Goal: Task Accomplishment & Management: Manage account settings

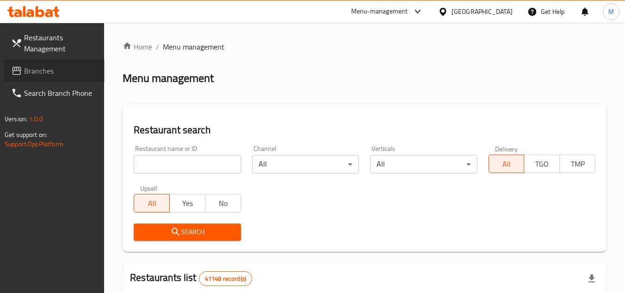
click at [69, 71] on span "Branches" at bounding box center [60, 70] width 73 height 11
click at [220, 164] on input "search" at bounding box center [187, 164] width 107 height 19
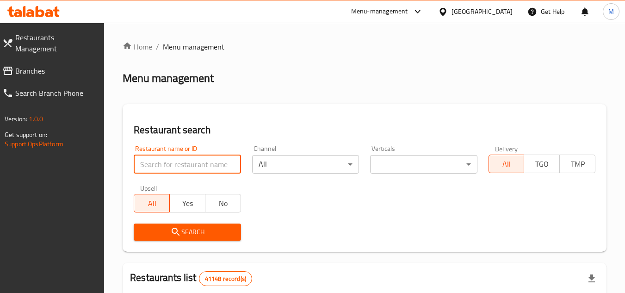
paste input "705419"
type input "705419"
click button "Search" at bounding box center [187, 232] width 107 height 17
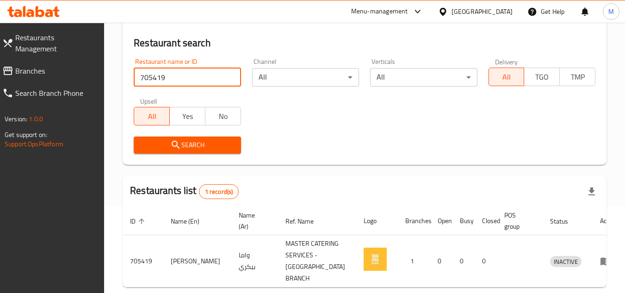
scroll to position [120, 0]
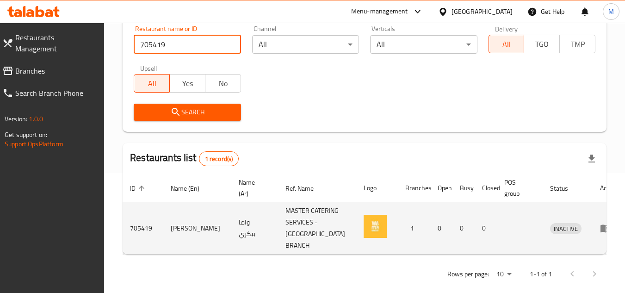
click at [593, 219] on td "enhanced table" at bounding box center [609, 228] width 32 height 52
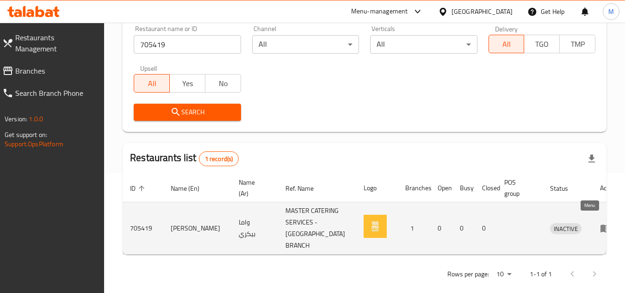
click at [600, 223] on icon "enhanced table" at bounding box center [605, 228] width 11 height 11
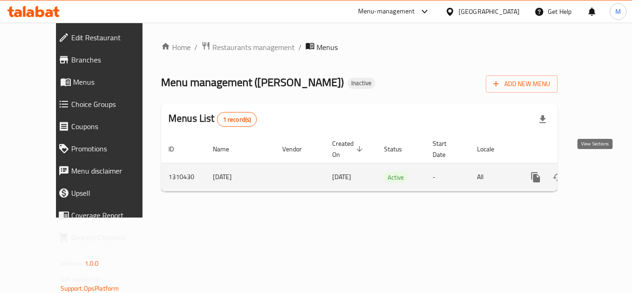
click at [597, 172] on icon "enhanced table" at bounding box center [602, 177] width 11 height 11
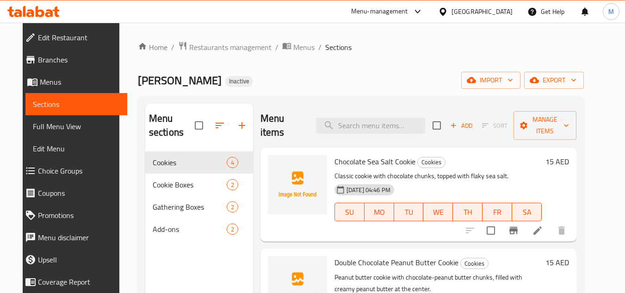
click at [411, 68] on div "Home / Restaurants management / Menus / Sections Wama Bakery Inactive import ex…" at bounding box center [361, 222] width 446 height 363
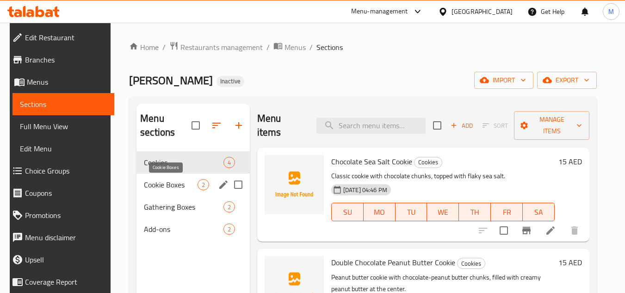
click at [164, 184] on span "Cookie Boxes" at bounding box center [171, 184] width 54 height 11
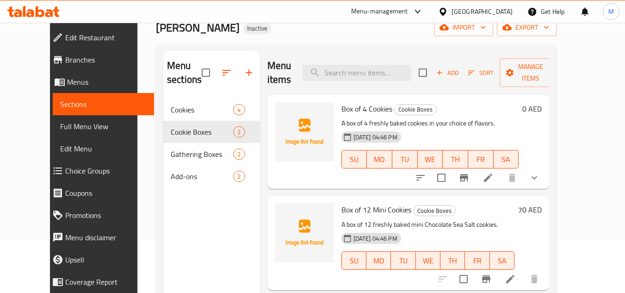
scroll to position [130, 0]
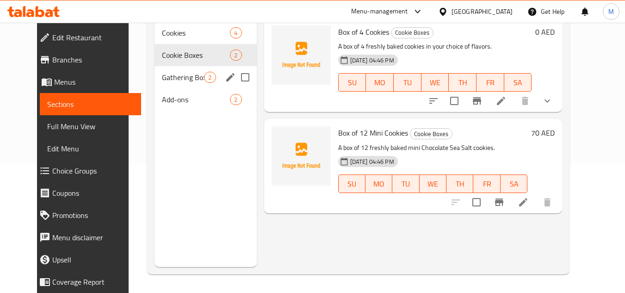
click at [173, 79] on span "Gathering Boxes" at bounding box center [183, 77] width 42 height 11
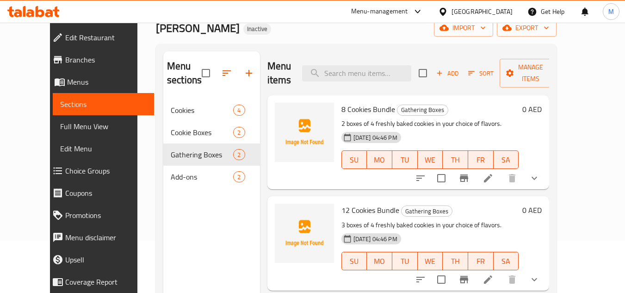
scroll to position [37, 0]
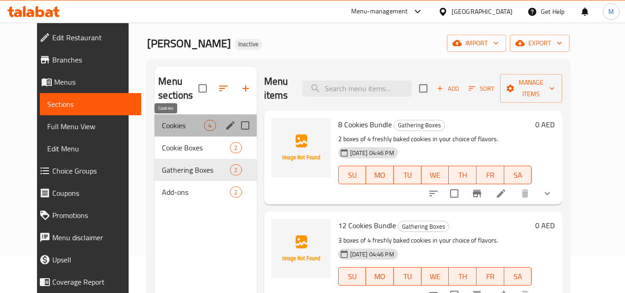
click at [162, 125] on span "Cookies" at bounding box center [183, 125] width 42 height 11
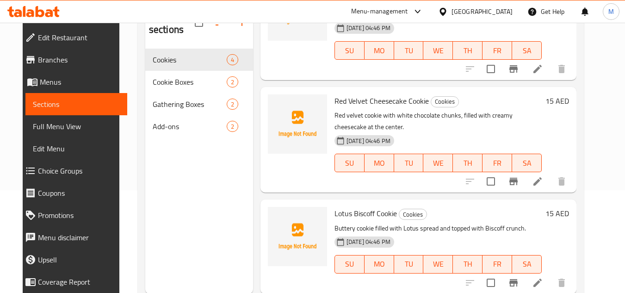
scroll to position [130, 0]
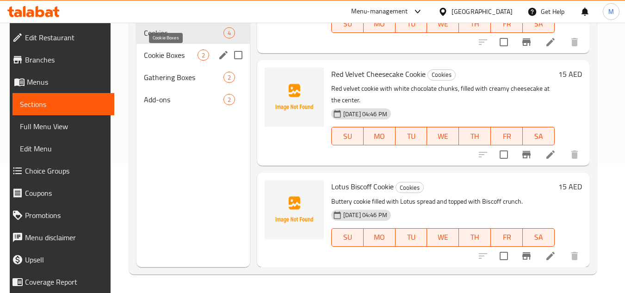
click at [170, 56] on span "Cookie Boxes" at bounding box center [171, 55] width 54 height 11
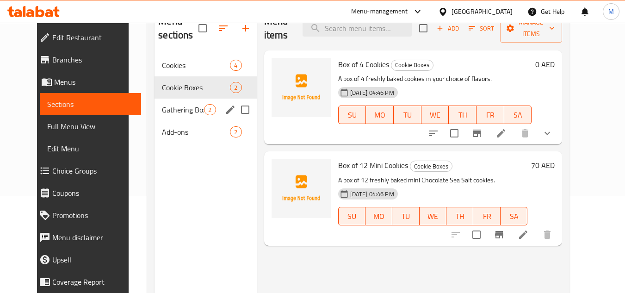
scroll to position [83, 0]
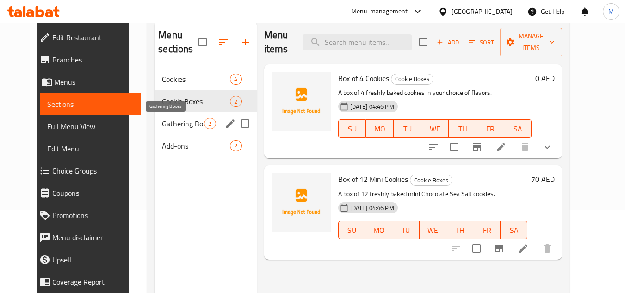
click at [162, 122] on span "Gathering Boxes" at bounding box center [183, 123] width 42 height 11
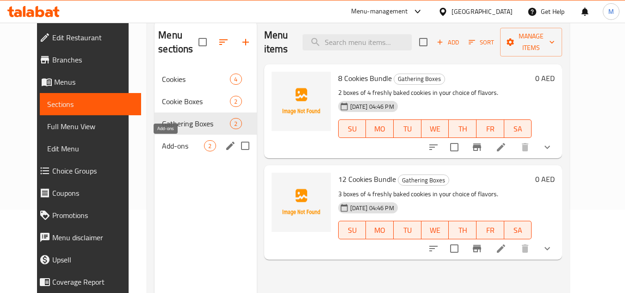
click at [162, 144] on span "Add-ons" at bounding box center [183, 145] width 42 height 11
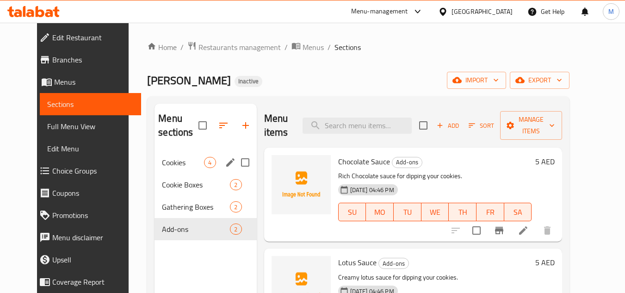
click at [174, 155] on div "Cookies 4" at bounding box center [206, 162] width 102 height 22
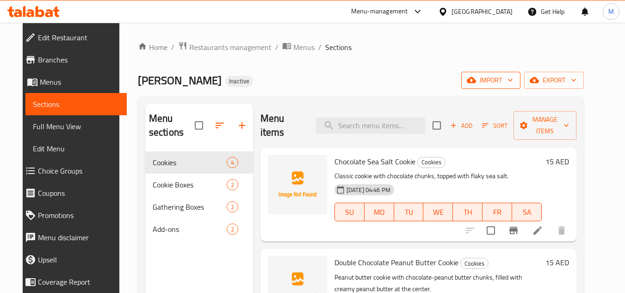
click at [515, 81] on icon "button" at bounding box center [510, 79] width 9 height 9
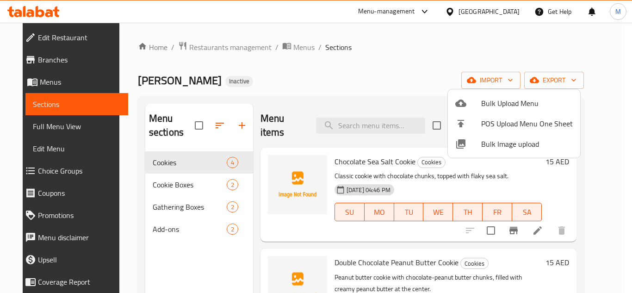
click at [488, 144] on span "Bulk Image upload" at bounding box center [527, 143] width 92 height 11
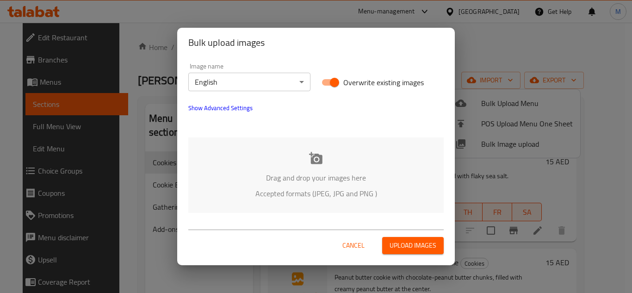
click at [254, 155] on div "Drag and drop your images here Accepted formats (JPEG, JPG and PNG )" at bounding box center [315, 174] width 255 height 75
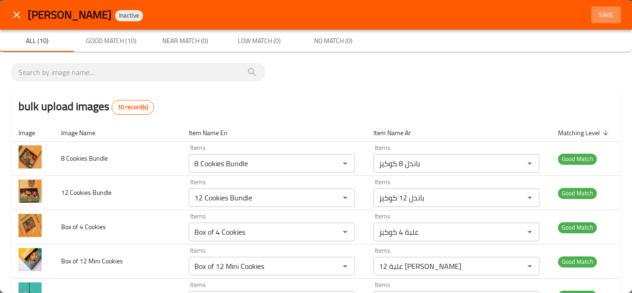
click at [597, 10] on span "Save" at bounding box center [606, 15] width 22 height 12
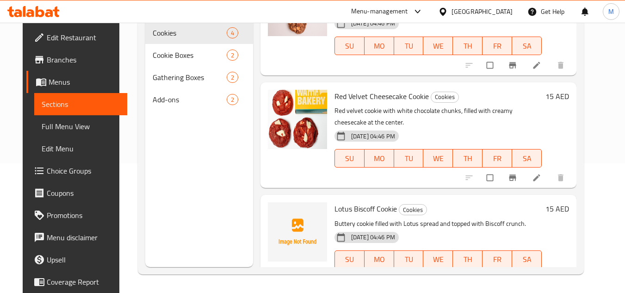
scroll to position [172, 0]
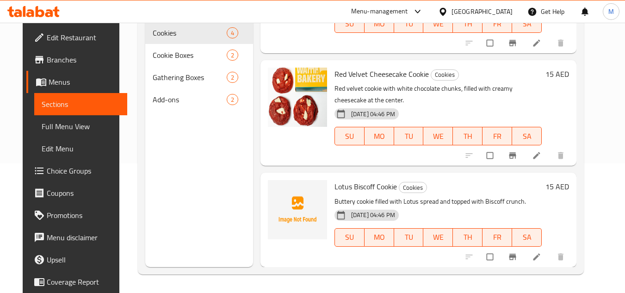
click at [345, 188] on span "Lotus Biscoff Cookie" at bounding box center [366, 187] width 62 height 14
click at [344, 188] on span "Lotus Biscoff Cookie" at bounding box center [366, 187] width 62 height 14
click at [343, 188] on span "Lotus Biscoff Cookie" at bounding box center [366, 187] width 62 height 14
copy h6 "Lotus Biscoff Cookie"
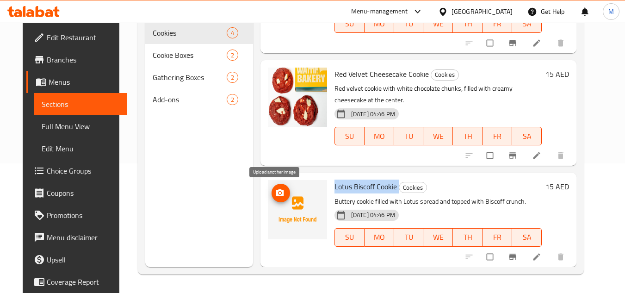
click at [275, 188] on button "upload picture" at bounding box center [281, 193] width 19 height 19
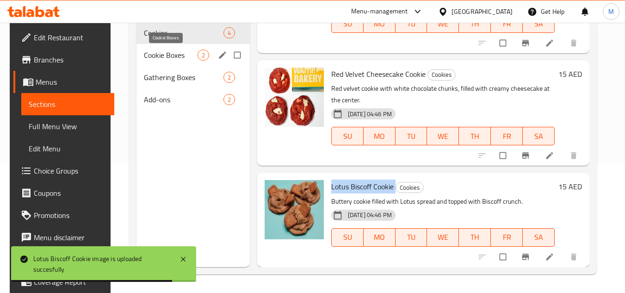
click at [177, 56] on span "Cookie Boxes" at bounding box center [171, 55] width 54 height 11
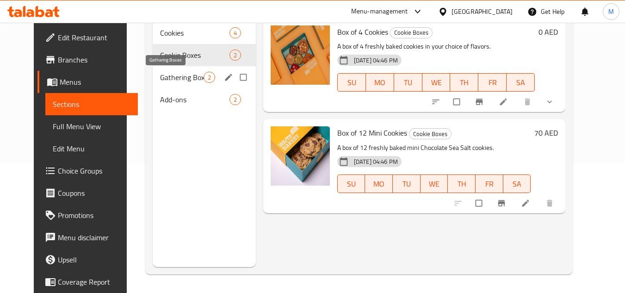
click at [168, 75] on span "Gathering Boxes" at bounding box center [182, 77] width 44 height 11
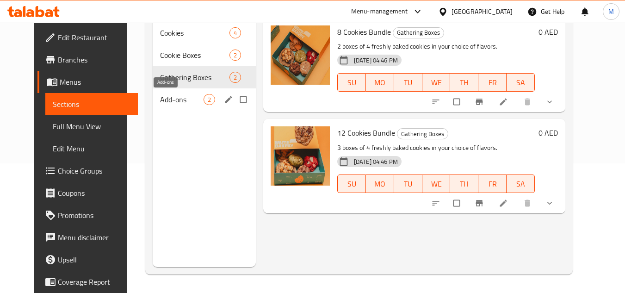
click at [160, 99] on span "Add-ons" at bounding box center [182, 99] width 44 height 11
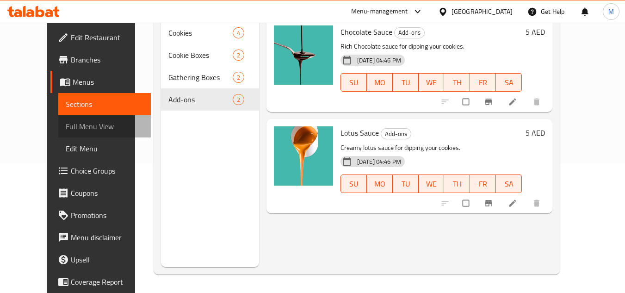
click at [67, 119] on link "Full Menu View" at bounding box center [104, 126] width 93 height 22
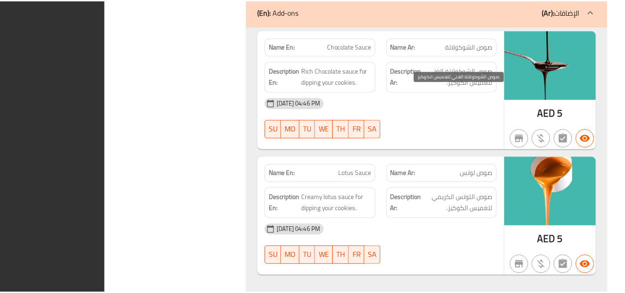
scroll to position [1620, 0]
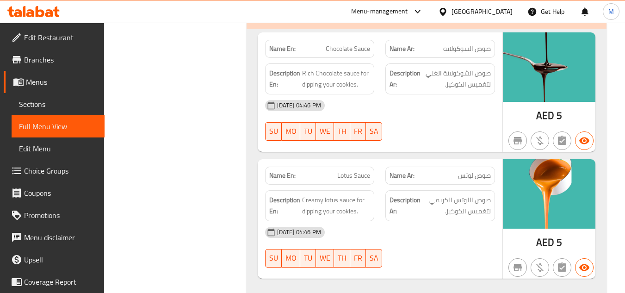
click at [26, 6] on div at bounding box center [33, 11] width 67 height 19
click at [29, 11] on icon at bounding box center [30, 13] width 8 height 8
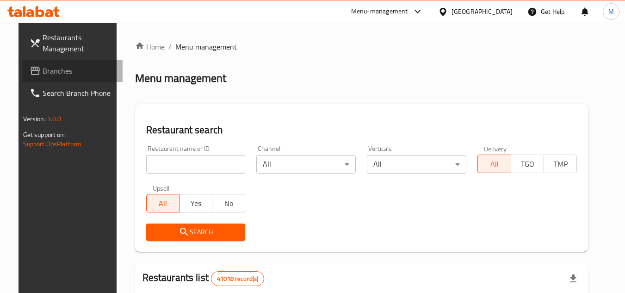
click at [74, 68] on span "Branches" at bounding box center [79, 70] width 73 height 11
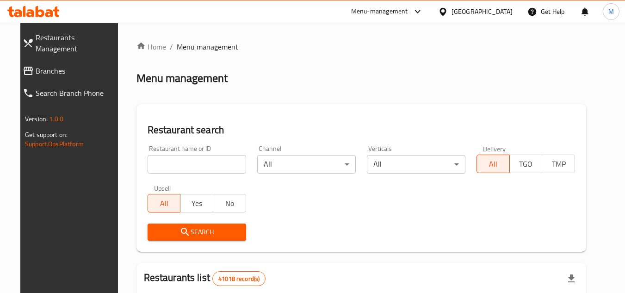
click at [192, 159] on input "search" at bounding box center [195, 164] width 99 height 19
paste input "705379"
type input "705379"
click button "Search" at bounding box center [195, 232] width 99 height 17
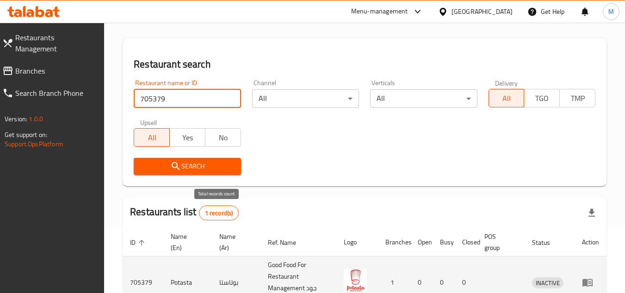
scroll to position [131, 0]
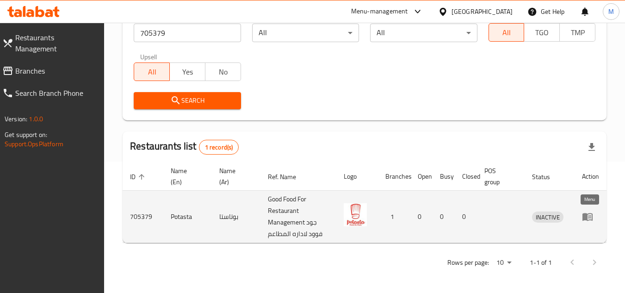
click at [585, 217] on icon "enhanced table" at bounding box center [588, 217] width 10 height 8
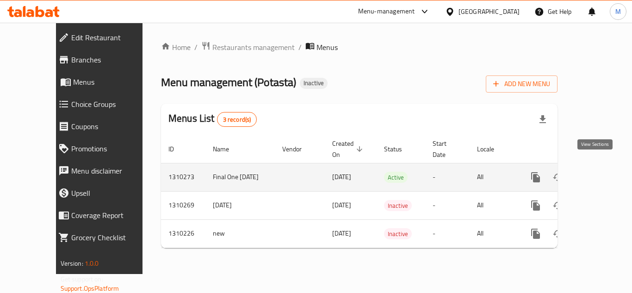
click at [599, 172] on icon "enhanced table" at bounding box center [602, 177] width 11 height 11
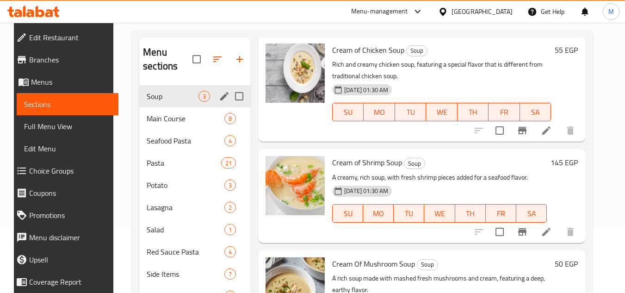
scroll to position [62, 0]
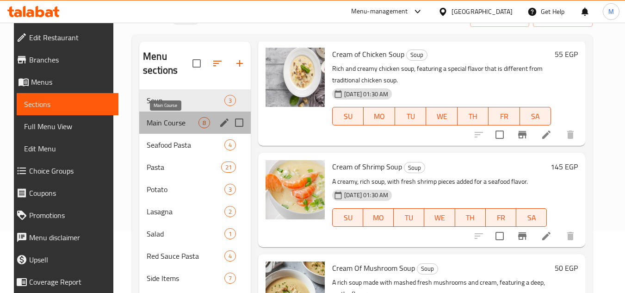
click at [164, 119] on span "Main Course" at bounding box center [173, 122] width 52 height 11
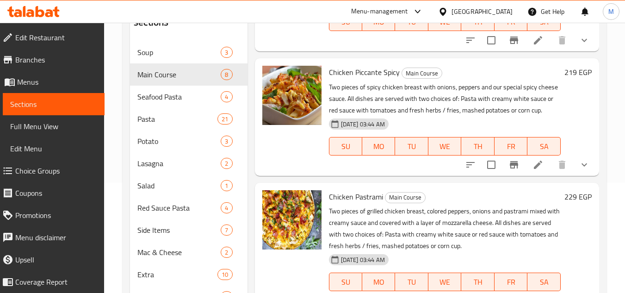
scroll to position [155, 0]
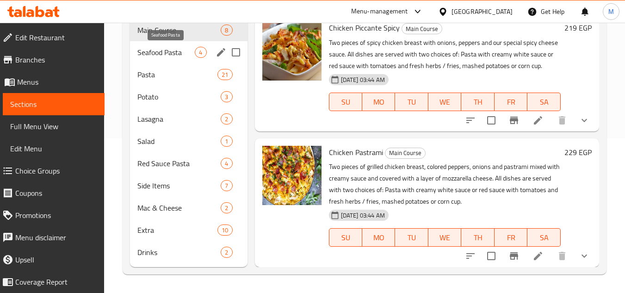
click at [157, 52] on span "Seafood Pasta" at bounding box center [165, 52] width 57 height 11
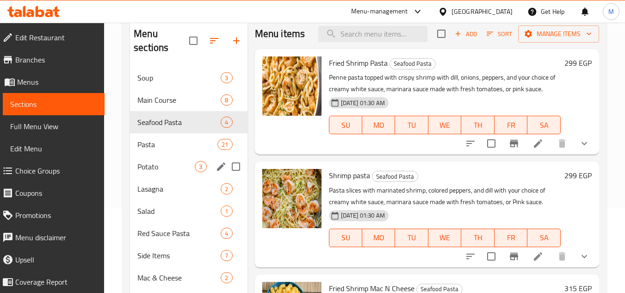
scroll to position [93, 0]
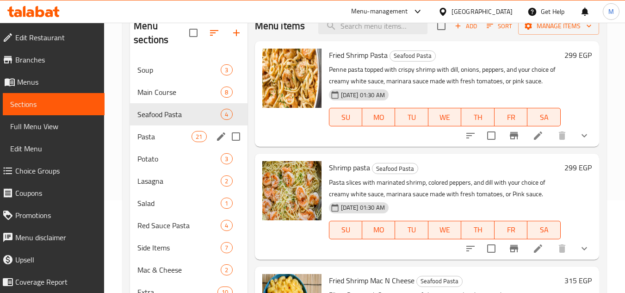
click at [168, 139] on span "Pasta" at bounding box center [164, 136] width 54 height 11
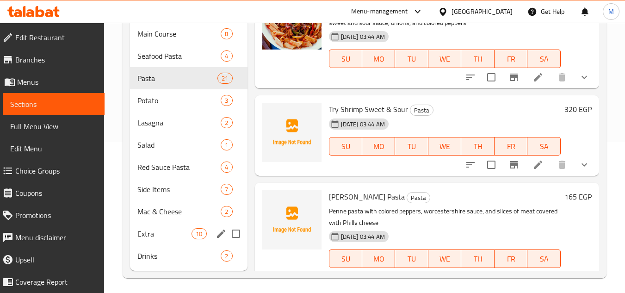
scroll to position [155, 0]
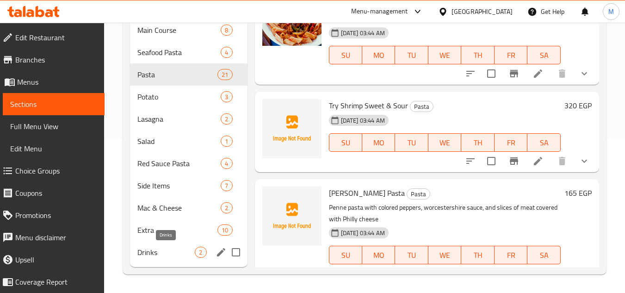
click at [160, 249] on span "Drinks" at bounding box center [165, 252] width 57 height 11
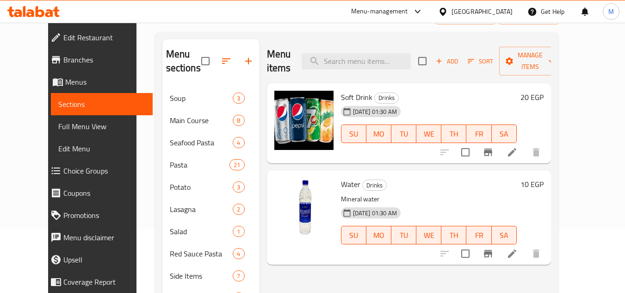
scroll to position [62, 0]
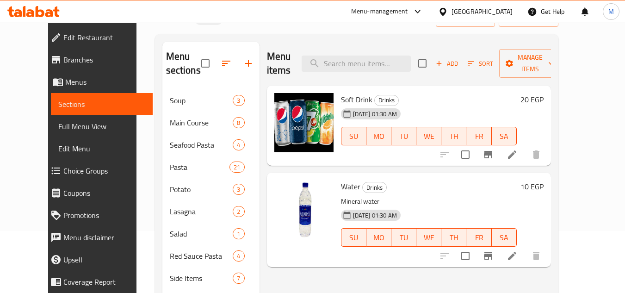
click at [577, 107] on div "Home / Restaurants management / Menus / Sections Potasta Inactive import export…" at bounding box center [357, 173] width 441 height 425
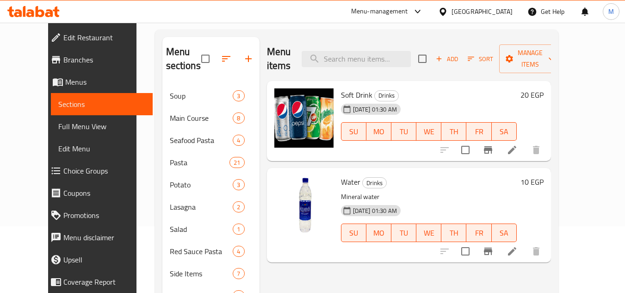
scroll to position [16, 0]
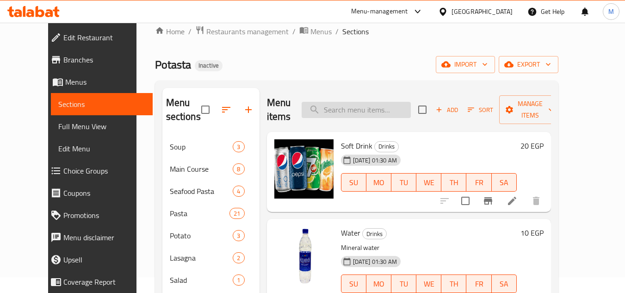
click at [360, 102] on input "search" at bounding box center [356, 110] width 109 height 16
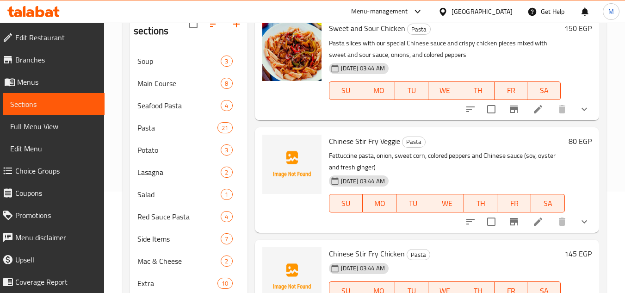
scroll to position [108, 0]
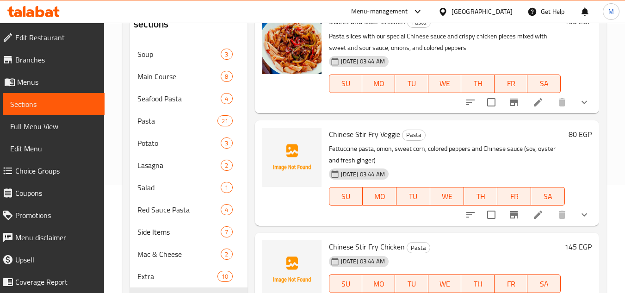
type input "chin"
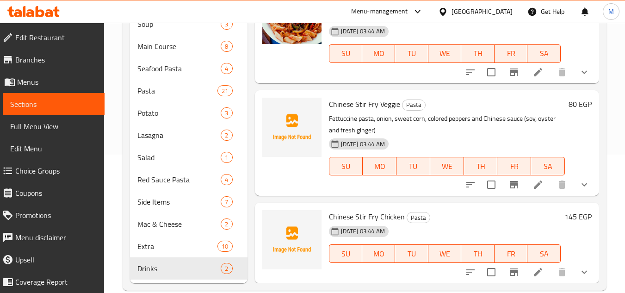
scroll to position [155, 0]
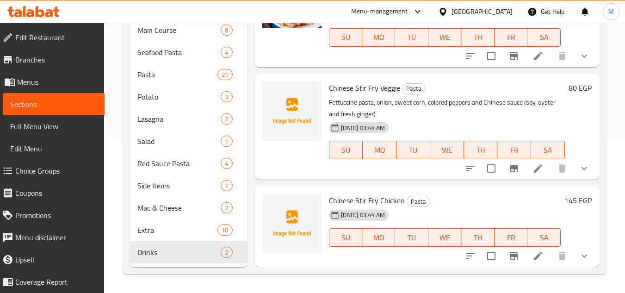
click at [532, 189] on div "Chinese Stir Fry Chicken Pasta 08-09-2025 03:44 AM SU MO TU WE TH FR SA 145 EGP" at bounding box center [427, 226] width 344 height 81
click at [375, 196] on span "Chinese Stir Fry Chicken" at bounding box center [367, 200] width 76 height 14
click at [374, 196] on span "Chinese Stir Fry Chicken" at bounding box center [367, 200] width 76 height 14
copy h6 "Chinese Stir Fry Chicken"
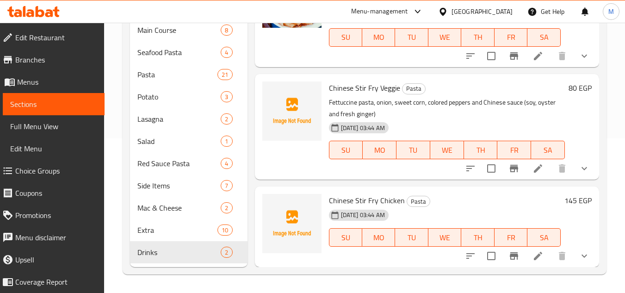
click at [615, 127] on div "Home / Restaurants management / Menus / Sections Potasta Inactive import export…" at bounding box center [364, 80] width 521 height 425
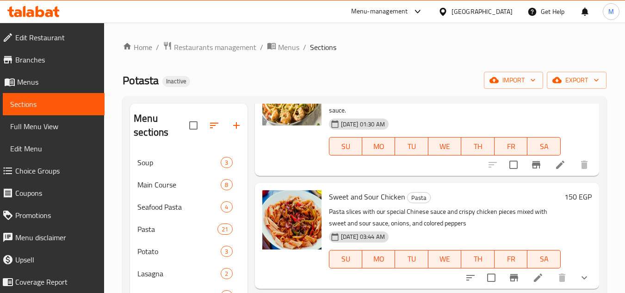
scroll to position [0, 0]
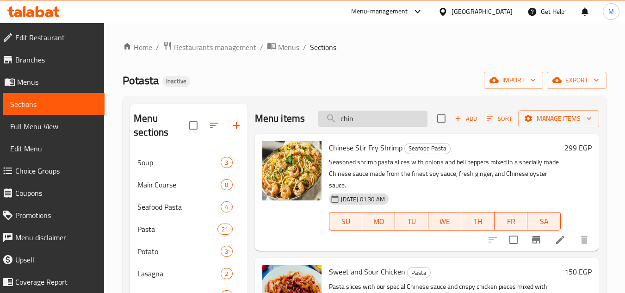
click at [349, 125] on input "chin" at bounding box center [372, 119] width 109 height 16
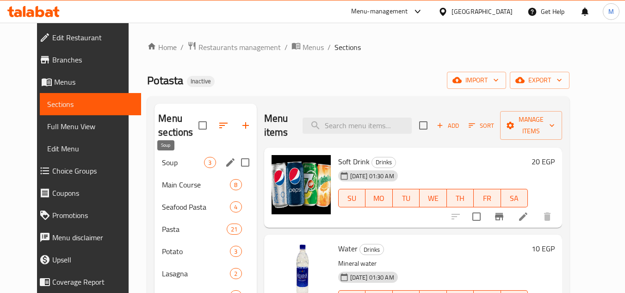
click at [162, 157] on span "Soup" at bounding box center [183, 162] width 42 height 11
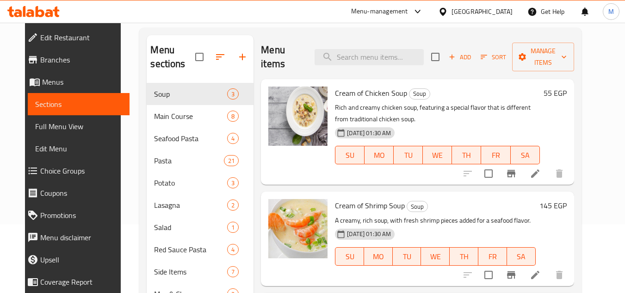
scroll to position [62, 0]
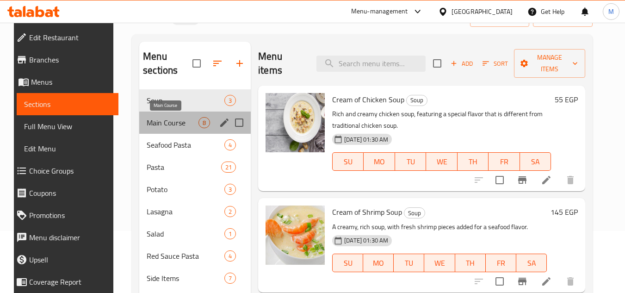
click at [169, 122] on span "Main Course" at bounding box center [173, 122] width 52 height 11
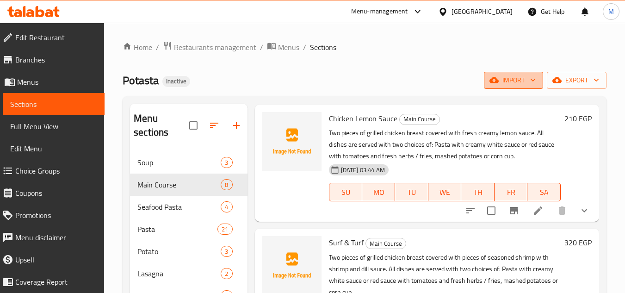
click at [534, 76] on icon "button" at bounding box center [532, 79] width 9 height 9
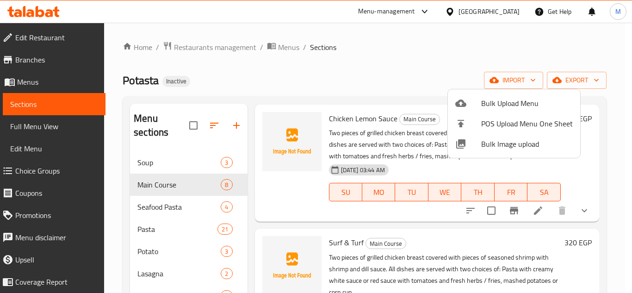
click at [491, 141] on span "Bulk Image upload" at bounding box center [527, 143] width 92 height 11
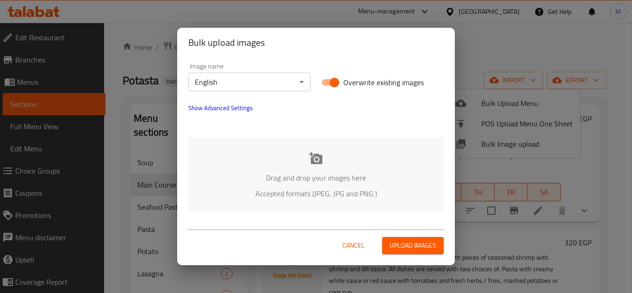
click at [239, 145] on div "Drag and drop your images here Accepted formats (JPEG, JPG and PNG )" at bounding box center [315, 174] width 255 height 75
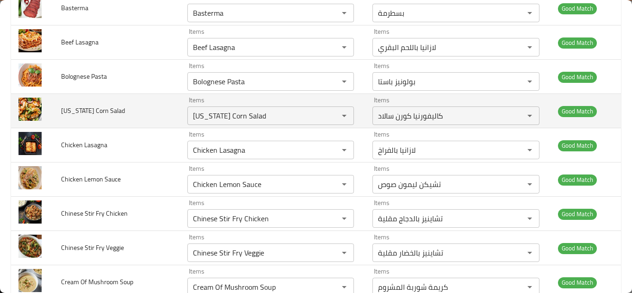
scroll to position [185, 0]
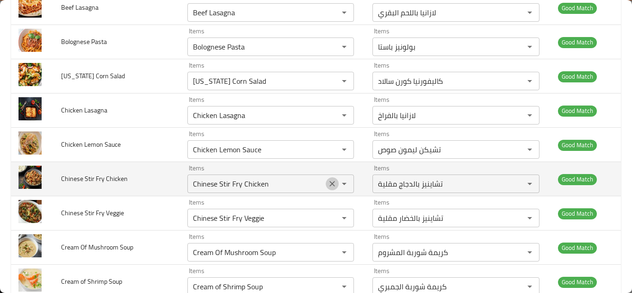
click at [328, 184] on icon "Clear" at bounding box center [332, 183] width 9 height 9
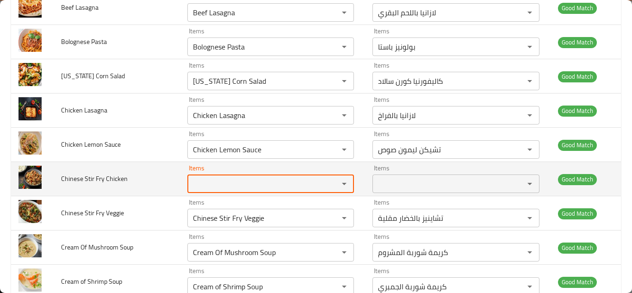
click at [149, 180] on td "Chinese Stir Fry Chicken" at bounding box center [117, 179] width 126 height 34
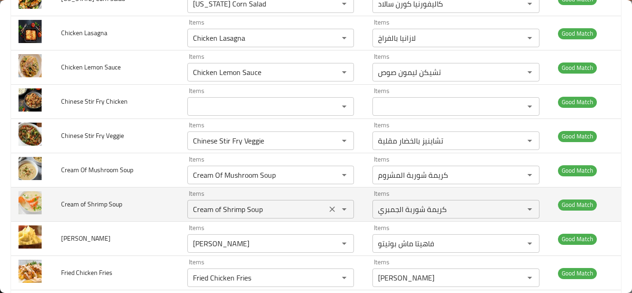
scroll to position [278, 0]
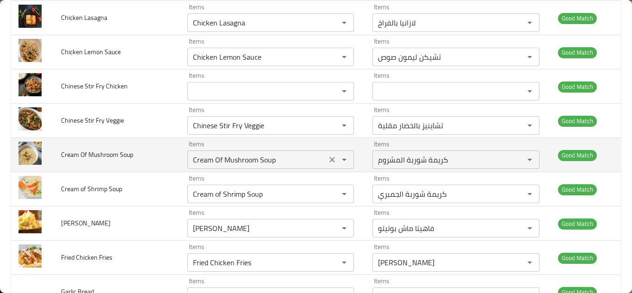
click at [329, 161] on icon "Clear" at bounding box center [332, 160] width 6 height 6
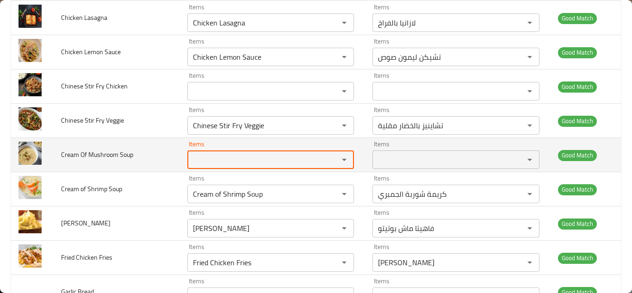
click at [156, 156] on td "Cream Of Mushroom Soup" at bounding box center [117, 155] width 126 height 34
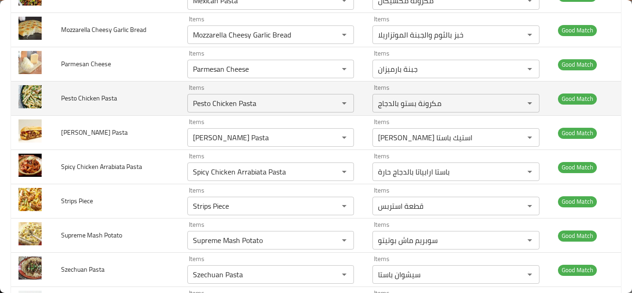
scroll to position [787, 0]
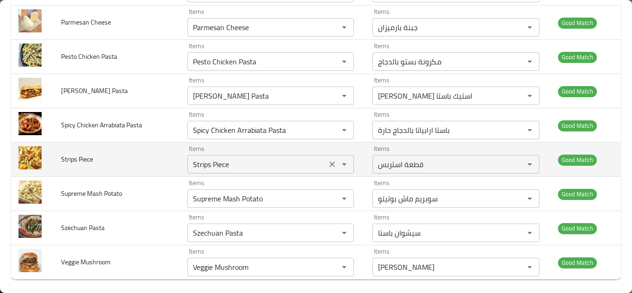
click at [203, 162] on Piece "Strips Piece" at bounding box center [257, 164] width 134 height 13
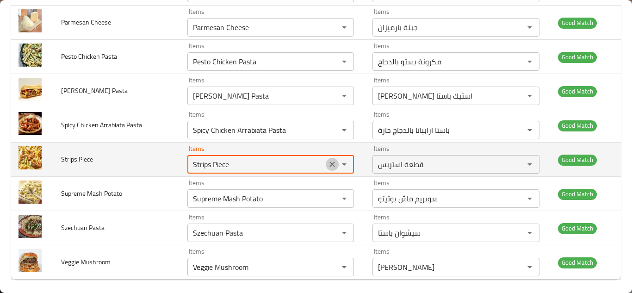
click at [330, 166] on icon "Clear" at bounding box center [332, 165] width 6 height 6
click at [155, 148] on td "Strips Piece" at bounding box center [117, 160] width 126 height 34
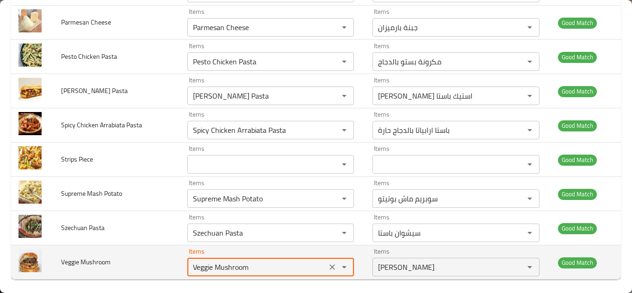
click at [266, 268] on Mushroom "Veggie Mushroom" at bounding box center [257, 267] width 134 height 13
click at [282, 266] on Mushroom "Veggie Mushroom" at bounding box center [257, 267] width 134 height 13
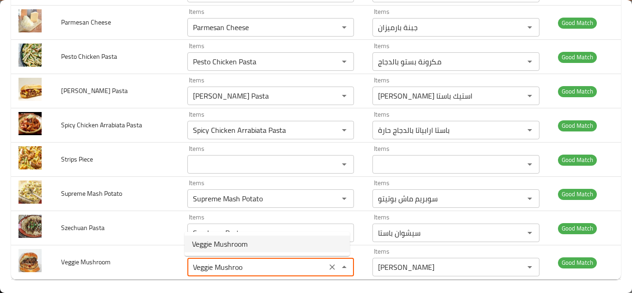
click at [249, 244] on Mushroom-option-0 "Veggie Mushroom" at bounding box center [267, 244] width 165 height 17
type Mushroom "Veggie Mushroom"
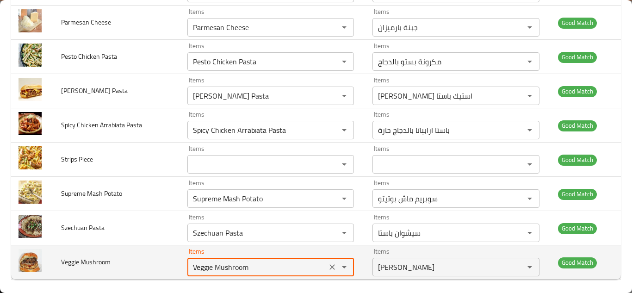
click at [170, 259] on td "Veggie Mushroom" at bounding box center [117, 262] width 126 height 34
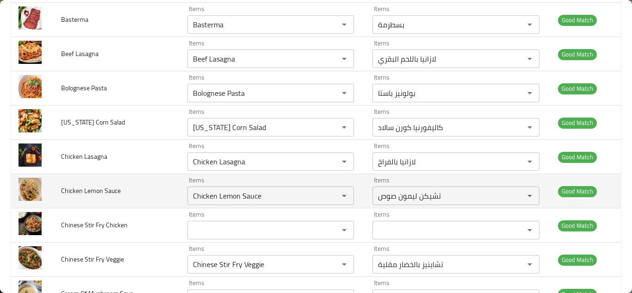
scroll to position [0, 0]
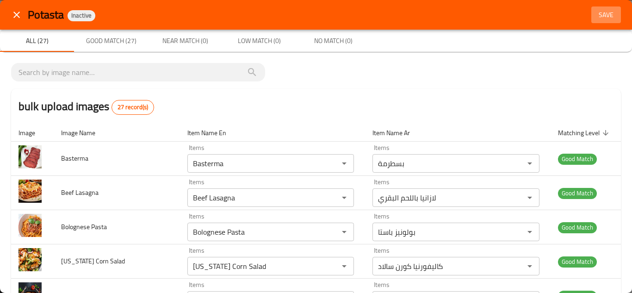
click at [604, 13] on span "Save" at bounding box center [606, 15] width 22 height 12
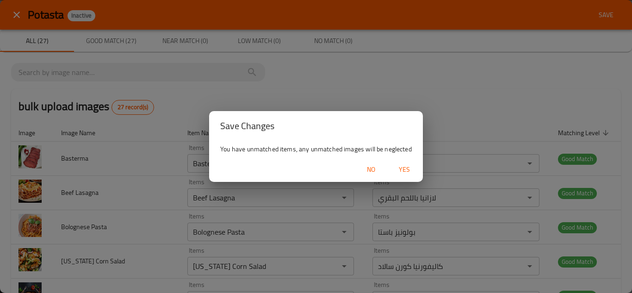
click at [407, 167] on span "Yes" at bounding box center [404, 170] width 22 height 12
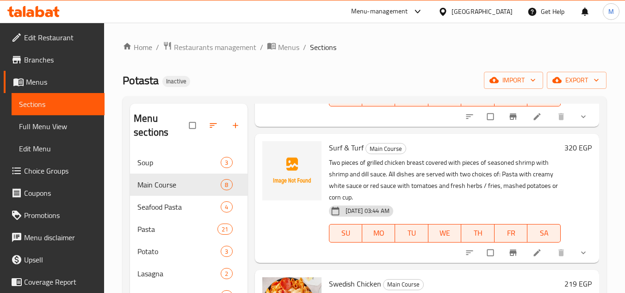
scroll to position [370, 0]
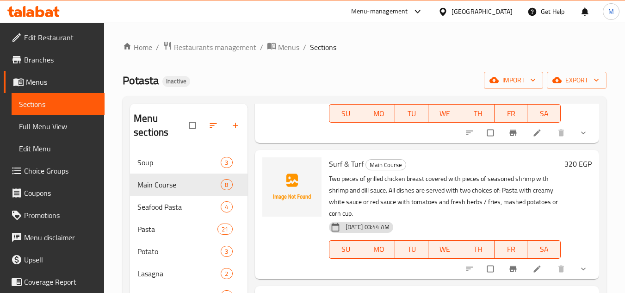
click at [325, 80] on div "Potasta Inactive import export" at bounding box center [365, 80] width 484 height 17
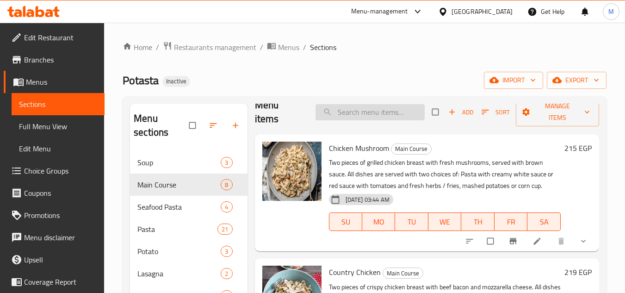
scroll to position [0, 0]
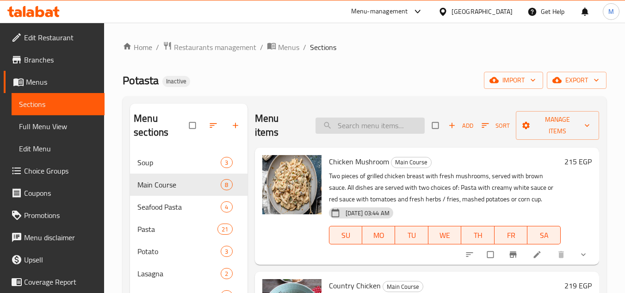
click at [354, 124] on input "search" at bounding box center [370, 126] width 109 height 16
paste input "Strips Piece"
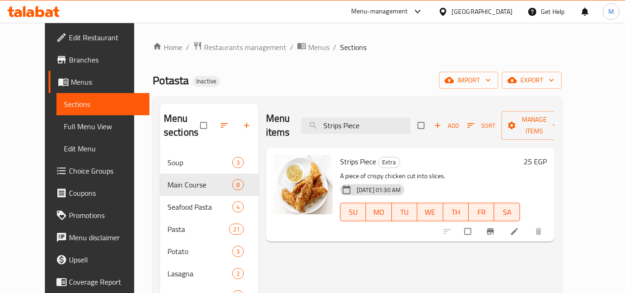
click at [404, 61] on div "Home / Restaurants management / Menus / Sections Potasta Inactive import export…" at bounding box center [357, 235] width 409 height 388
click at [580, 129] on div "Home / Restaurants management / Menus / Sections Potasta Inactive import export…" at bounding box center [357, 235] width 446 height 425
click at [323, 67] on div "Home / Restaurants management / Menus / Sections Potasta Inactive import export…" at bounding box center [357, 235] width 409 height 388
click at [356, 72] on div "Potasta Inactive import export" at bounding box center [357, 80] width 409 height 17
click at [352, 127] on input "Strips Piece" at bounding box center [355, 126] width 109 height 16
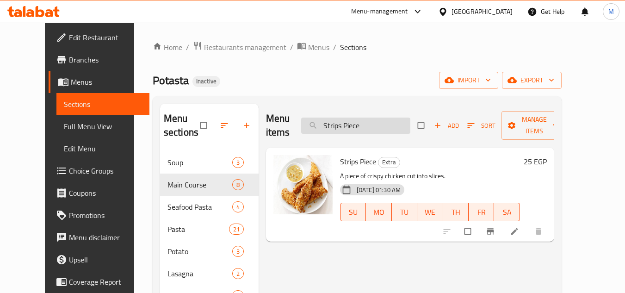
click at [352, 127] on input "Strips Piece" at bounding box center [355, 126] width 109 height 16
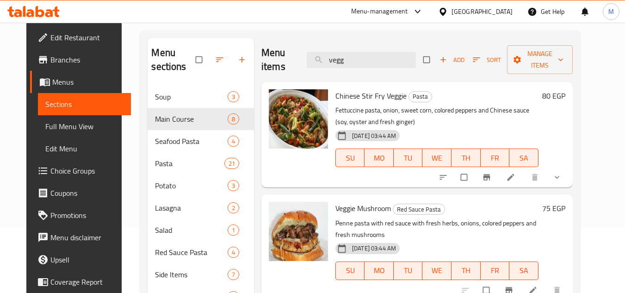
scroll to position [62, 0]
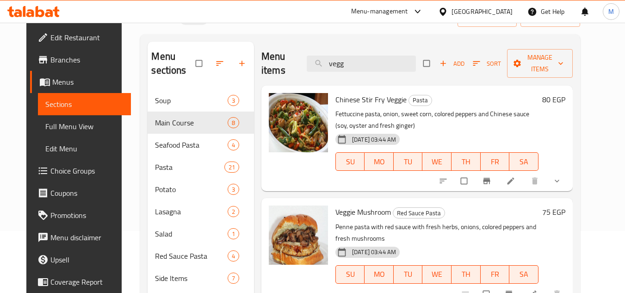
type input "vegg"
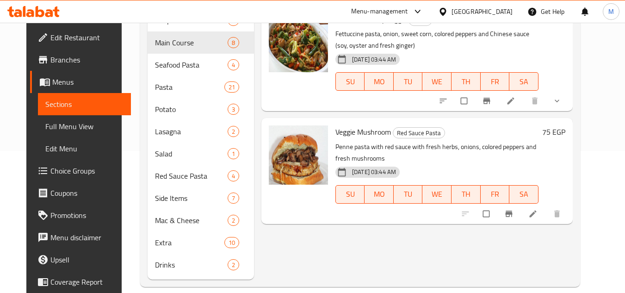
scroll to position [155, 0]
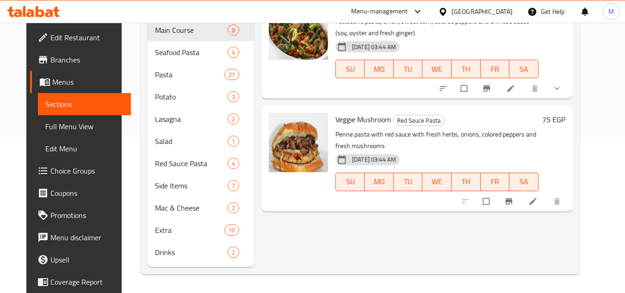
click at [321, 238] on div "Menu items vegg Add Sort Manage items Chinese Stir Fry Veggie Pasta Fettuccine …" at bounding box center [413, 108] width 319 height 318
click at [598, 149] on div "Home / Restaurants management / Menus / Sections Potasta Inactive import export…" at bounding box center [360, 80] width 477 height 425
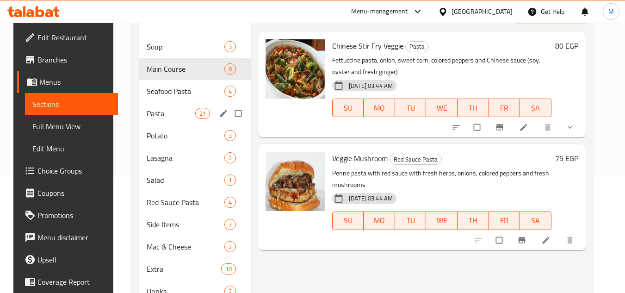
scroll to position [62, 0]
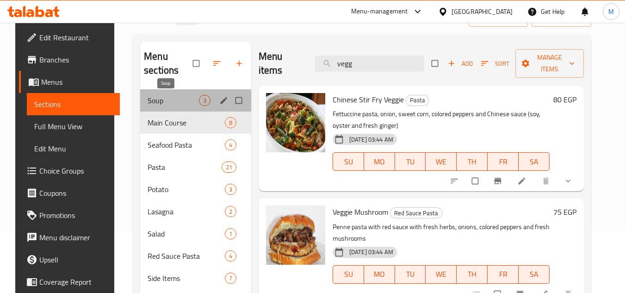
click at [172, 103] on span "Soup" at bounding box center [173, 100] width 51 height 11
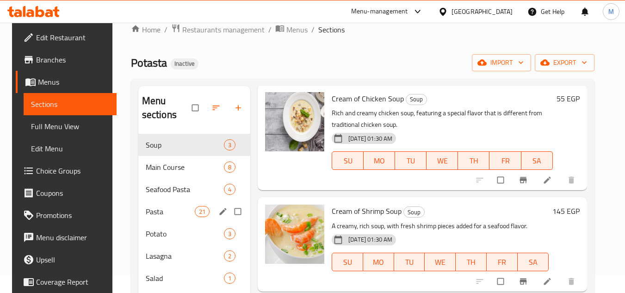
scroll to position [16, 0]
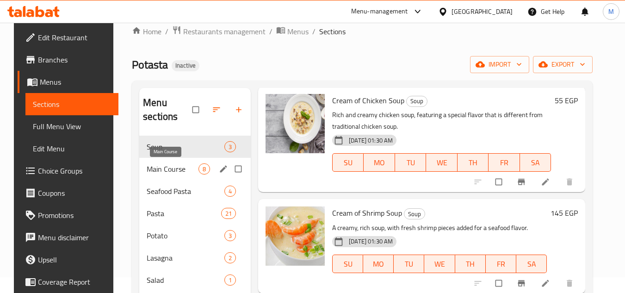
click at [155, 171] on span "Main Course" at bounding box center [173, 168] width 52 height 11
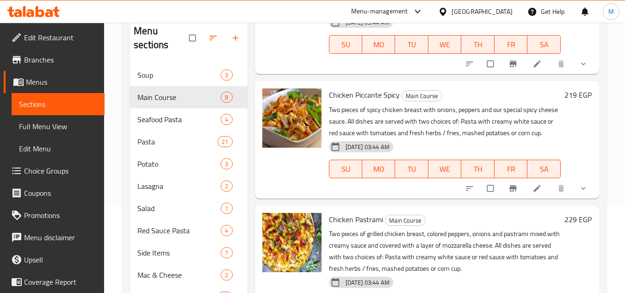
scroll to position [155, 0]
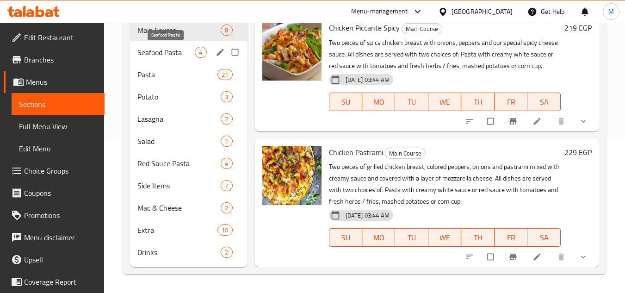
click at [166, 50] on span "Seafood Pasta" at bounding box center [165, 52] width 57 height 11
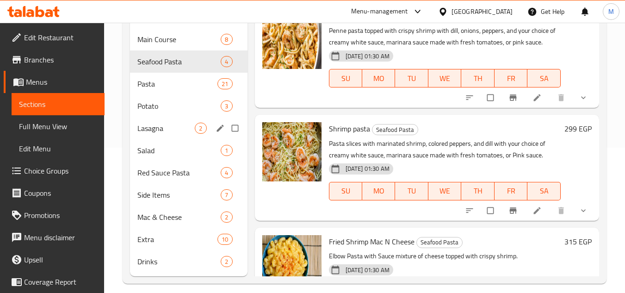
scroll to position [155, 0]
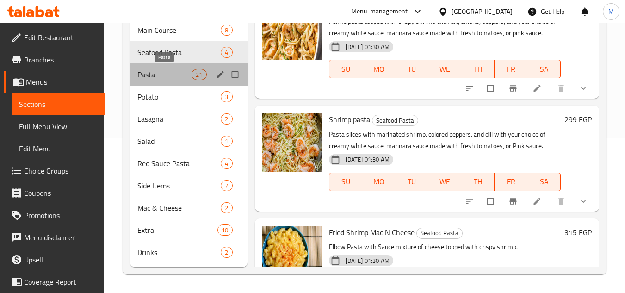
click at [160, 72] on span "Pasta" at bounding box center [164, 74] width 54 height 11
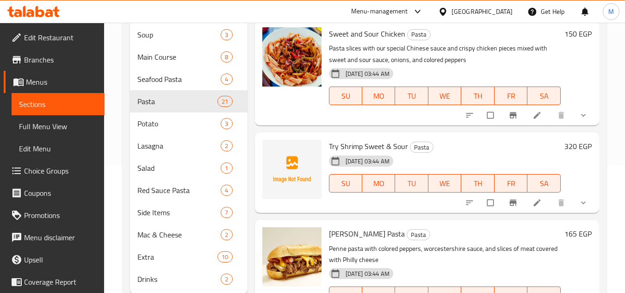
scroll to position [155, 0]
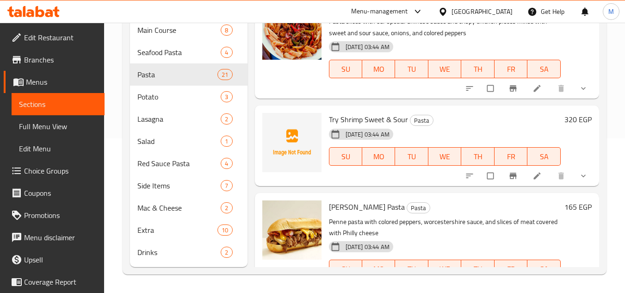
click at [621, 125] on div "Home / Restaurants management / Menus / Sections Potasta Inactive import export…" at bounding box center [364, 80] width 521 height 425
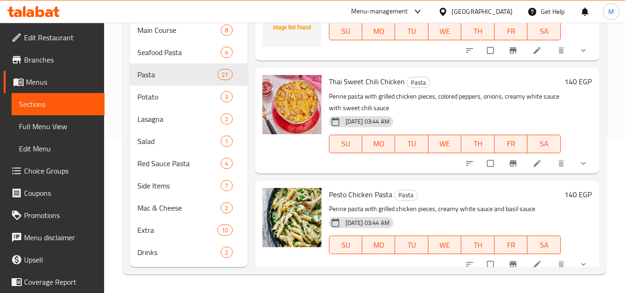
scroll to position [1923, 0]
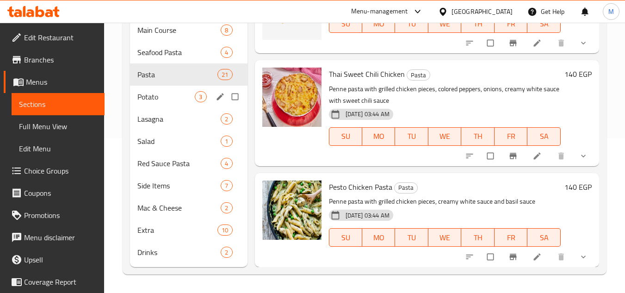
click at [158, 94] on span "Potato" at bounding box center [165, 96] width 57 height 11
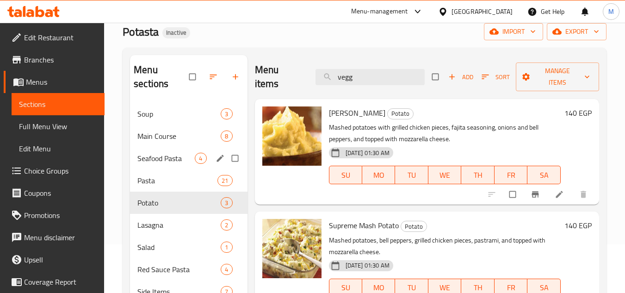
scroll to position [155, 0]
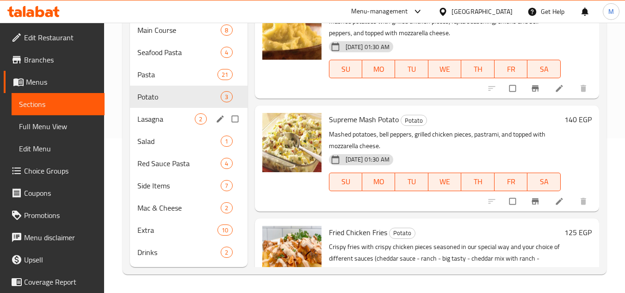
click at [166, 115] on span "Lasagna" at bounding box center [165, 118] width 57 height 11
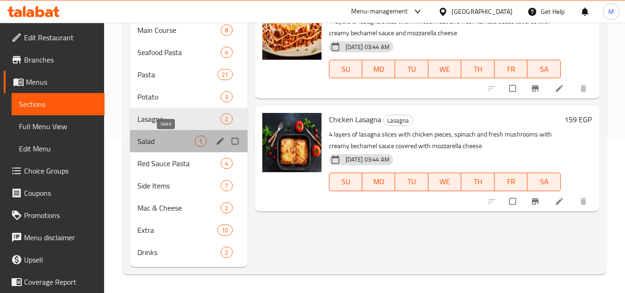
click at [163, 142] on span "Salad" at bounding box center [165, 141] width 57 height 11
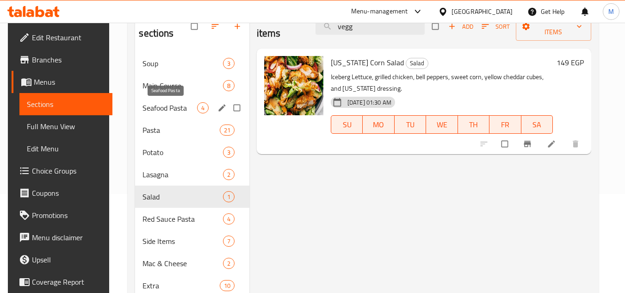
scroll to position [155, 0]
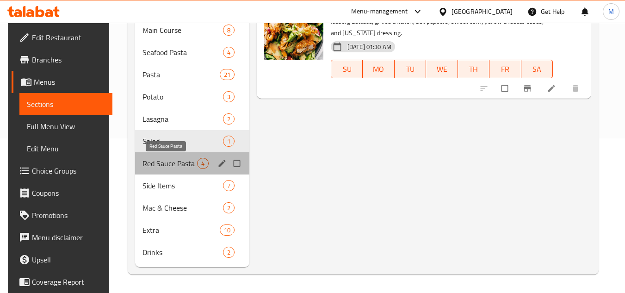
click at [154, 164] on span "Red Sauce Pasta" at bounding box center [170, 163] width 54 height 11
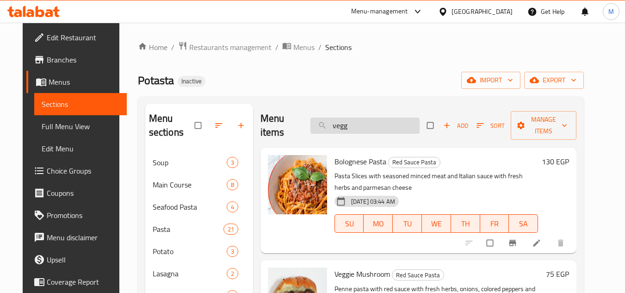
click at [356, 127] on input "vegg" at bounding box center [365, 126] width 109 height 16
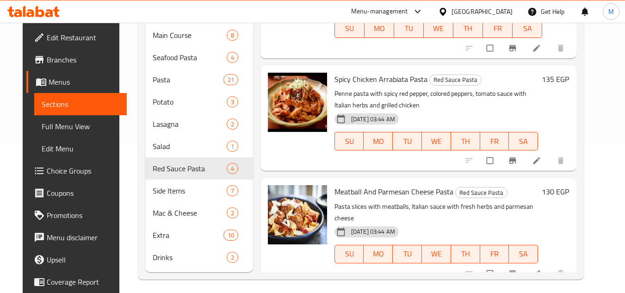
scroll to position [155, 0]
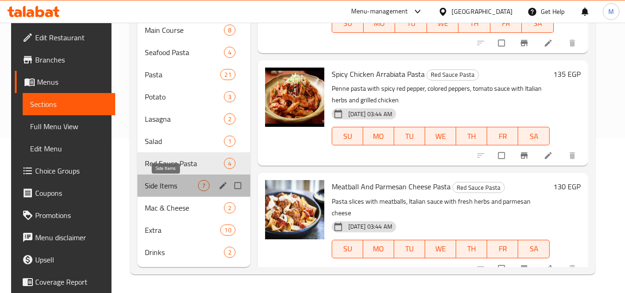
click at [166, 182] on span "Side Items" at bounding box center [171, 185] width 53 height 11
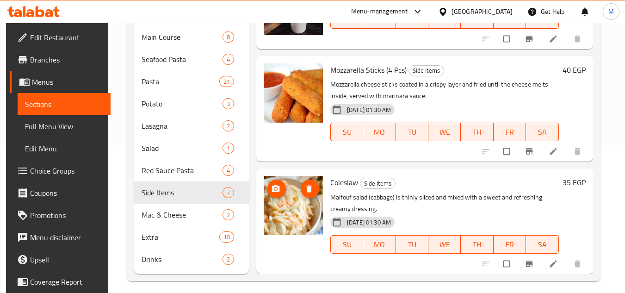
scroll to position [155, 0]
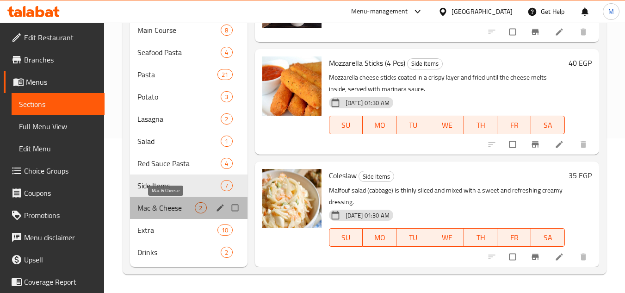
click at [168, 210] on span "Mac & Cheese" at bounding box center [165, 207] width 57 height 11
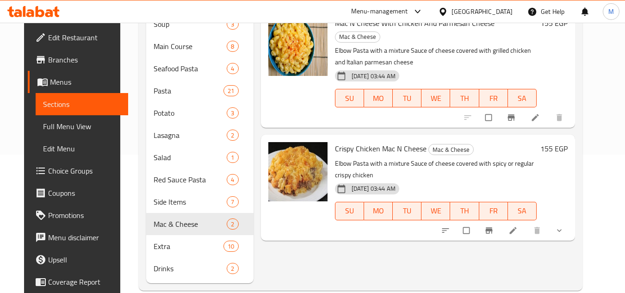
scroll to position [155, 0]
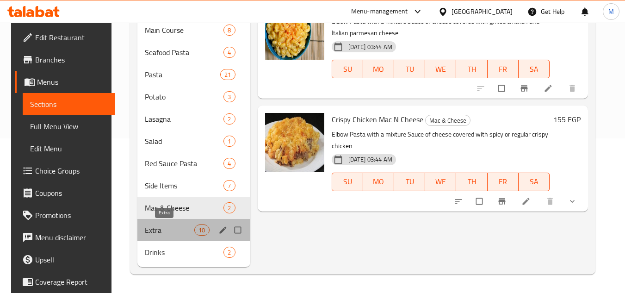
click at [165, 230] on span "Extra" at bounding box center [170, 229] width 50 height 11
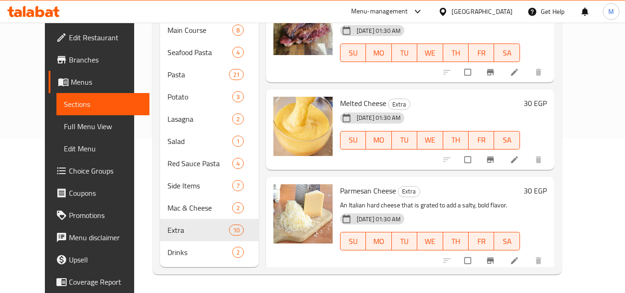
scroll to position [686, 0]
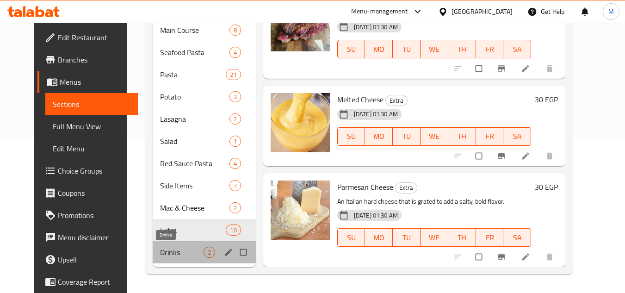
click at [160, 247] on span "Drinks" at bounding box center [182, 252] width 44 height 11
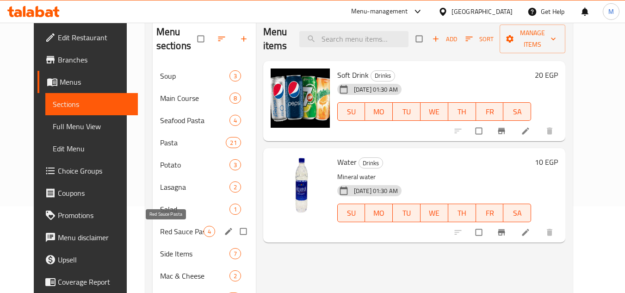
scroll to position [62, 0]
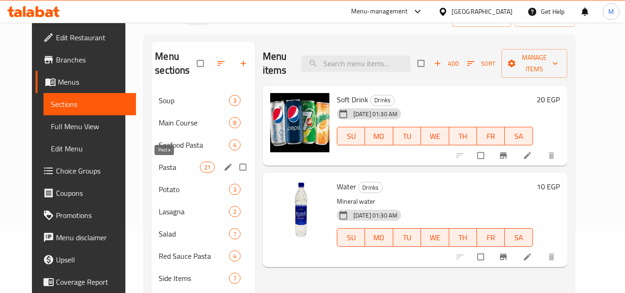
click at [159, 163] on span "Pasta" at bounding box center [179, 167] width 41 height 11
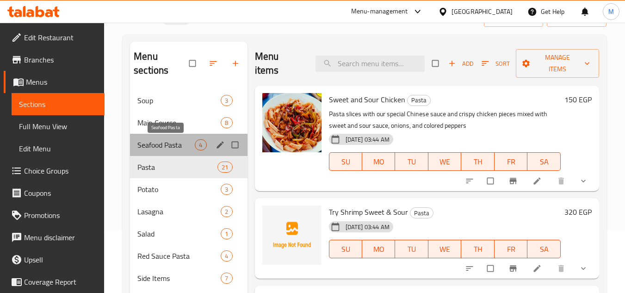
click at [153, 141] on span "Seafood Pasta" at bounding box center [165, 144] width 57 height 11
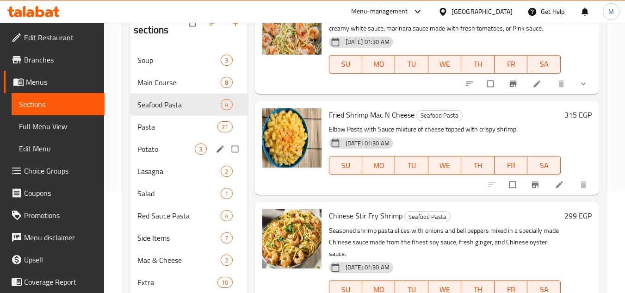
scroll to position [62, 0]
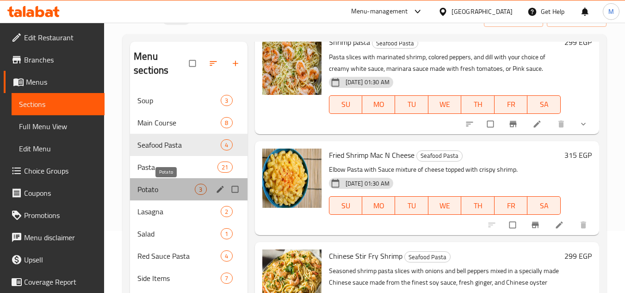
click at [149, 188] on span "Potato" at bounding box center [165, 189] width 57 height 11
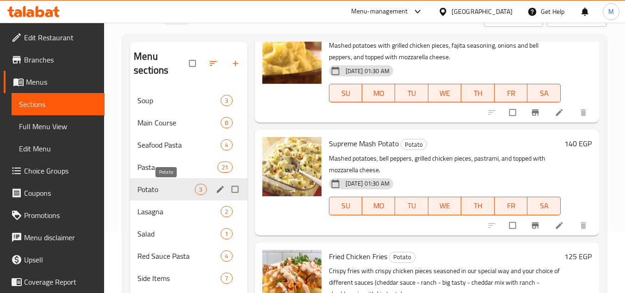
scroll to position [68, 0]
click at [149, 163] on span "Pasta" at bounding box center [164, 167] width 54 height 11
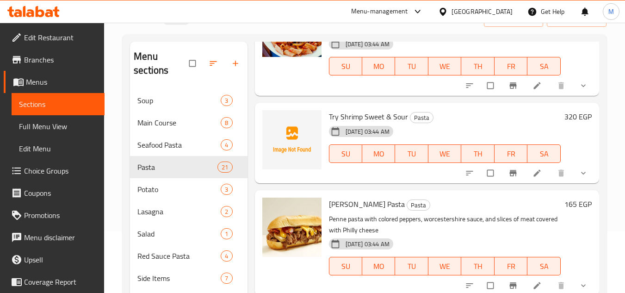
scroll to position [207, 0]
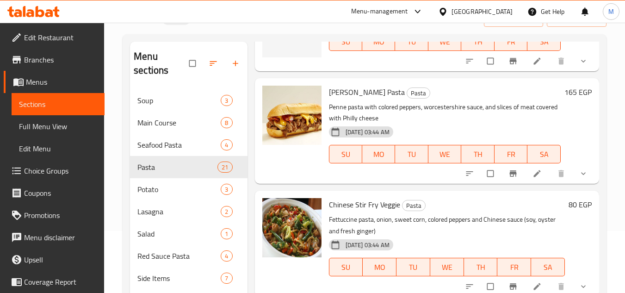
click at [340, 89] on span "[PERSON_NAME] Pasta" at bounding box center [367, 92] width 76 height 14
click at [339, 89] on span "[PERSON_NAME] Pasta" at bounding box center [367, 92] width 76 height 14
copy h6 "[PERSON_NAME] Pasta"
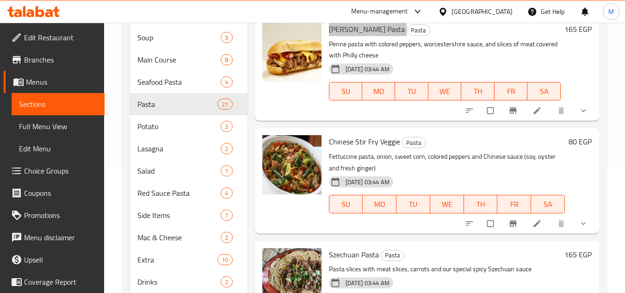
scroll to position [108, 0]
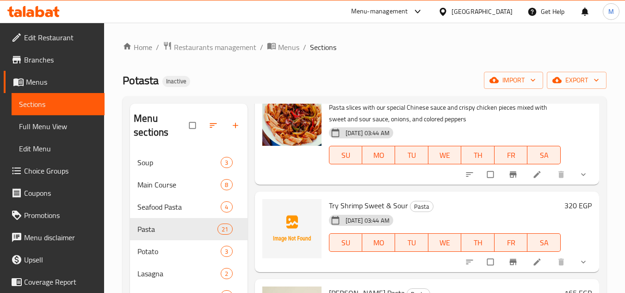
scroll to position [93, 0]
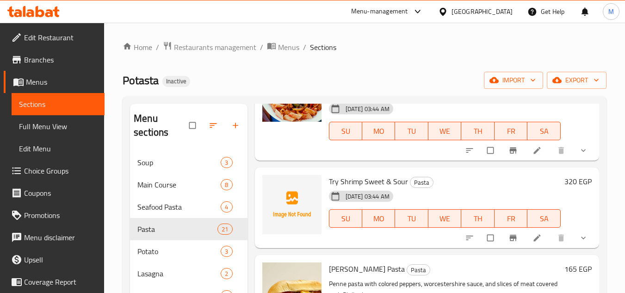
click at [64, 124] on span "Full Menu View" at bounding box center [58, 126] width 78 height 11
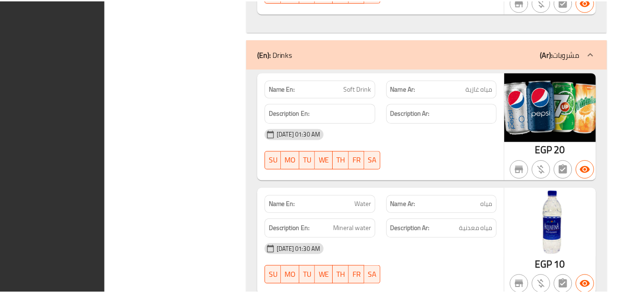
scroll to position [13202, 0]
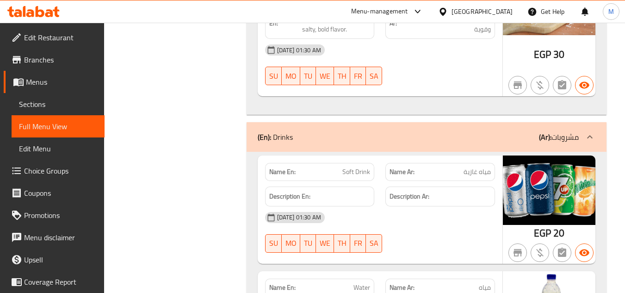
click at [34, 12] on icon at bounding box center [30, 13] width 8 height 8
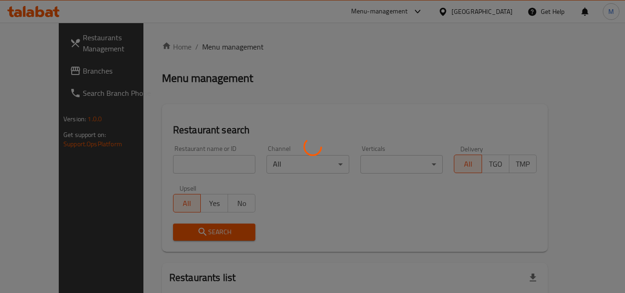
scroll to position [47, 0]
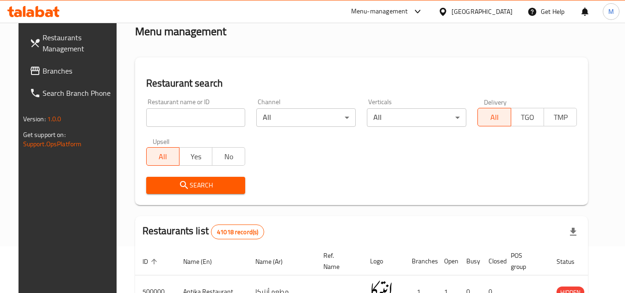
click at [76, 68] on span "Branches" at bounding box center [79, 70] width 73 height 11
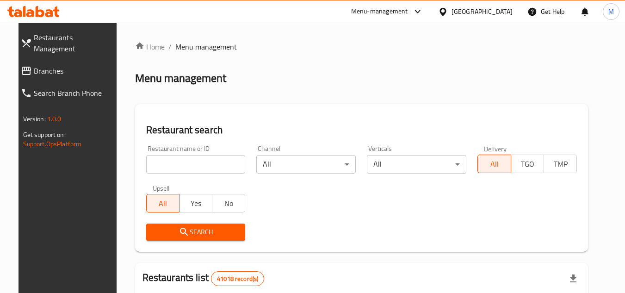
click at [213, 162] on input "search" at bounding box center [195, 164] width 99 height 19
paste input "705441"
type input "705441"
click button "Search" at bounding box center [195, 232] width 99 height 17
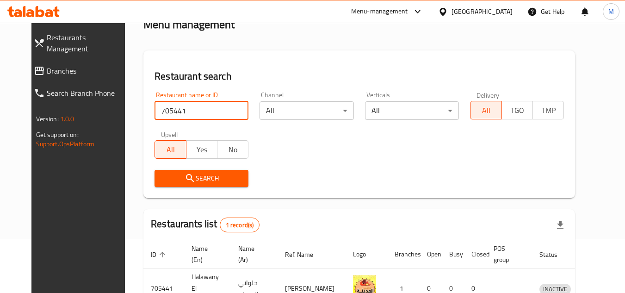
scroll to position [112, 0]
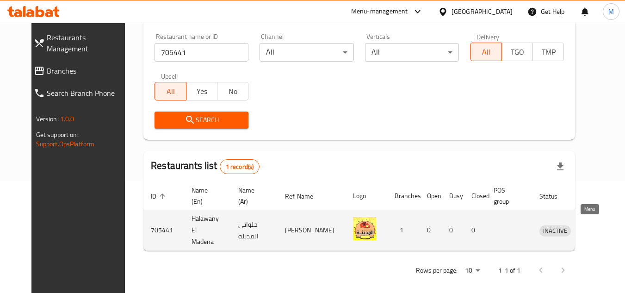
click at [592, 230] on icon "enhanced table" at bounding box center [595, 231] width 10 height 8
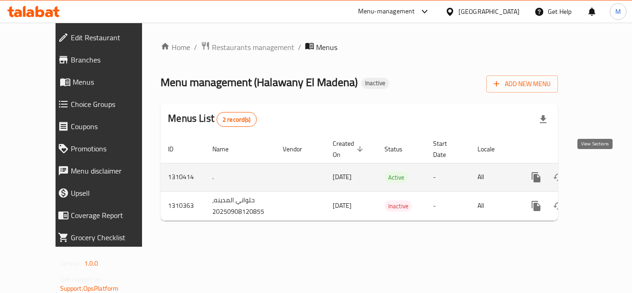
click at [599, 166] on link "enhanced table" at bounding box center [603, 177] width 22 height 22
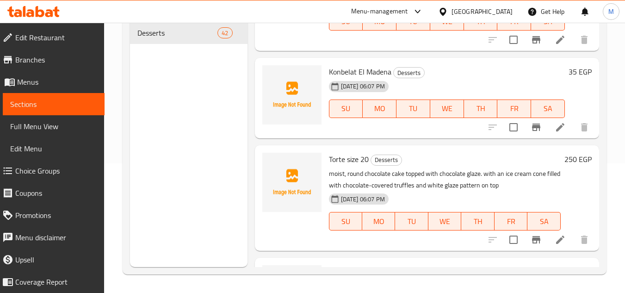
scroll to position [787, 0]
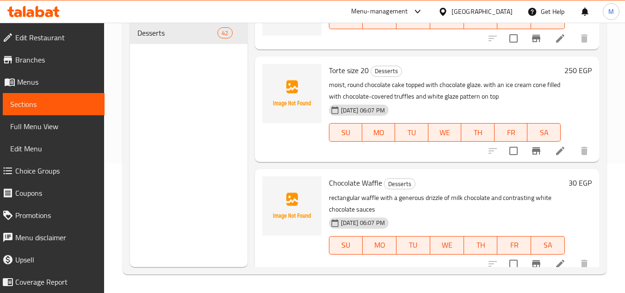
click at [617, 150] on div "Home / Restaurants management / Menus / Sections Halawany El Madena Inactive im…" at bounding box center [364, 93] width 521 height 400
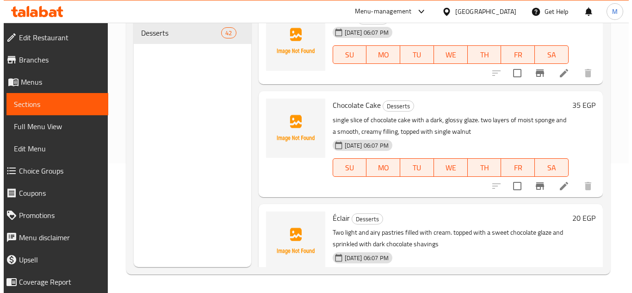
scroll to position [0, 0]
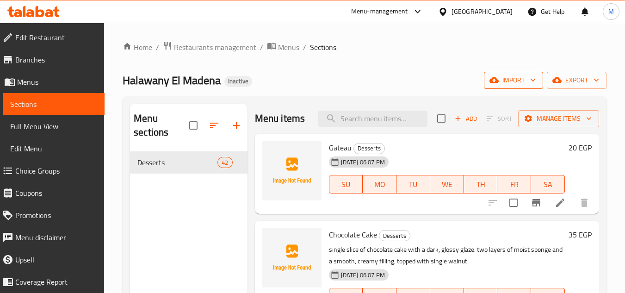
click at [533, 81] on icon "button" at bounding box center [533, 80] width 5 height 3
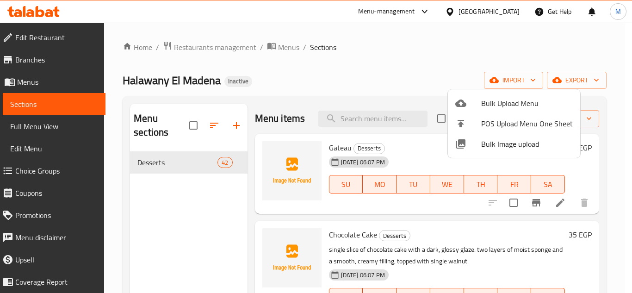
click at [493, 143] on span "Bulk Image upload" at bounding box center [527, 143] width 92 height 11
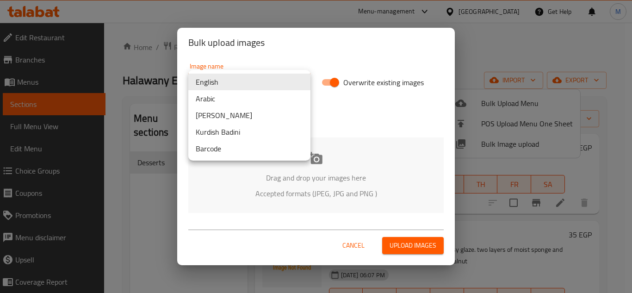
click at [266, 80] on body "​ Menu-management Egypt Get Help M Edit Restaurant Branches Menus Sections Full…" at bounding box center [316, 158] width 632 height 270
click at [227, 99] on li "Arabic" at bounding box center [249, 98] width 122 height 17
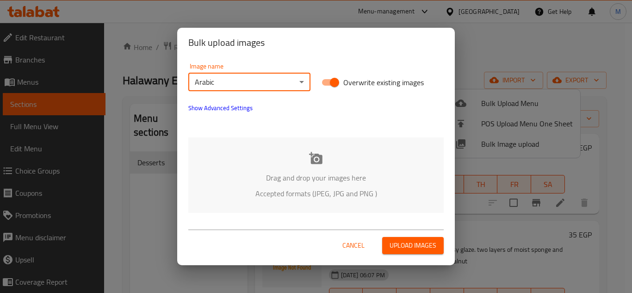
click at [240, 155] on div "Drag and drop your images here Accepted formats (JPEG, JPG and PNG )" at bounding box center [315, 174] width 255 height 75
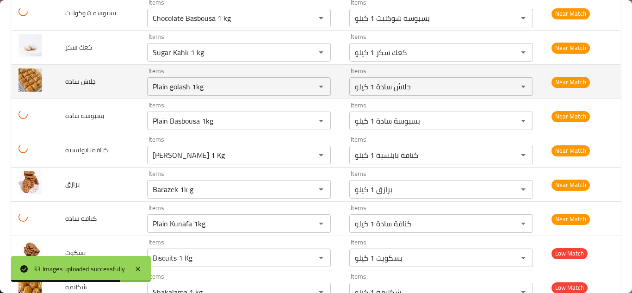
scroll to position [997, 0]
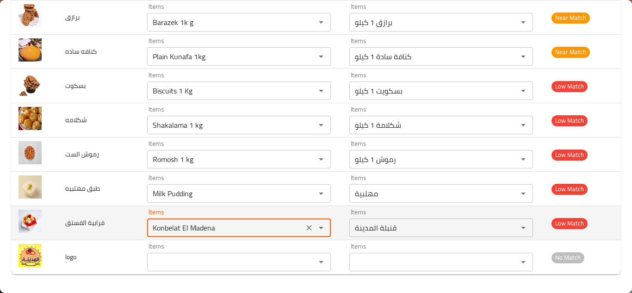
click at [162, 228] on الفستق "Konbelat El Madena" at bounding box center [225, 227] width 151 height 13
type الفستق "p"
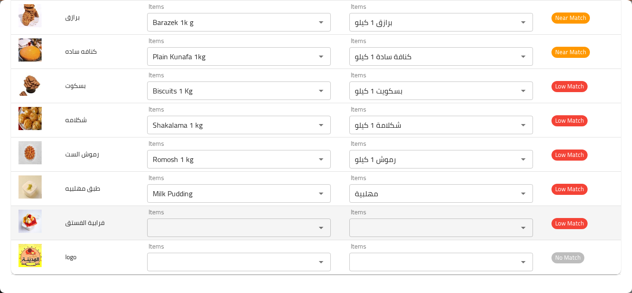
click at [81, 219] on span "فرابية الفستق" at bounding box center [84, 223] width 39 height 12
copy span "فرابية الفستق"
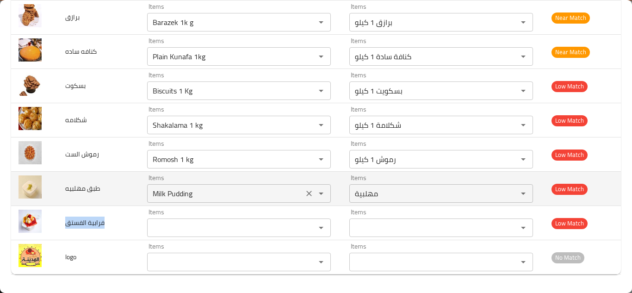
click at [198, 192] on مهلبيه "Milk Pudding" at bounding box center [225, 193] width 151 height 13
click at [122, 183] on td "طبق مهلبيه" at bounding box center [99, 189] width 82 height 34
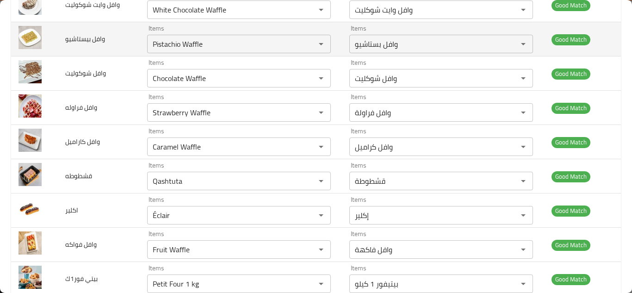
scroll to position [442, 0]
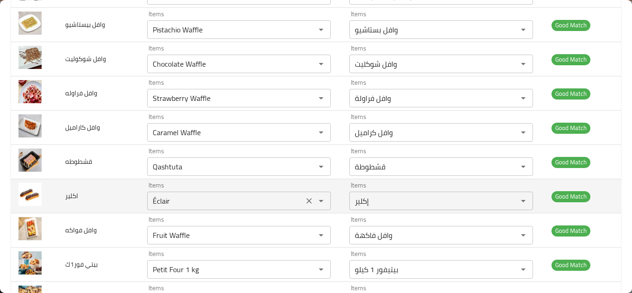
click at [162, 199] on input "Éclair" at bounding box center [225, 200] width 151 height 13
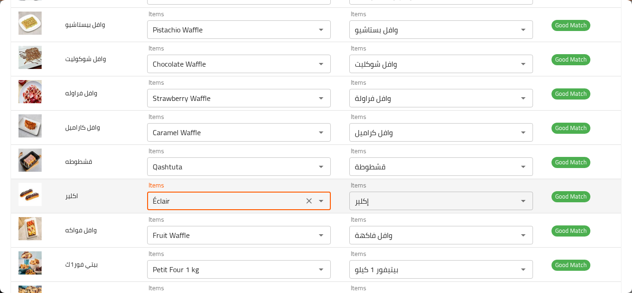
click at [305, 201] on icon "Clear" at bounding box center [309, 200] width 9 height 9
click at [107, 193] on td "اكلير" at bounding box center [99, 196] width 82 height 34
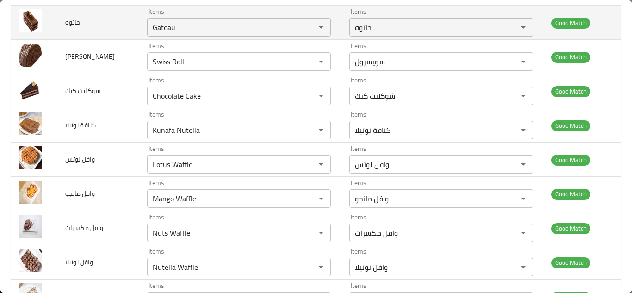
scroll to position [0, 0]
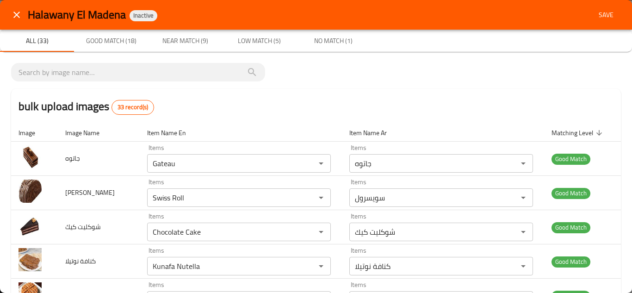
click at [597, 12] on span "Save" at bounding box center [606, 15] width 22 height 12
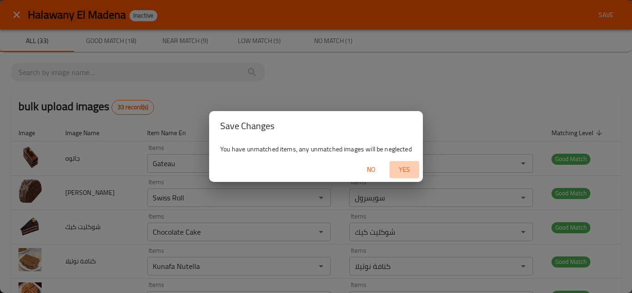
click at [406, 165] on span "Yes" at bounding box center [404, 170] width 22 height 12
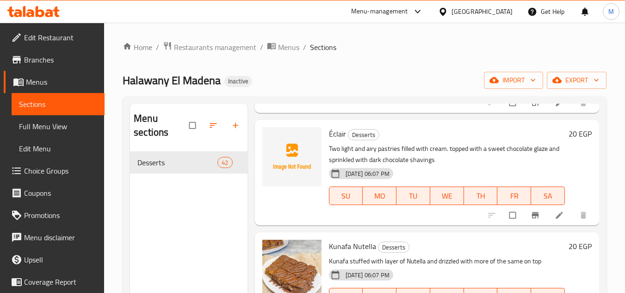
scroll to position [231, 0]
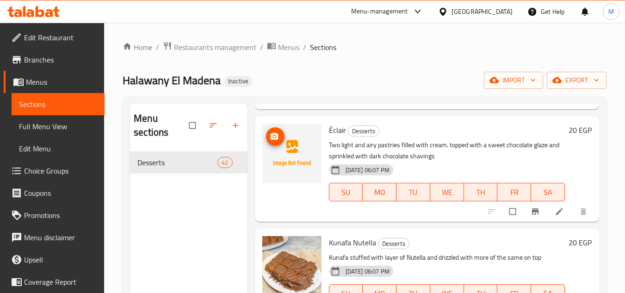
click at [273, 137] on circle "upload picture" at bounding box center [274, 136] width 2 height 2
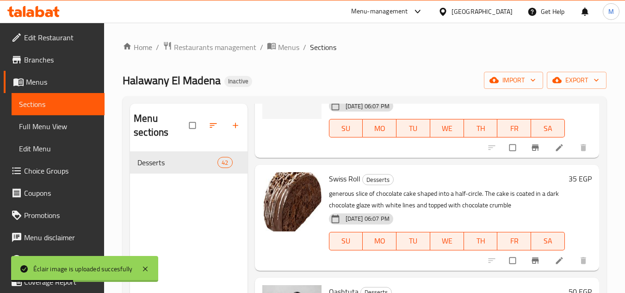
scroll to position [416, 0]
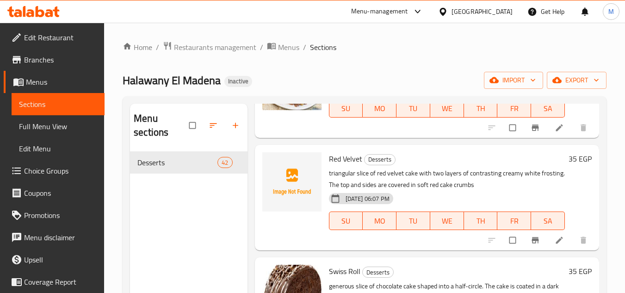
click at [362, 69] on div "Home / Restaurants management / Menus / Sections Halawany El Madena Inactive im…" at bounding box center [365, 222] width 484 height 363
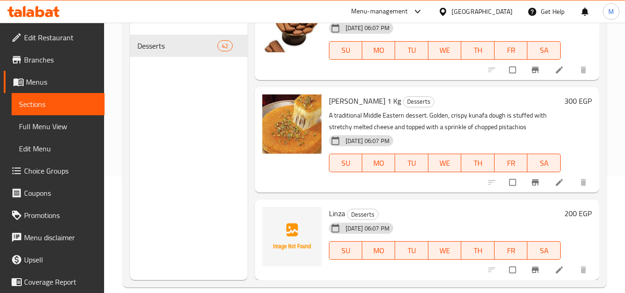
scroll to position [130, 0]
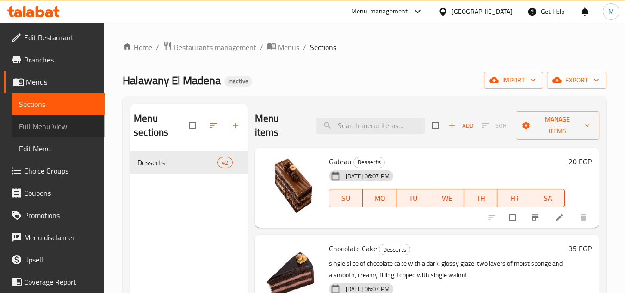
click at [65, 125] on span "Full Menu View" at bounding box center [58, 126] width 78 height 11
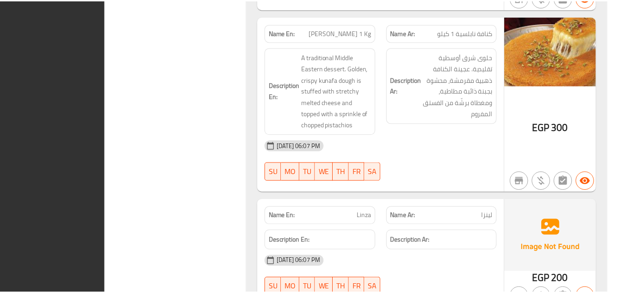
scroll to position [6650, 0]
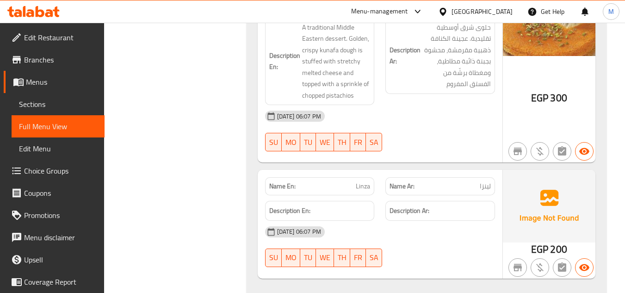
click at [42, 12] on icon at bounding box center [40, 11] width 9 height 11
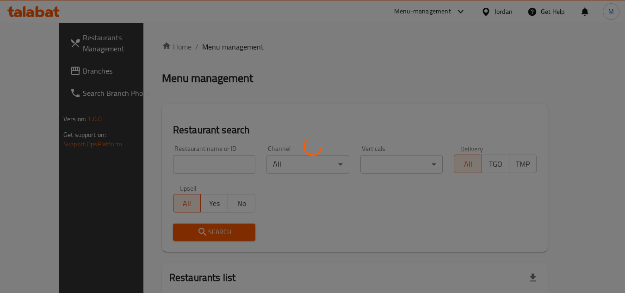
scroll to position [47, 0]
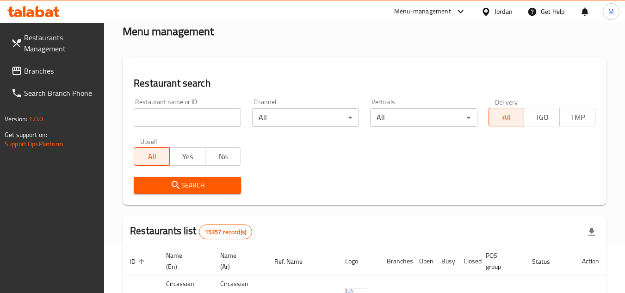
drag, startPoint x: 227, startPoint y: 118, endPoint x: 219, endPoint y: 121, distance: 8.3
click at [225, 118] on input "search" at bounding box center [187, 117] width 107 height 19
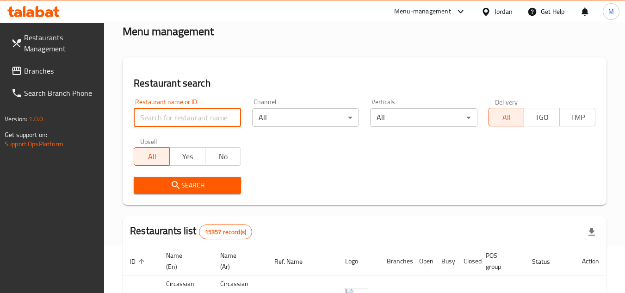
paste input "776767"
type input "776767"
click button "Search" at bounding box center [187, 185] width 107 height 17
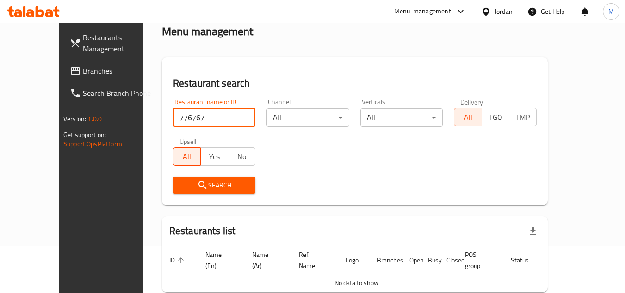
click at [83, 73] on span "Branches" at bounding box center [119, 70] width 73 height 11
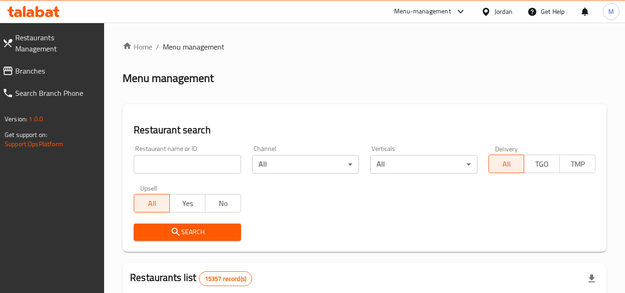
click at [214, 162] on input "search" at bounding box center [187, 164] width 107 height 19
paste input "705471"
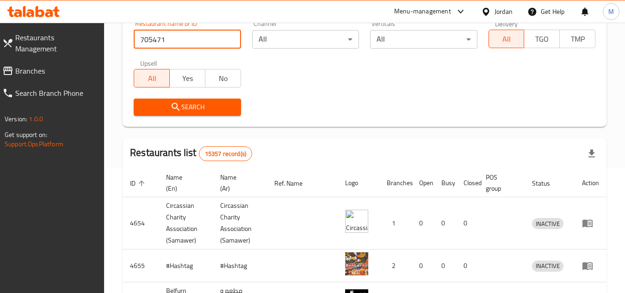
scroll to position [46, 0]
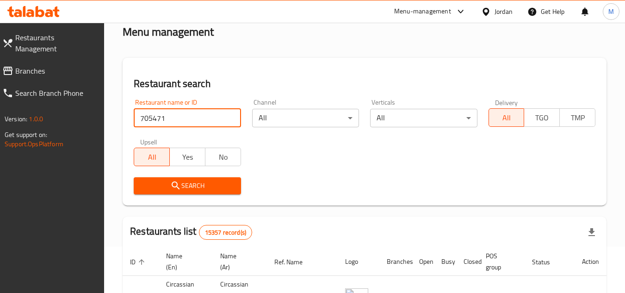
click at [192, 120] on input "705471" at bounding box center [187, 118] width 107 height 19
paste input "search"
type input "705471"
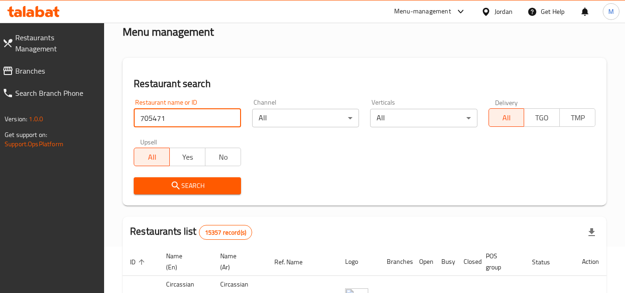
click button "Search" at bounding box center [187, 185] width 107 height 17
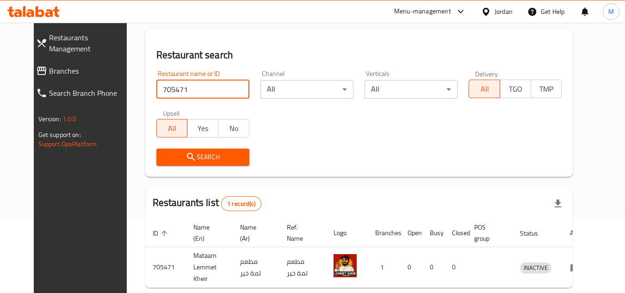
scroll to position [112, 0]
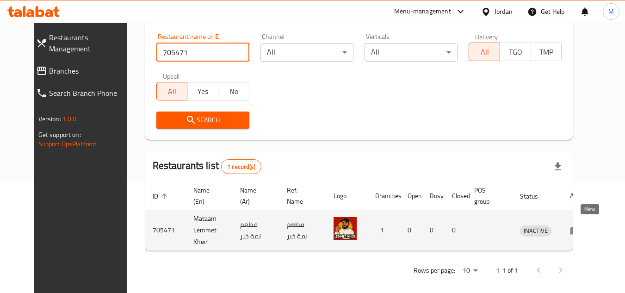
click at [581, 228] on icon "enhanced table" at bounding box center [575, 230] width 11 height 11
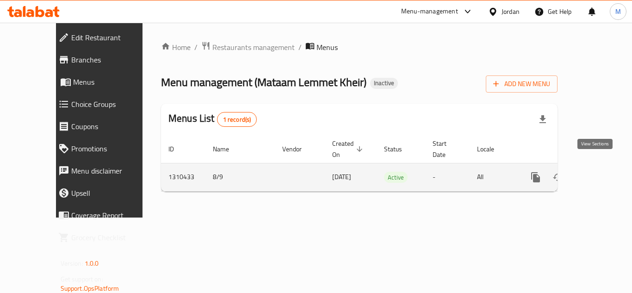
click at [604, 166] on div "enhanced table" at bounding box center [569, 177] width 89 height 22
click at [601, 166] on link "enhanced table" at bounding box center [602, 177] width 22 height 22
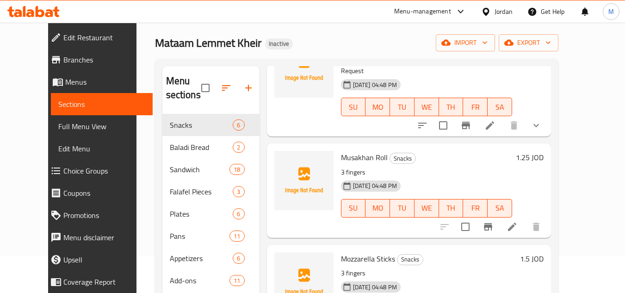
scroll to position [37, 0]
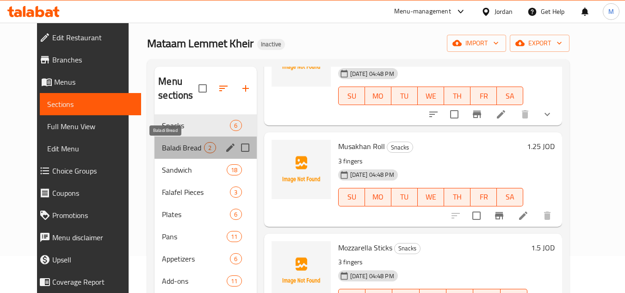
click at [165, 145] on span "Baladi Bread" at bounding box center [183, 147] width 42 height 11
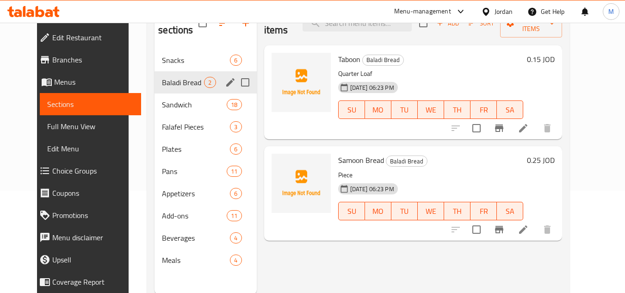
scroll to position [130, 0]
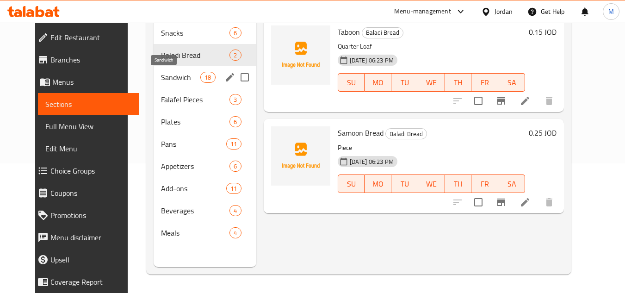
click at [161, 77] on span "Sandwich" at bounding box center [180, 77] width 39 height 11
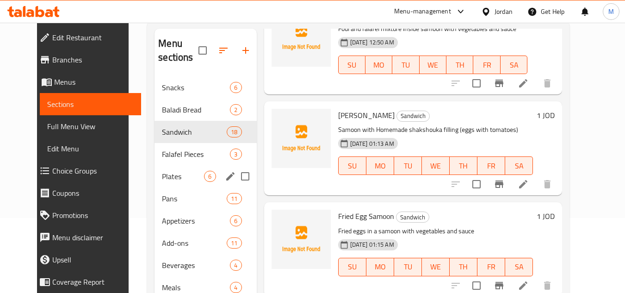
scroll to position [93, 0]
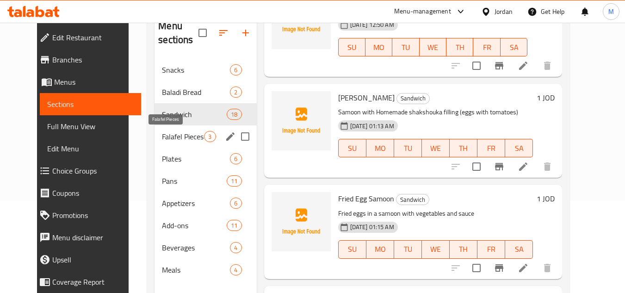
click at [170, 139] on span "Falafel Pieces" at bounding box center [183, 136] width 42 height 11
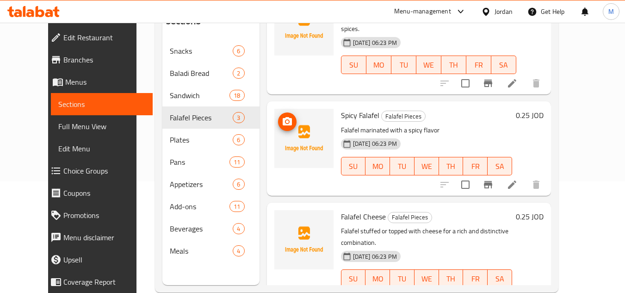
scroll to position [130, 0]
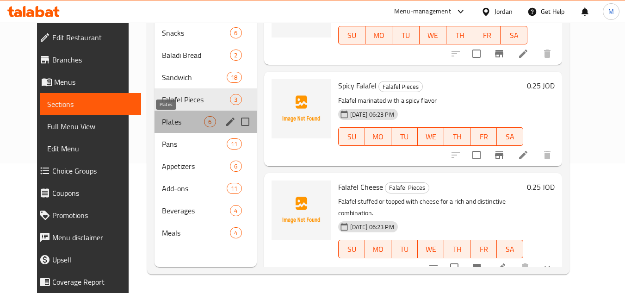
click at [165, 126] on span "Plates" at bounding box center [183, 121] width 42 height 11
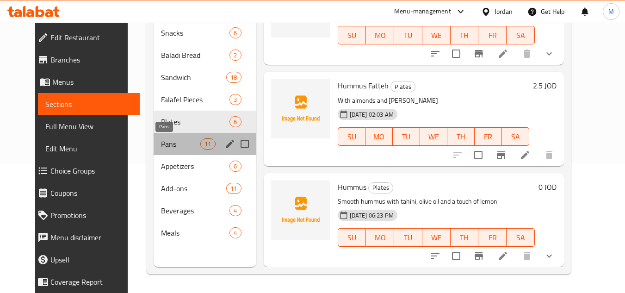
click at [175, 143] on span "Pans" at bounding box center [180, 143] width 39 height 11
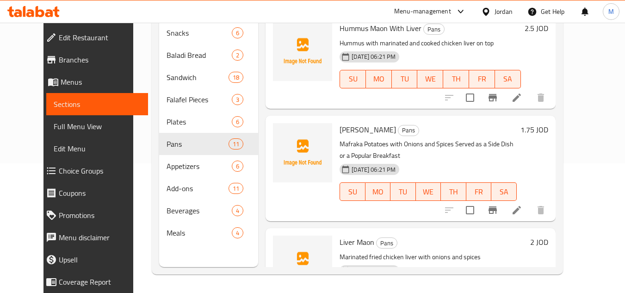
scroll to position [370, 0]
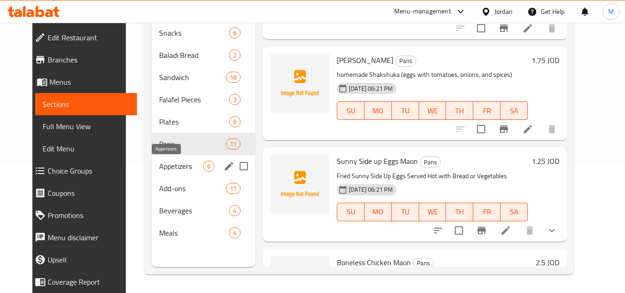
click at [170, 167] on span "Appetizers" at bounding box center [181, 166] width 44 height 11
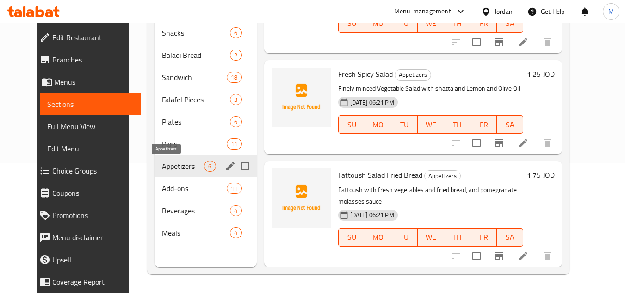
scroll to position [351, 0]
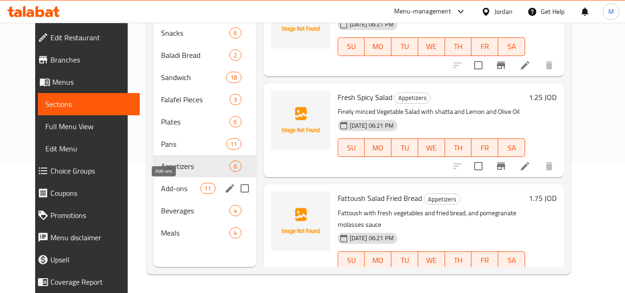
click at [164, 185] on span "Add-ons" at bounding box center [180, 188] width 39 height 11
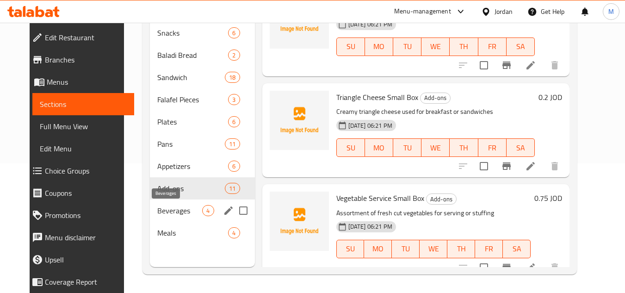
click at [163, 209] on span "Beverages" at bounding box center [179, 210] width 45 height 11
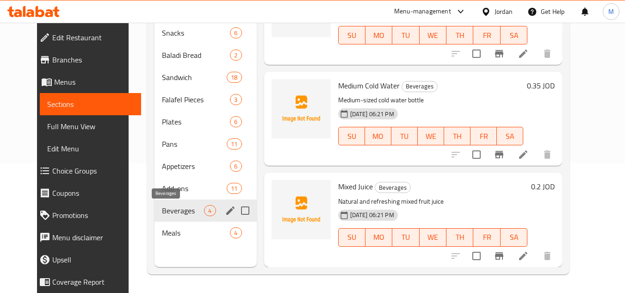
scroll to position [149, 0]
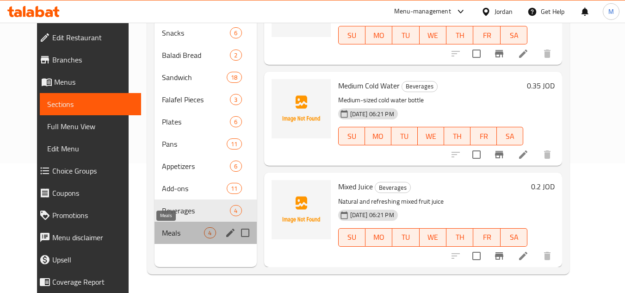
click at [173, 232] on span "Meals" at bounding box center [183, 232] width 42 height 11
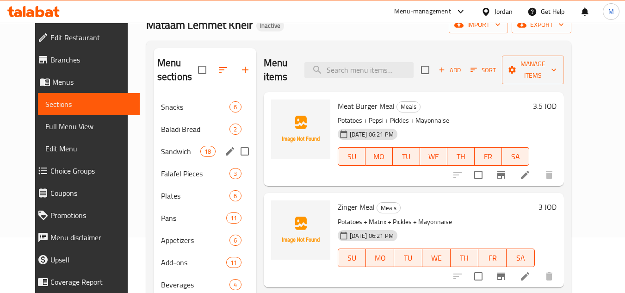
scroll to position [37, 0]
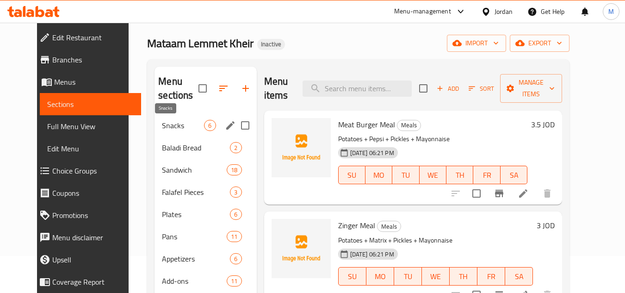
click at [162, 129] on span "Snacks" at bounding box center [183, 125] width 42 height 11
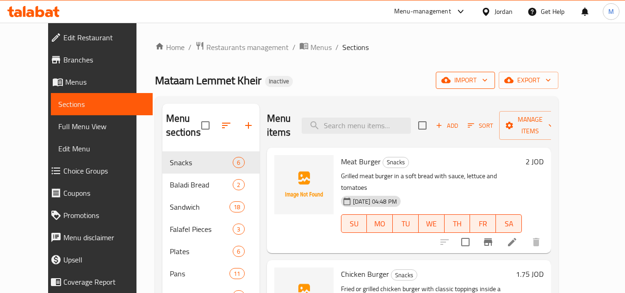
click at [490, 80] on icon "button" at bounding box center [484, 79] width 9 height 9
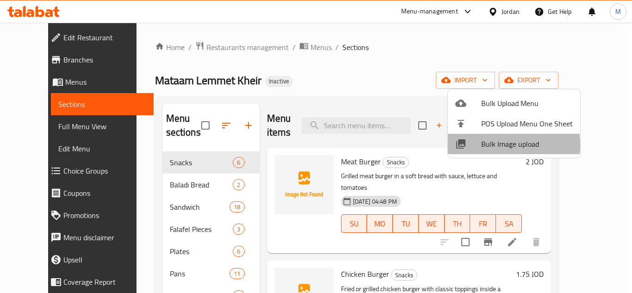
click at [485, 144] on span "Bulk Image upload" at bounding box center [527, 143] width 92 height 11
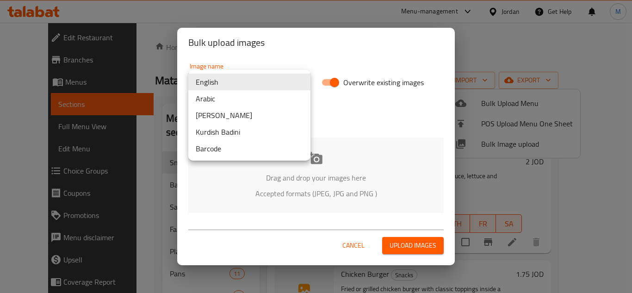
click at [296, 78] on body "​ Menu-management Jordan Get Help M Edit Restaurant Branches Menus Sections Ful…" at bounding box center [316, 158] width 632 height 270
click at [233, 90] on li "English" at bounding box center [249, 82] width 122 height 17
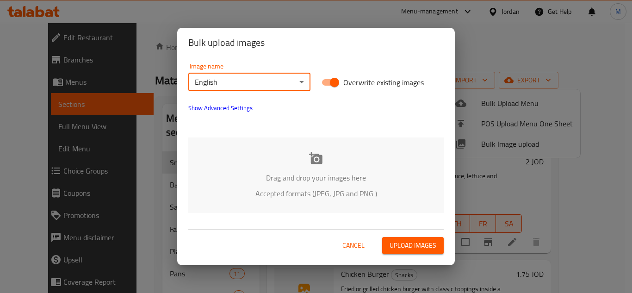
click at [260, 87] on body "​ Menu-management Jordan Get Help M Edit Restaurant Branches Menus Sections Ful…" at bounding box center [316, 158] width 632 height 270
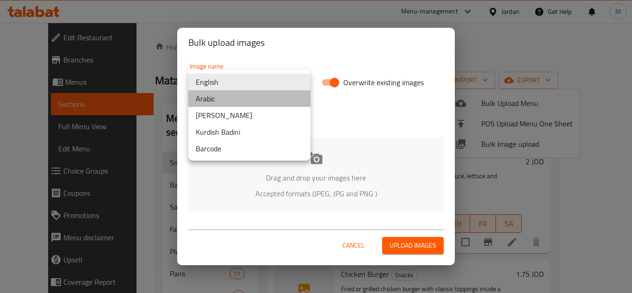
click at [247, 102] on li "Arabic" at bounding box center [249, 98] width 122 height 17
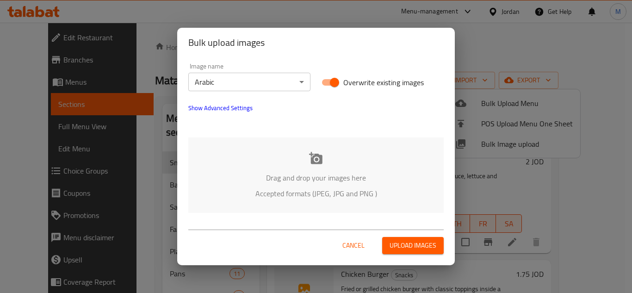
click at [277, 155] on div "Drag and drop your images here Accepted formats (JPEG, JPG and PNG )" at bounding box center [315, 174] width 255 height 75
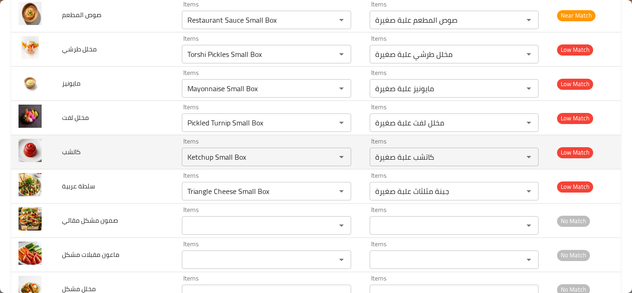
scroll to position [2162, 0]
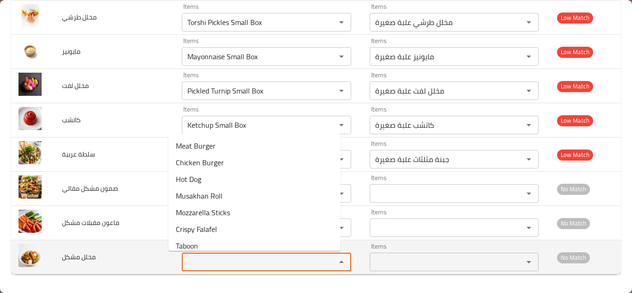
click at [232, 264] on مشكل "Items" at bounding box center [253, 261] width 136 height 13
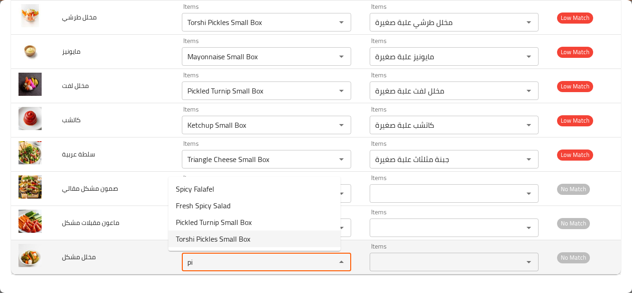
type مشكل "pi"
click at [128, 259] on td "مخلل مشكل" at bounding box center [115, 257] width 120 height 34
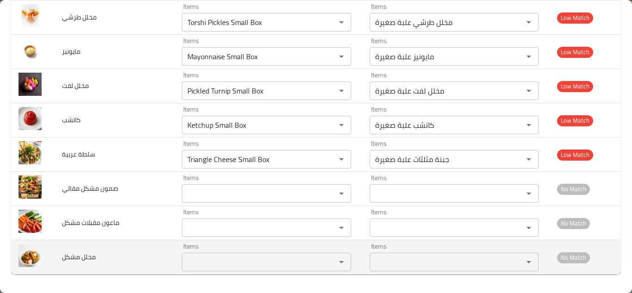
click at [84, 255] on span "مخلل مشكل" at bounding box center [79, 257] width 34 height 12
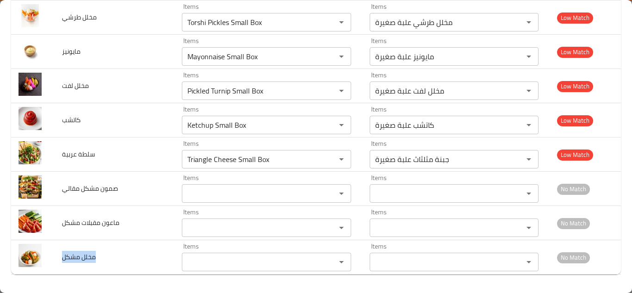
copy span "مخلل مشكل"
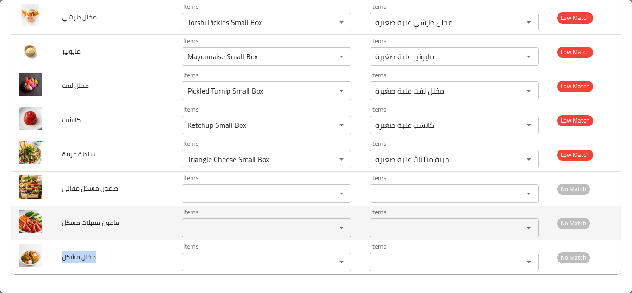
click at [209, 228] on مشكل "Items" at bounding box center [253, 227] width 136 height 13
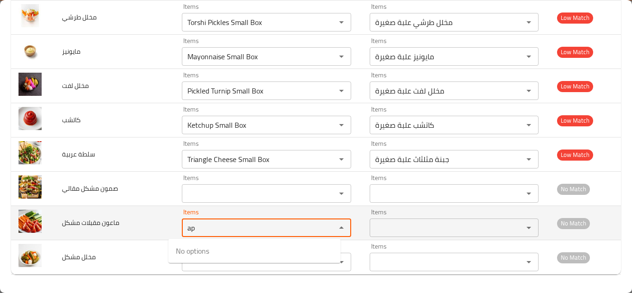
type مشكل "a"
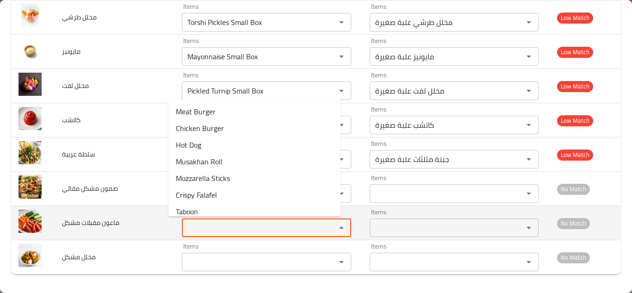
click at [97, 221] on span "ماعون مقبلات مشكل" at bounding box center [90, 223] width 57 height 12
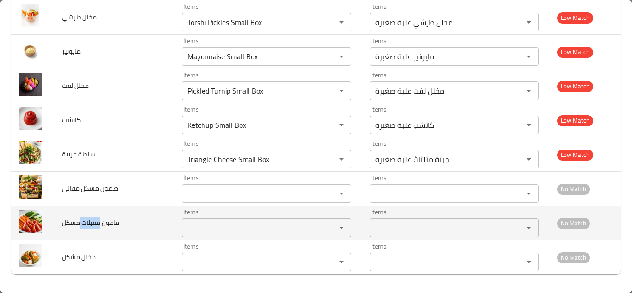
click at [97, 221] on span "ماعون مقبلات مشكل" at bounding box center [90, 223] width 57 height 12
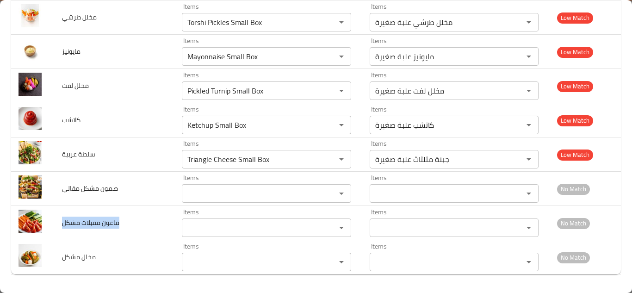
copy span "ماعون مقبلات مشكل"
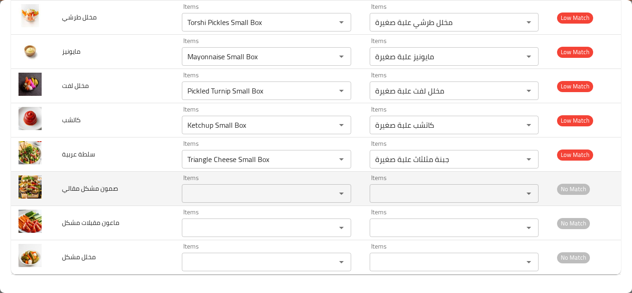
click at [186, 190] on مقالي "Items" at bounding box center [253, 193] width 136 height 13
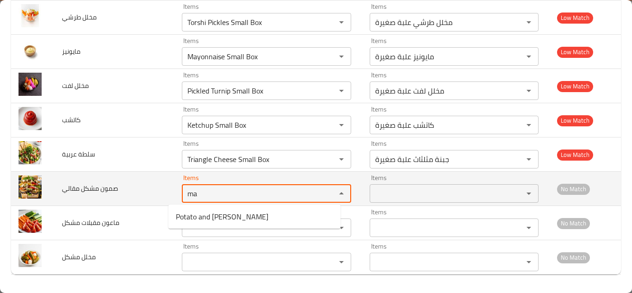
type مقالي "m"
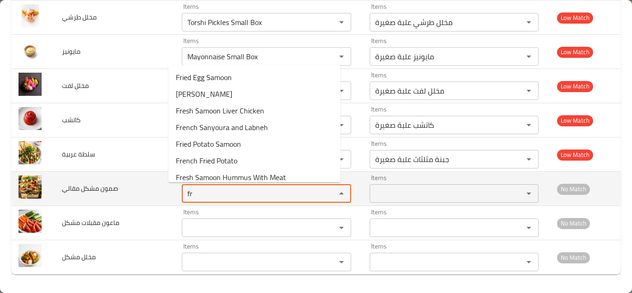
type مقالي "f"
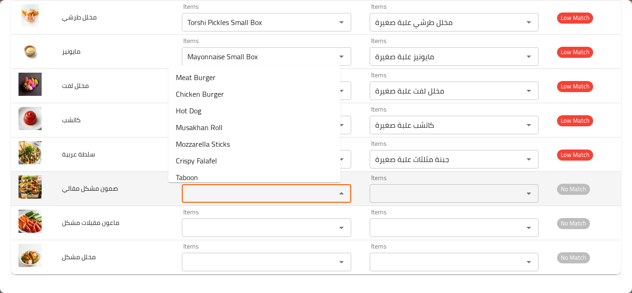
click at [93, 188] on span "صمون مشكل مقالي" at bounding box center [90, 188] width 56 height 12
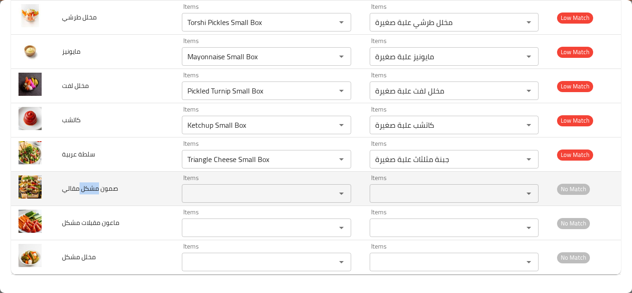
click at [93, 188] on span "صمون مشكل مقالي" at bounding box center [90, 188] width 56 height 12
click at [193, 191] on مقالي "Items" at bounding box center [253, 193] width 136 height 13
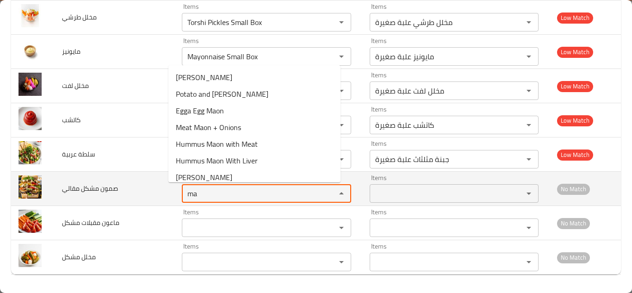
type مقالي "m"
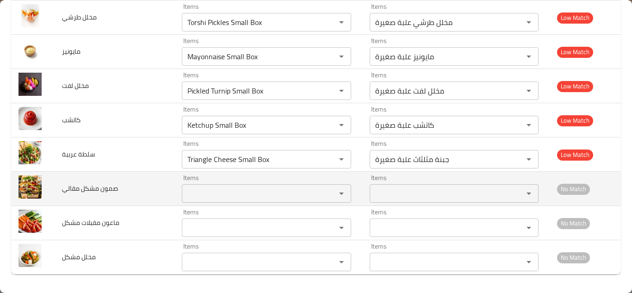
click at [107, 190] on span "صمون مشكل مقالي" at bounding box center [90, 188] width 56 height 12
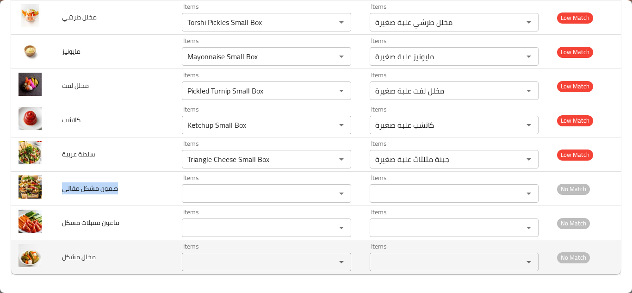
copy span "صمون مشكل مقالي"
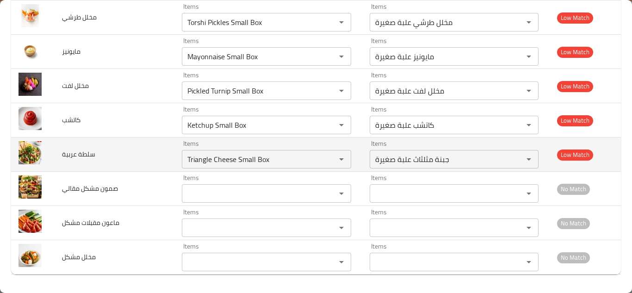
click at [150, 156] on td "سلطة عربية" at bounding box center [115, 154] width 120 height 34
click at [205, 155] on عربية "Triangle Cheese Small Box" at bounding box center [253, 159] width 136 height 13
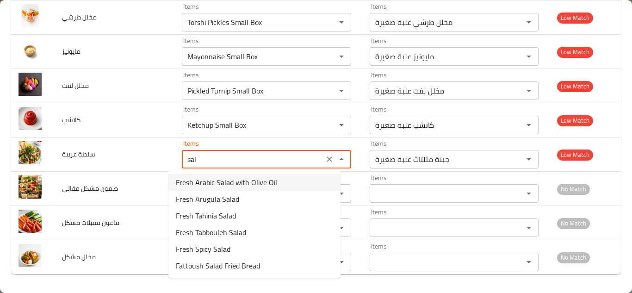
click at [237, 178] on span "Fresh Arabic Salad with Olive Oil" at bounding box center [226, 182] width 101 height 11
type عربية "Fresh Arabic Salad with Olive Oil"
type عربية-ar "سلطة عربية طازج بزيت الزيتون"
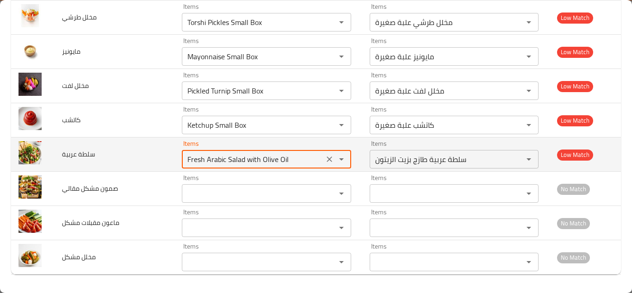
type عربية "Fresh Arabic Salad with Olive Oil"
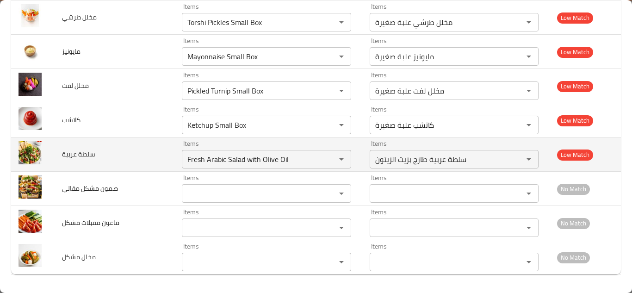
click at [148, 155] on td "سلطة عربية" at bounding box center [115, 154] width 120 height 34
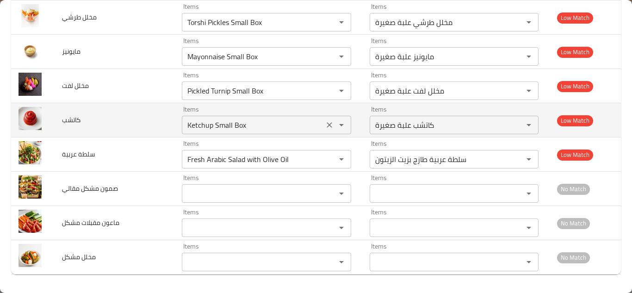
click at [251, 127] on input "Ketchup Small Box" at bounding box center [253, 124] width 136 height 13
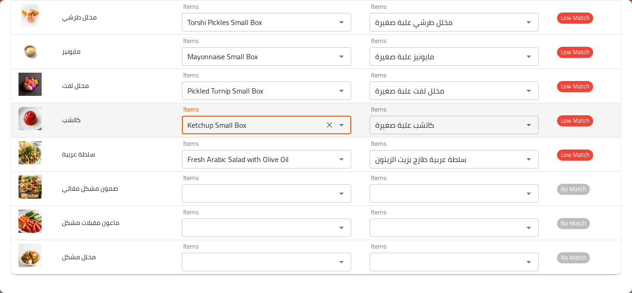
click at [255, 125] on input "Ketchup Small Box" at bounding box center [253, 124] width 136 height 13
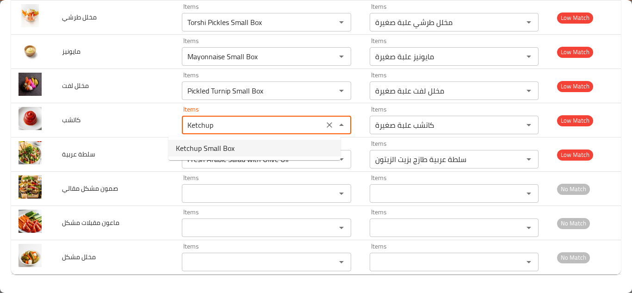
click at [218, 145] on span "Ketchup Small Box" at bounding box center [205, 148] width 59 height 11
type input "Ketchup Small Box"
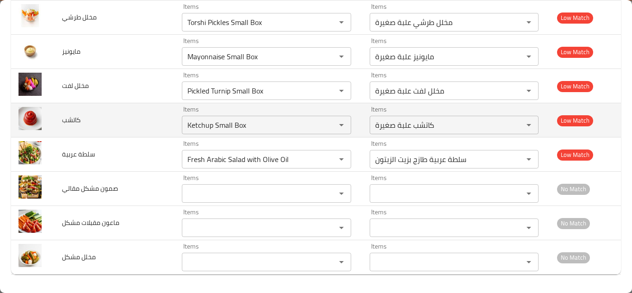
click at [154, 119] on td "كاتشب" at bounding box center [115, 120] width 120 height 34
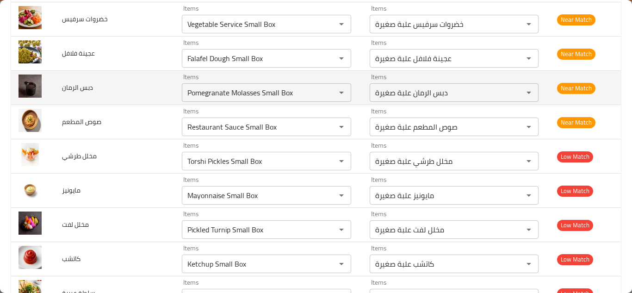
scroll to position [1976, 0]
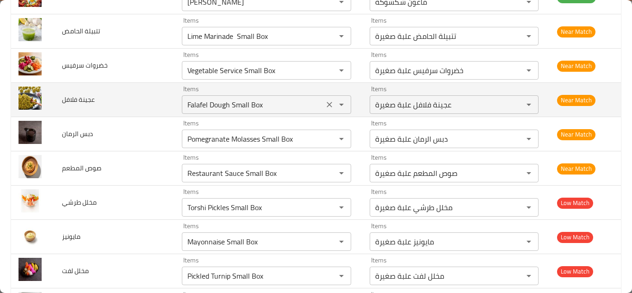
click at [260, 100] on فلافل "Falafel Dough Small Box" at bounding box center [253, 104] width 136 height 13
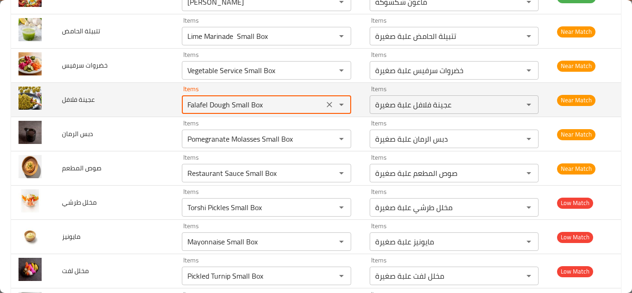
click at [263, 101] on فلافل "Falafel Dough Small Box" at bounding box center [253, 104] width 136 height 13
click at [269, 101] on فلافل "Falafel Dough Small Box" at bounding box center [253, 104] width 136 height 13
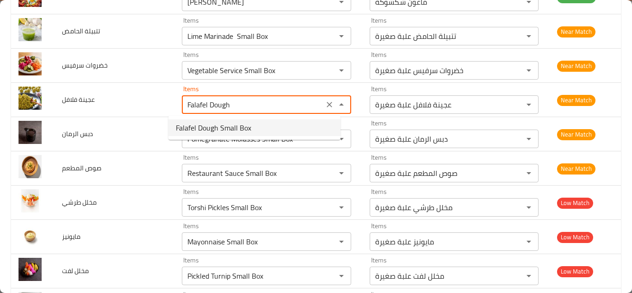
click at [224, 129] on span "Falafel Dough Small Box" at bounding box center [213, 127] width 75 height 11
type فلافل "Falafel Dough Small Box"
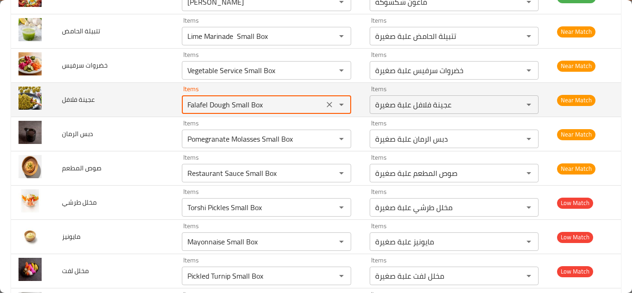
click at [142, 94] on td "عجينة فلافل" at bounding box center [115, 100] width 120 height 34
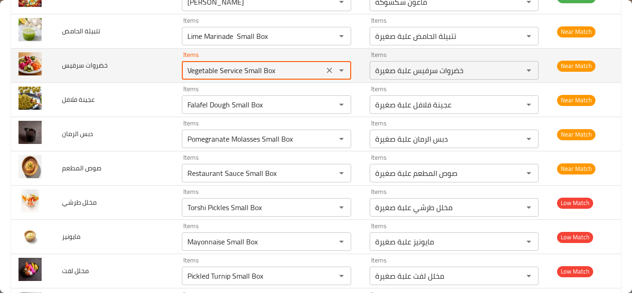
click at [274, 66] on سرفيس "Vegetable Service Small Box" at bounding box center [253, 70] width 136 height 13
click at [282, 66] on سرفيس "Vegetable Service Small Box" at bounding box center [253, 70] width 136 height 13
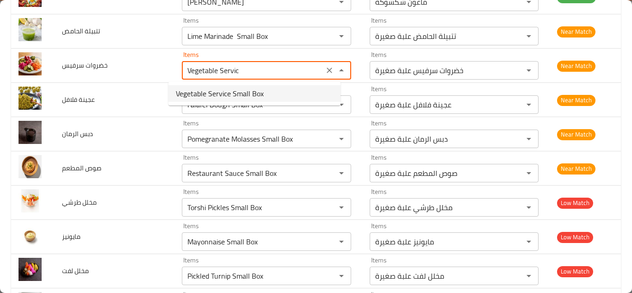
click at [252, 92] on span "Vegetable Service Small Box" at bounding box center [220, 93] width 88 height 11
type سرفيس "Vegetable Service Small Box"
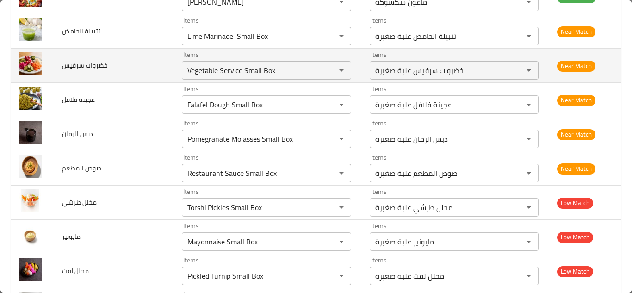
click at [151, 66] on td "خضروات سرفيس" at bounding box center [115, 66] width 120 height 34
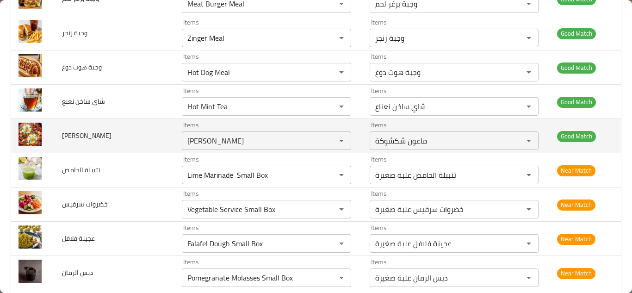
scroll to position [1791, 0]
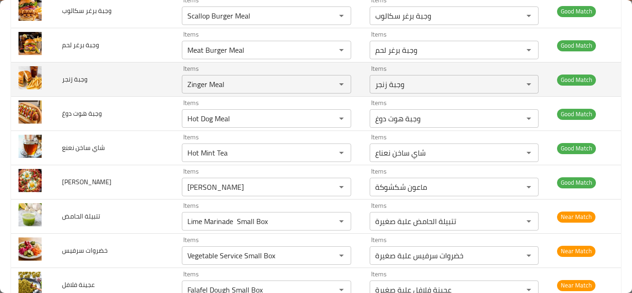
click at [155, 80] on td "وجبة زنجر" at bounding box center [115, 79] width 120 height 34
click at [325, 83] on icon "Clear" at bounding box center [329, 84] width 9 height 9
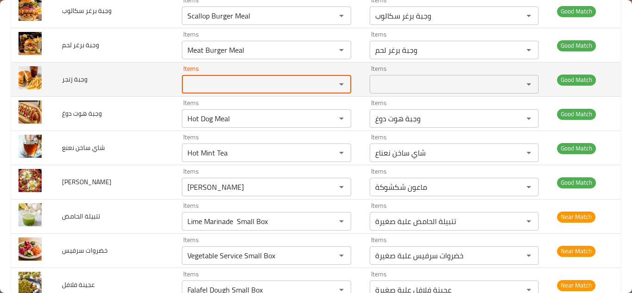
click at [80, 81] on span "وجبة زنجر" at bounding box center [74, 79] width 25 height 12
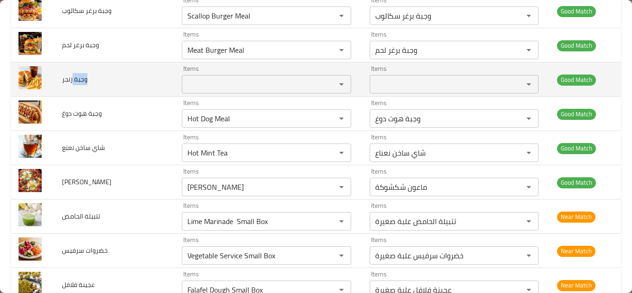
click at [80, 81] on span "وجبة زنجر" at bounding box center [74, 79] width 25 height 12
copy span "وجبة زنجر"
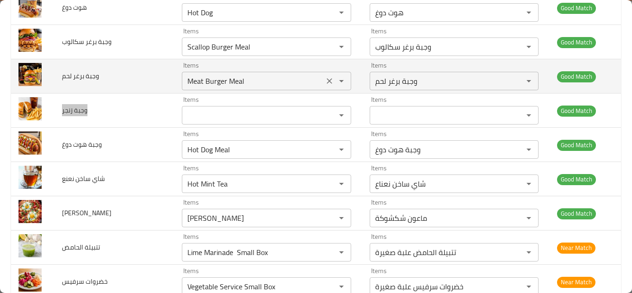
scroll to position [1745, 0]
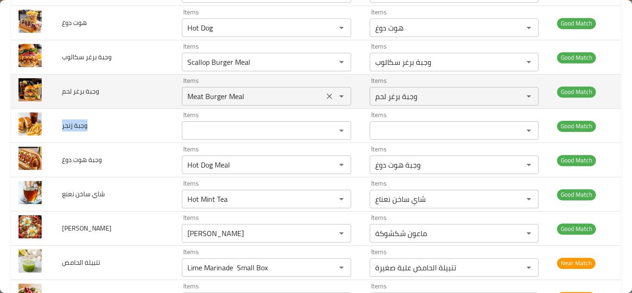
click at [211, 96] on لحم "Meat Burger Meal" at bounding box center [253, 96] width 136 height 13
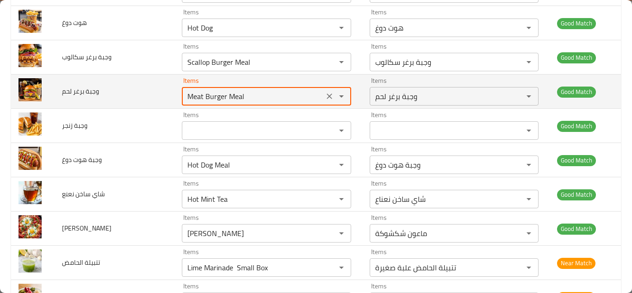
click at [213, 96] on لحم "Meat Burger Meal" at bounding box center [253, 96] width 136 height 13
click at [325, 94] on icon "Clear" at bounding box center [329, 96] width 9 height 9
click at [87, 93] on span "وجبة برغر لحم" at bounding box center [80, 91] width 37 height 12
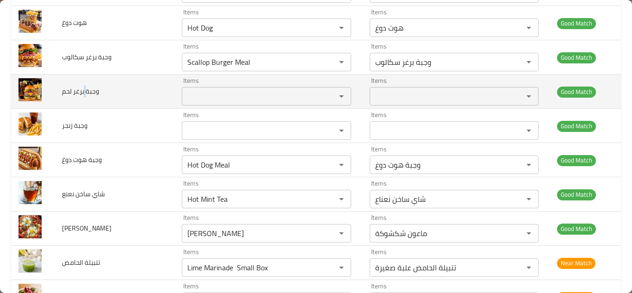
click at [87, 93] on span "وجبة برغر لحم" at bounding box center [80, 91] width 37 height 12
click at [87, 92] on span "وجبة برغر لحم" at bounding box center [80, 91] width 37 height 12
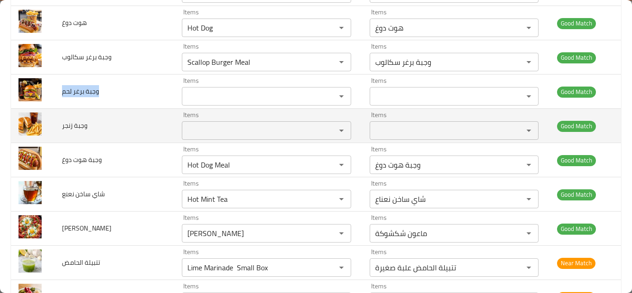
copy span "وجبة برغر لحم"
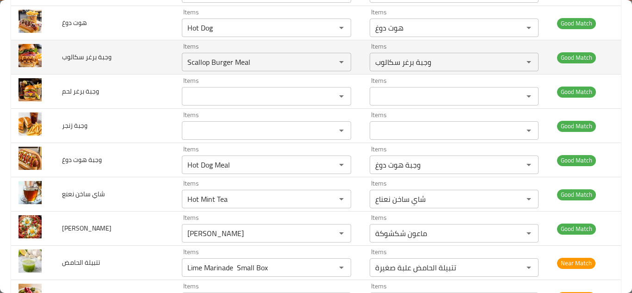
click at [139, 59] on td "وجبة برغر سكالوب" at bounding box center [115, 57] width 120 height 34
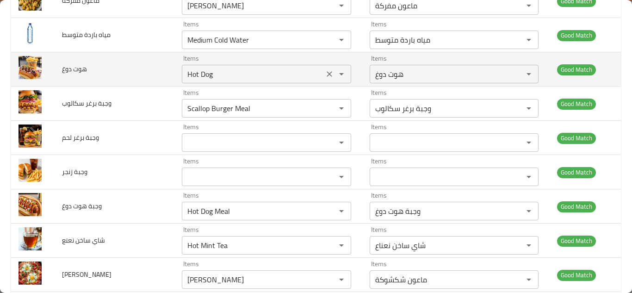
click at [221, 74] on دوغ "Hot Dog" at bounding box center [253, 74] width 136 height 13
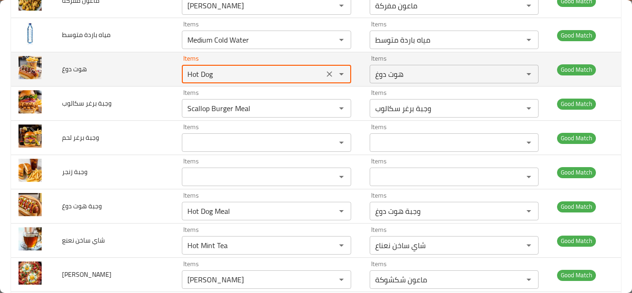
click at [223, 71] on دوغ "Hot Dog" at bounding box center [253, 74] width 136 height 13
type دوغ "H"
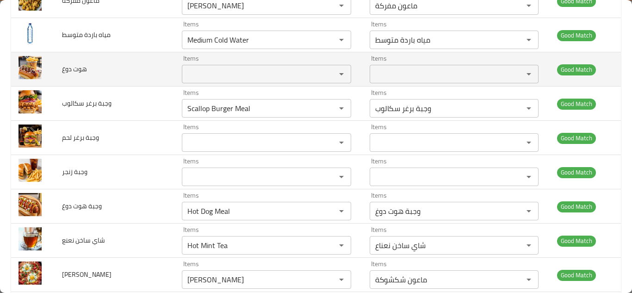
click at [82, 68] on span "هوت دوغ" at bounding box center [74, 69] width 25 height 12
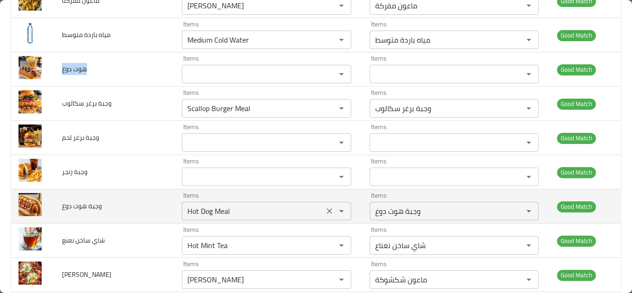
copy span "هوت دوغ"
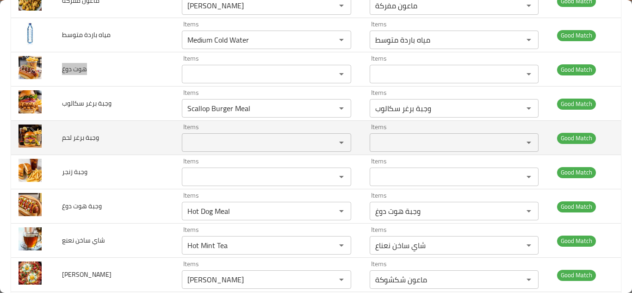
scroll to position [1653, 0]
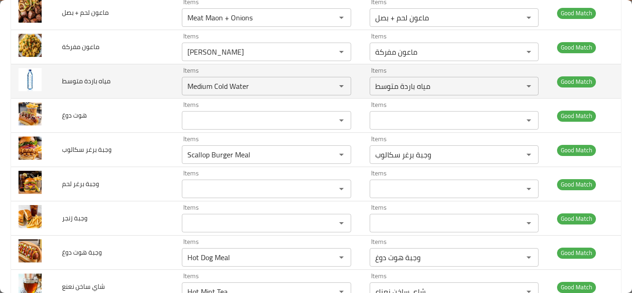
click at [143, 81] on td "مياه باردة متوسط" at bounding box center [115, 81] width 120 height 34
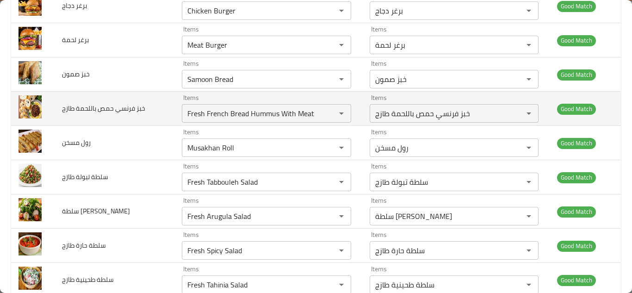
scroll to position [172, 0]
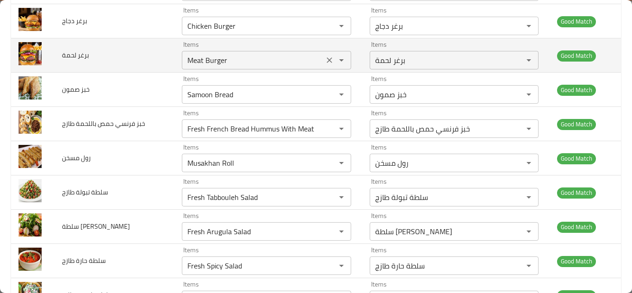
click at [194, 59] on لحمة "Meat Burger" at bounding box center [253, 60] width 136 height 13
click at [325, 58] on icon "Clear" at bounding box center [329, 60] width 9 height 9
click at [80, 55] on span "برغر لحمة" at bounding box center [75, 55] width 27 height 12
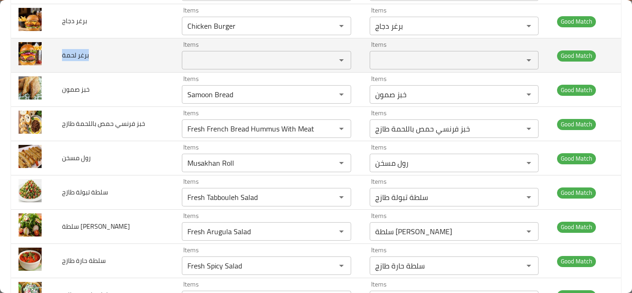
copy span "برغر لحمة"
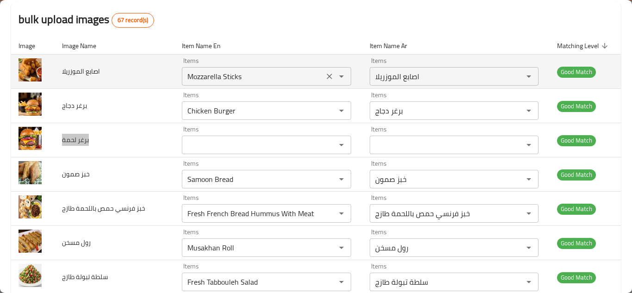
scroll to position [79, 0]
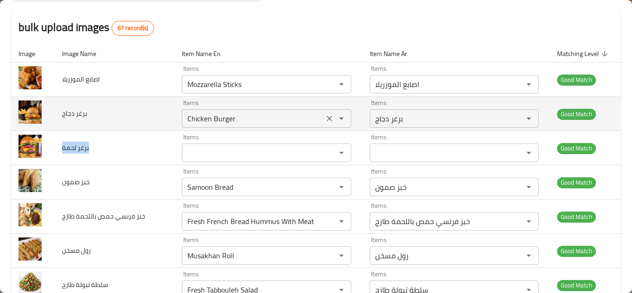
drag, startPoint x: 320, startPoint y: 120, endPoint x: 309, endPoint y: 118, distance: 11.2
click at [327, 120] on icon "Clear" at bounding box center [330, 119] width 6 height 6
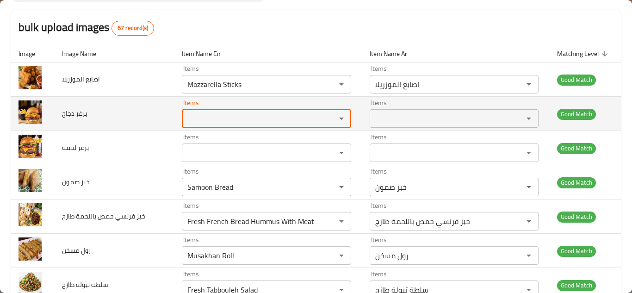
click at [71, 112] on span "برغر دجاج" at bounding box center [74, 113] width 25 height 12
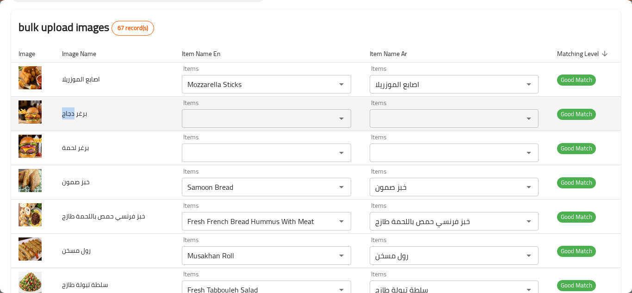
click at [71, 112] on span "برغر دجاج" at bounding box center [74, 113] width 25 height 12
copy span "برغر دجاج"
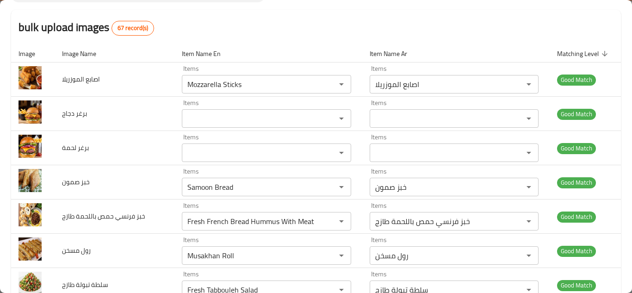
click at [249, 25] on div "bulk upload images 67 record(s)" at bounding box center [316, 27] width 610 height 35
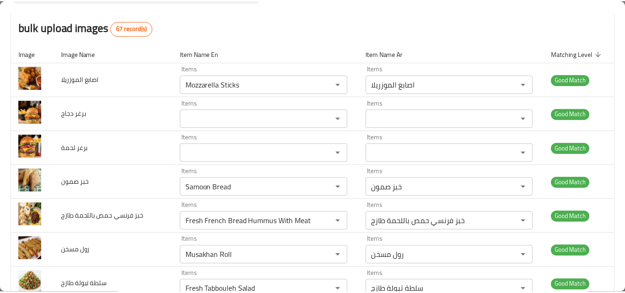
scroll to position [0, 0]
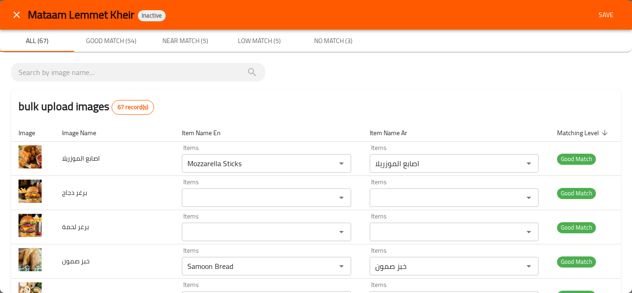
click at [600, 12] on span "Save" at bounding box center [606, 15] width 22 height 12
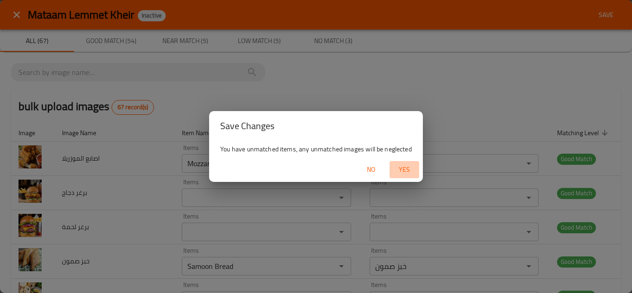
click at [409, 165] on span "Yes" at bounding box center [404, 170] width 22 height 12
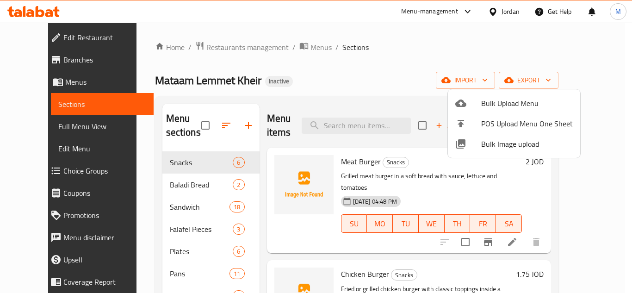
drag, startPoint x: 349, startPoint y: 88, endPoint x: 345, endPoint y: 87, distance: 4.7
click at [349, 87] on div at bounding box center [316, 146] width 632 height 293
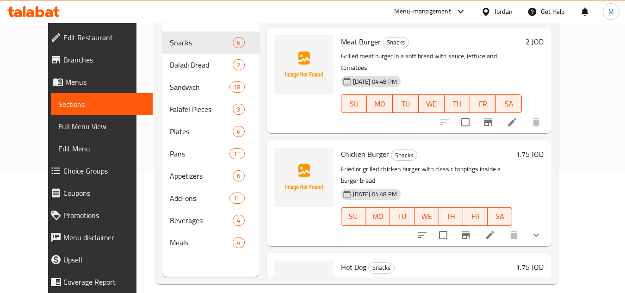
scroll to position [130, 0]
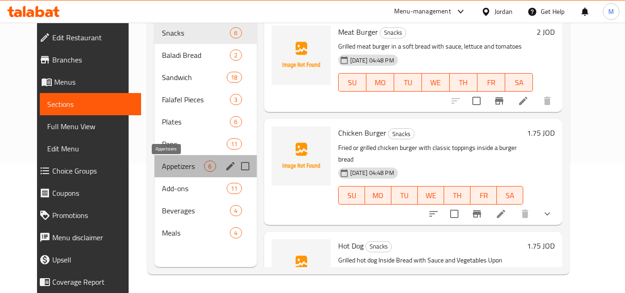
click at [162, 166] on span "Appetizers" at bounding box center [183, 166] width 42 height 11
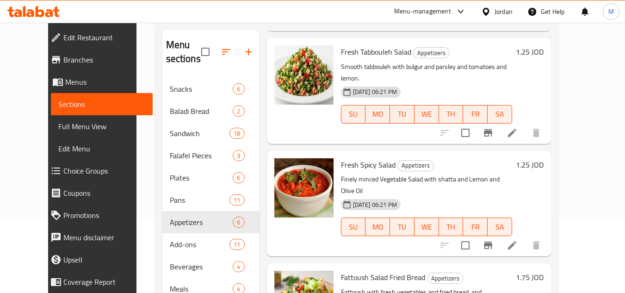
scroll to position [130, 0]
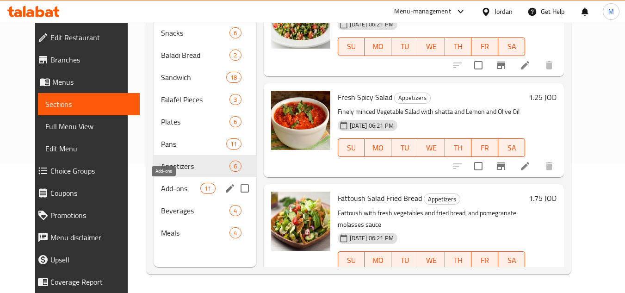
click at [163, 188] on span "Add-ons" at bounding box center [180, 188] width 39 height 11
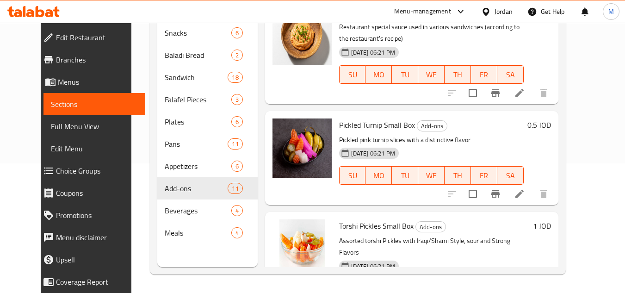
scroll to position [879, 0]
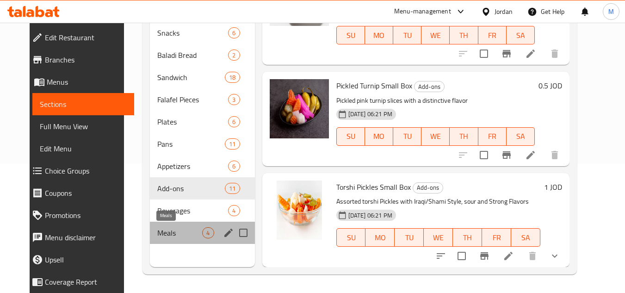
click at [160, 230] on span "Meals" at bounding box center [179, 232] width 45 height 11
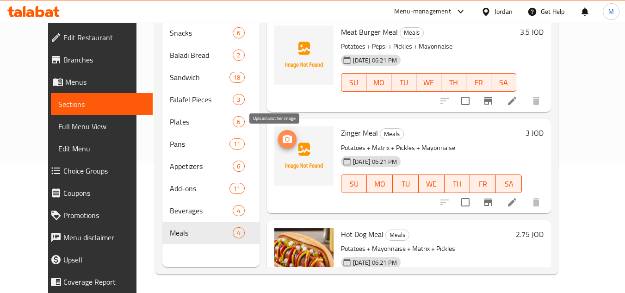
click at [283, 137] on icon "upload picture" at bounding box center [287, 139] width 9 height 8
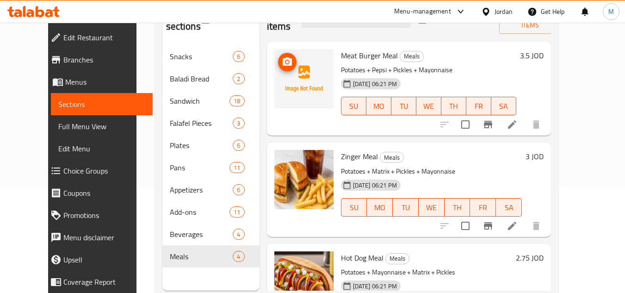
scroll to position [83, 0]
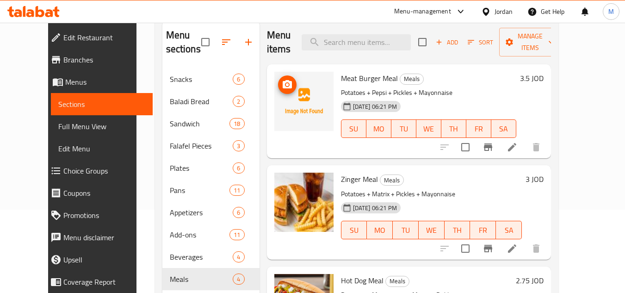
click at [283, 82] on icon "upload picture" at bounding box center [287, 84] width 9 height 8
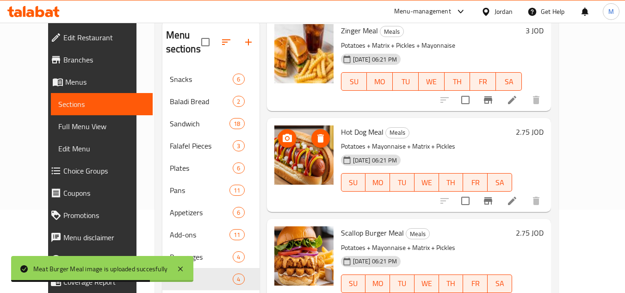
scroll to position [130, 0]
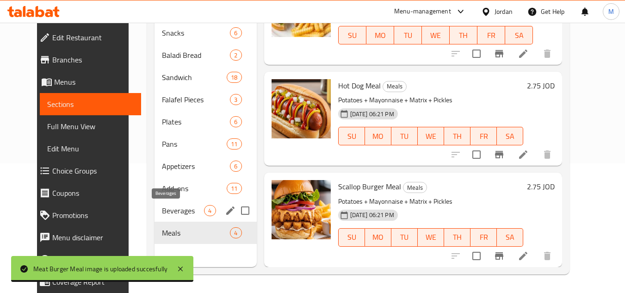
click at [162, 211] on span "Beverages" at bounding box center [183, 210] width 42 height 11
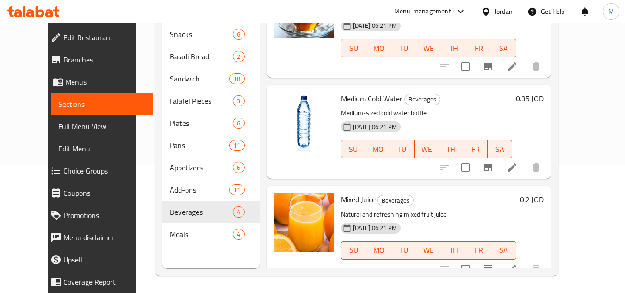
scroll to position [130, 0]
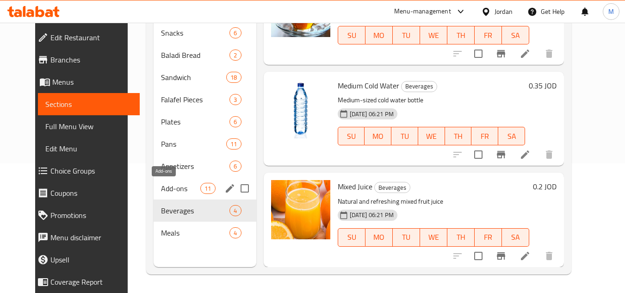
click at [167, 186] on span "Add-ons" at bounding box center [180, 188] width 39 height 11
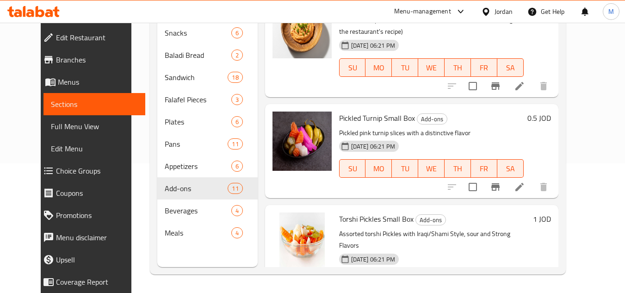
scroll to position [879, 0]
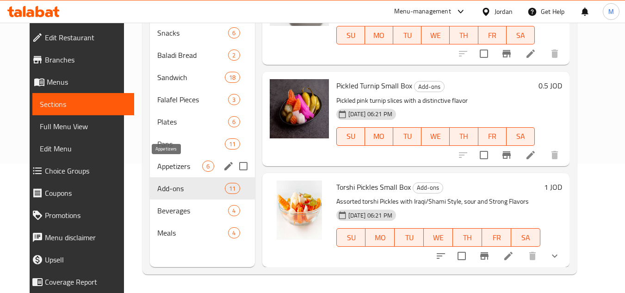
click at [164, 163] on span "Appetizers" at bounding box center [179, 166] width 45 height 11
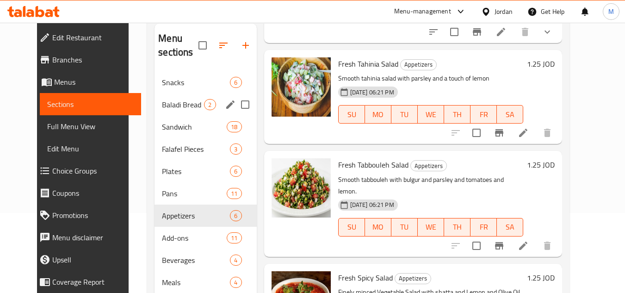
scroll to position [130, 0]
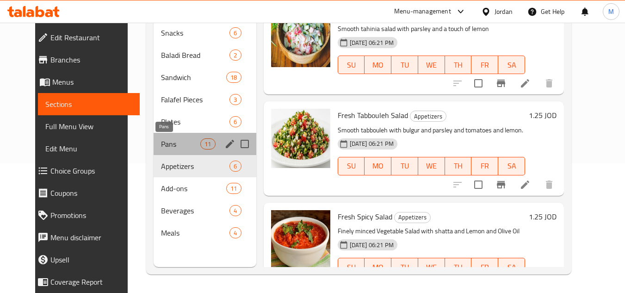
click at [161, 139] on span "Pans" at bounding box center [180, 143] width 39 height 11
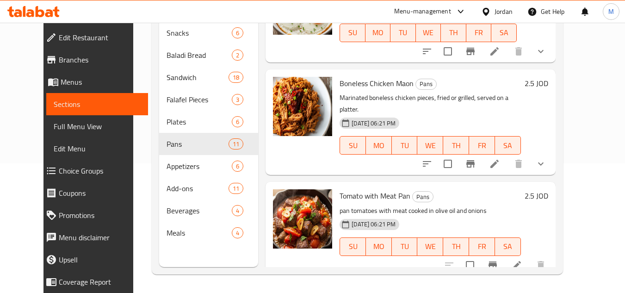
scroll to position [868, 0]
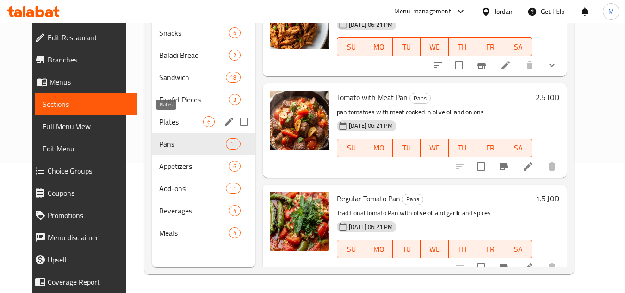
click at [185, 121] on span "Plates" at bounding box center [181, 121] width 44 height 11
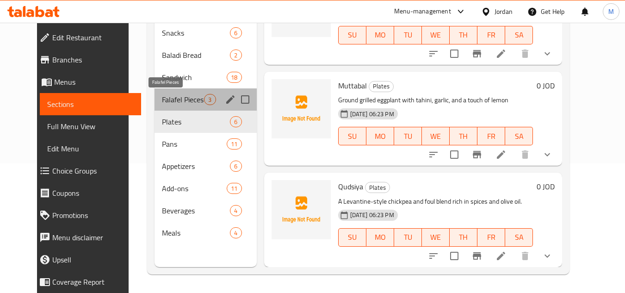
click at [162, 100] on span "Falafel Pieces" at bounding box center [183, 99] width 42 height 11
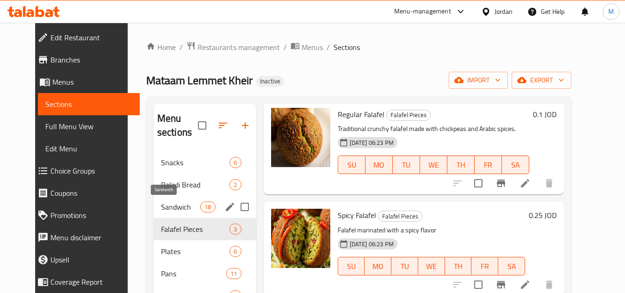
click at [161, 202] on span "Sandwich" at bounding box center [180, 206] width 39 height 11
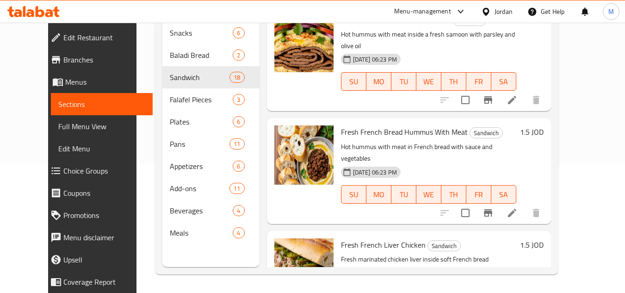
click at [386, 125] on span "Fresh French Bread Hummus With Meat" at bounding box center [404, 132] width 127 height 14
click at [344, 62] on div "Fresh Samoon Hummus With Meat Sandwich Hot hummus with meat inside a fresh samo…" at bounding box center [409, 59] width 284 height 106
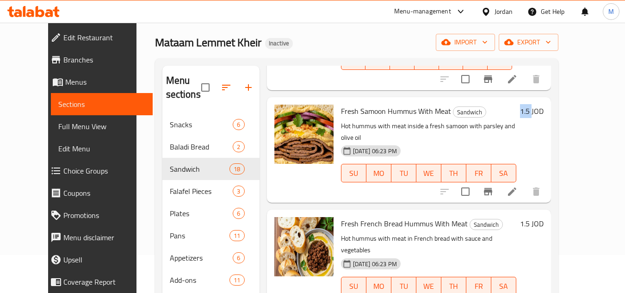
scroll to position [37, 0]
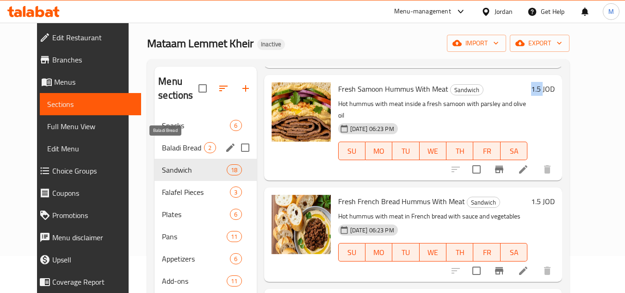
click at [174, 146] on span "Baladi Bread" at bounding box center [183, 147] width 42 height 11
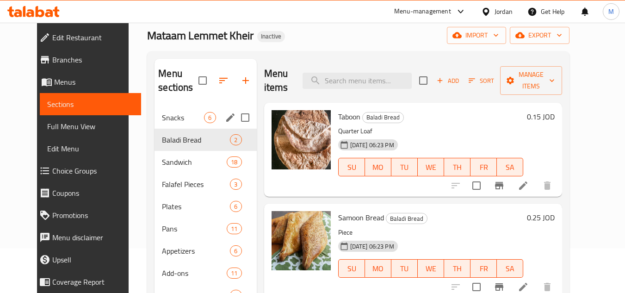
scroll to position [37, 0]
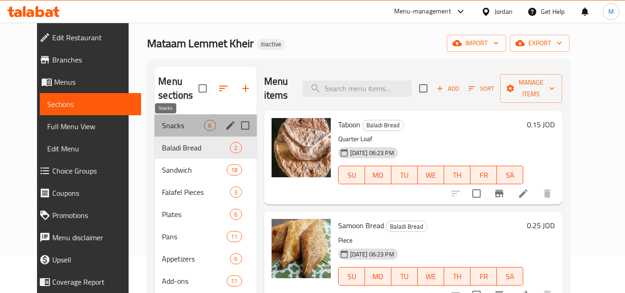
click at [170, 124] on span "Snacks" at bounding box center [183, 125] width 42 height 11
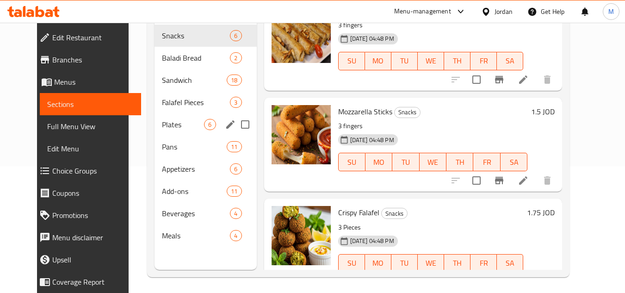
scroll to position [83, 0]
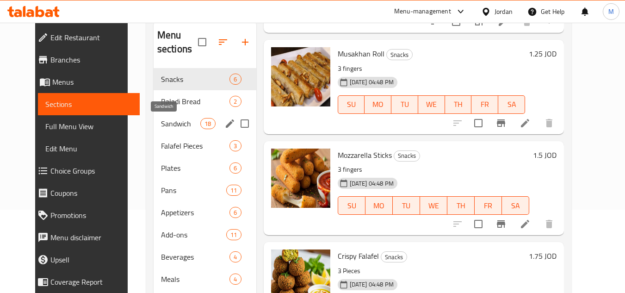
click at [161, 121] on span "Sandwich" at bounding box center [180, 123] width 39 height 11
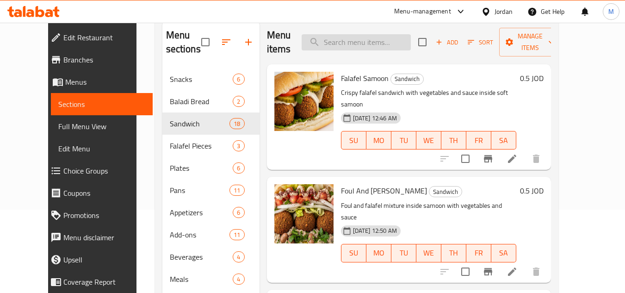
click at [376, 40] on input "search" at bounding box center [356, 42] width 109 height 16
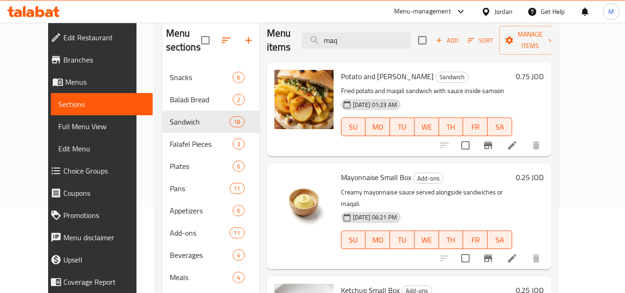
scroll to position [83, 0]
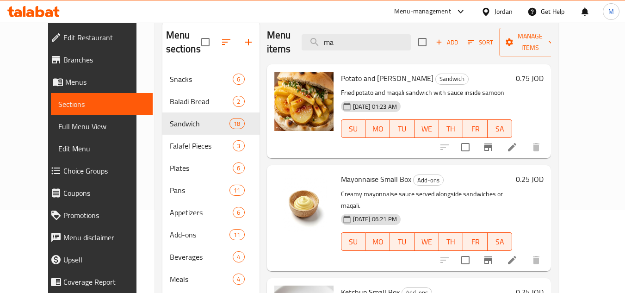
type input "m"
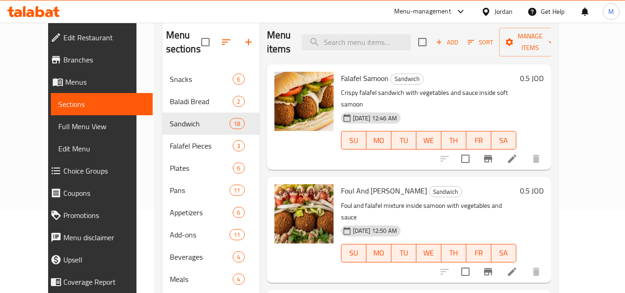
click at [58, 125] on span "Full Menu View" at bounding box center [101, 126] width 87 height 11
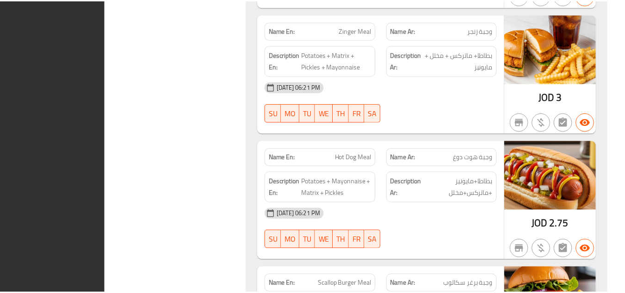
scroll to position [10654, 0]
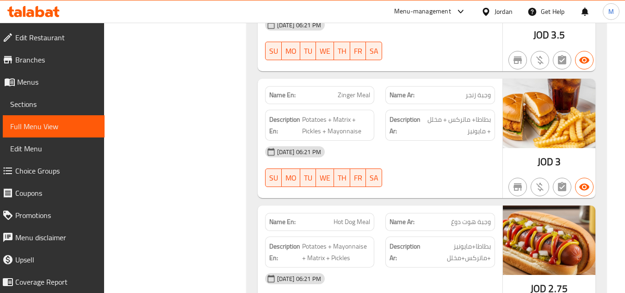
click at [38, 17] on icon at bounding box center [40, 11] width 9 height 11
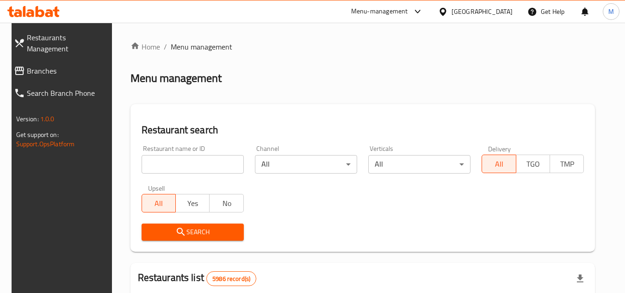
scroll to position [47, 0]
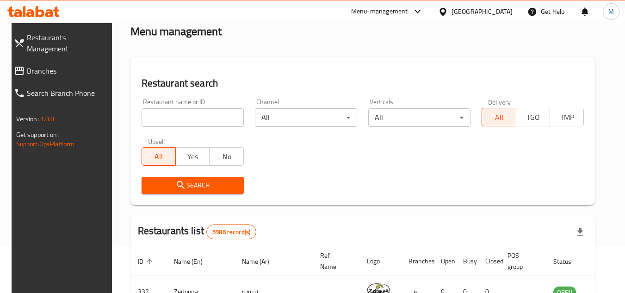
click at [219, 121] on input "search" at bounding box center [193, 117] width 102 height 19
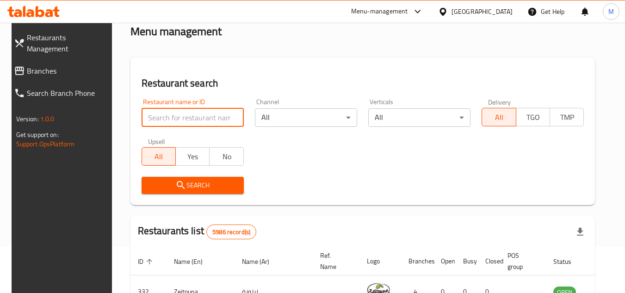
paste input "776769"
type input "776769"
click button "Search" at bounding box center [193, 185] width 102 height 17
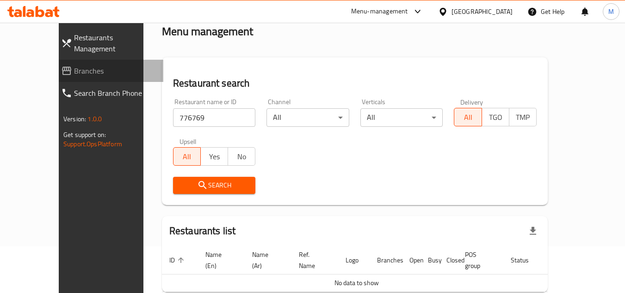
click at [74, 65] on span "Branches" at bounding box center [115, 70] width 82 height 11
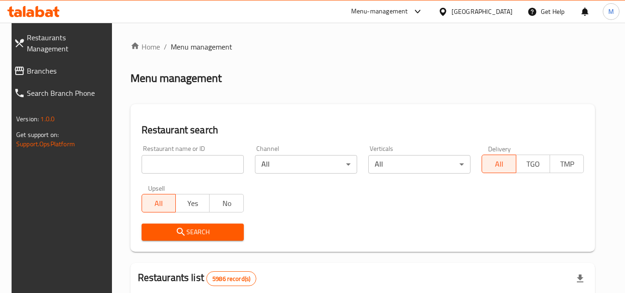
click at [208, 163] on input "search" at bounding box center [193, 164] width 102 height 19
paste input "705473"
type input "705473"
click button "Search" at bounding box center [193, 232] width 102 height 17
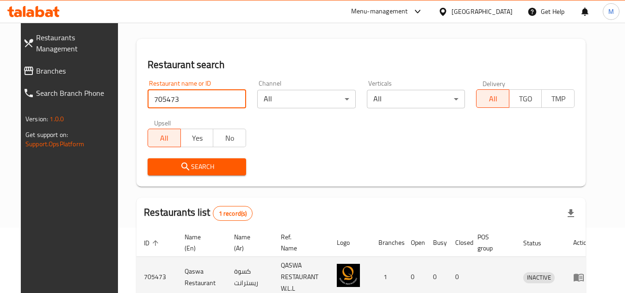
scroll to position [120, 0]
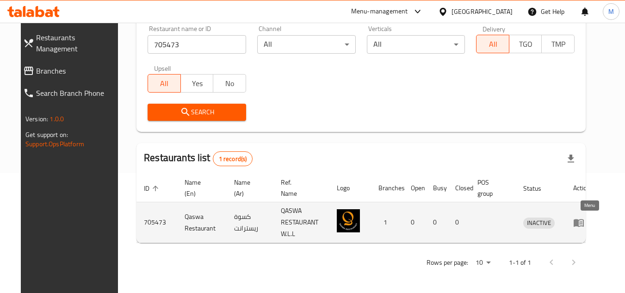
click at [584, 219] on icon "enhanced table" at bounding box center [579, 223] width 10 height 8
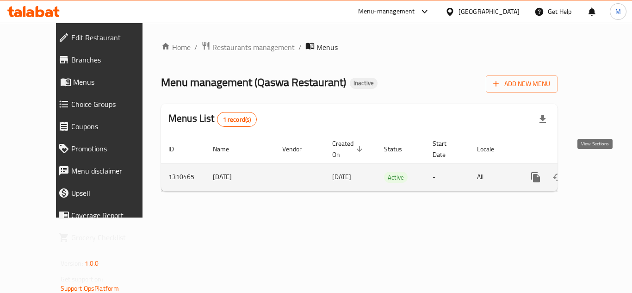
click at [601, 166] on link "enhanced table" at bounding box center [602, 177] width 22 height 22
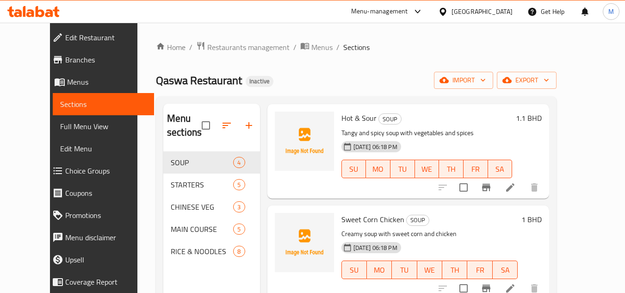
scroll to position [149, 0]
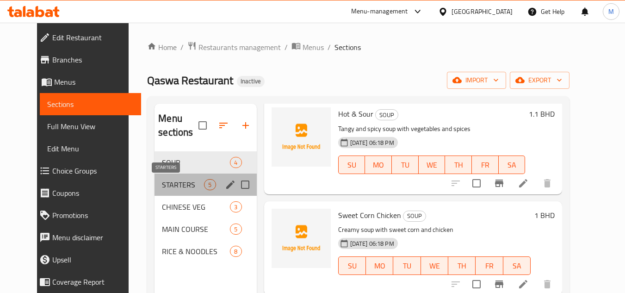
click at [162, 182] on span "STARTERS" at bounding box center [183, 184] width 42 height 11
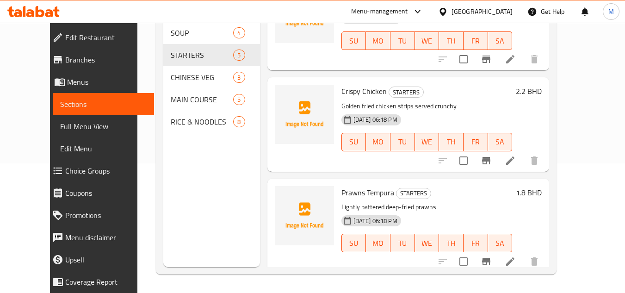
scroll to position [249, 0]
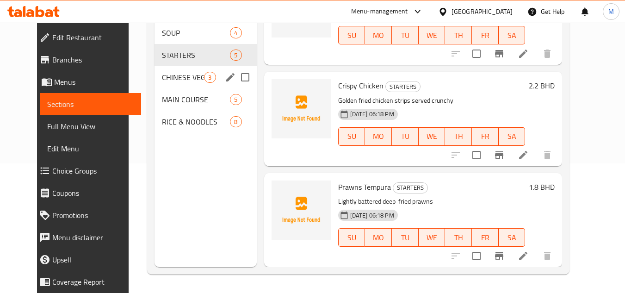
click at [162, 74] on span "CHINESE VEG" at bounding box center [183, 77] width 42 height 11
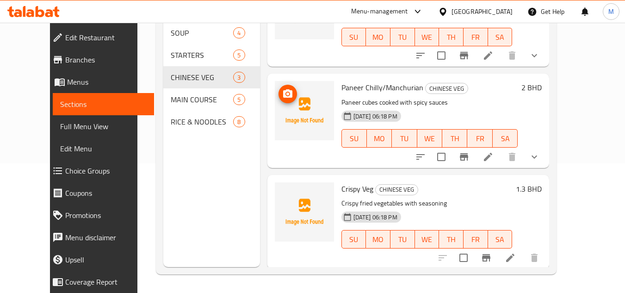
scroll to position [47, 0]
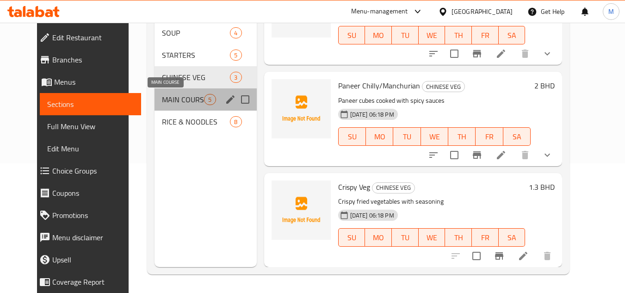
click at [164, 97] on span "MAIN COURSE" at bounding box center [183, 99] width 42 height 11
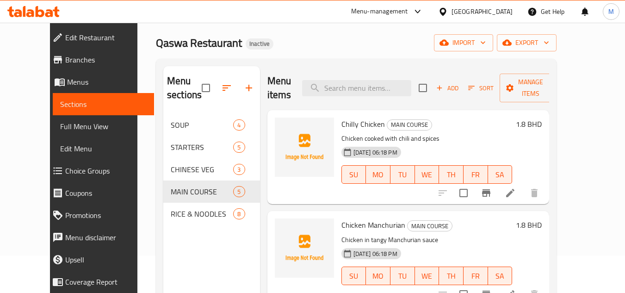
scroll to position [37, 0]
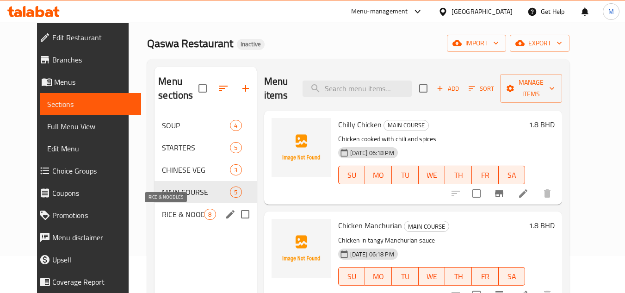
click at [162, 210] on span "RICE & NOODLES" at bounding box center [183, 214] width 42 height 11
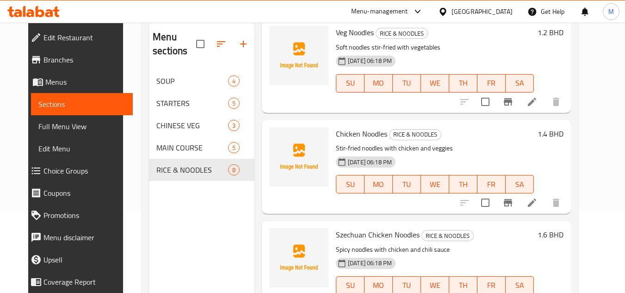
scroll to position [37, 0]
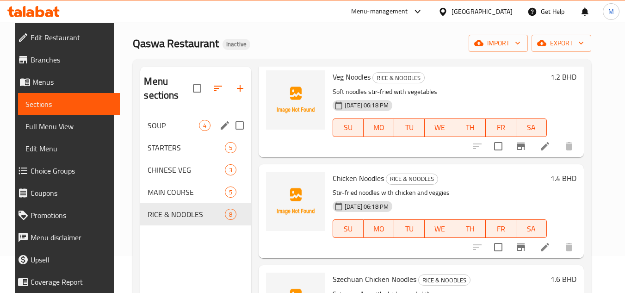
click at [170, 127] on span "SOUP" at bounding box center [173, 125] width 51 height 11
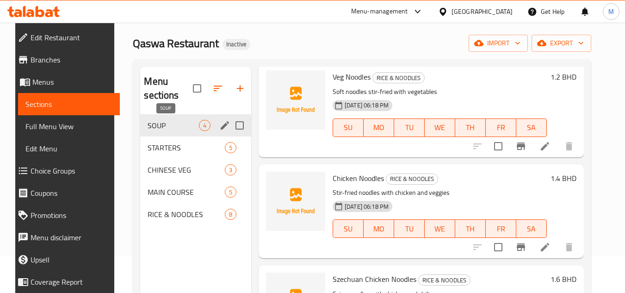
scroll to position [149, 0]
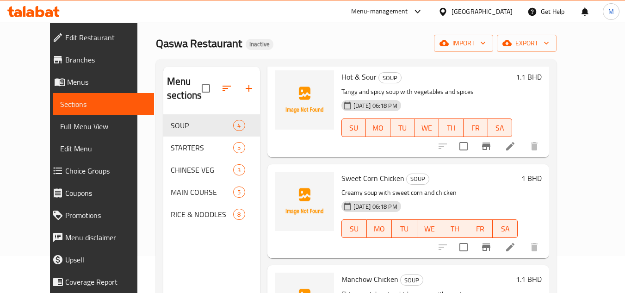
click at [513, 78] on h6 "Hot & Sour SOUP" at bounding box center [427, 76] width 171 height 13
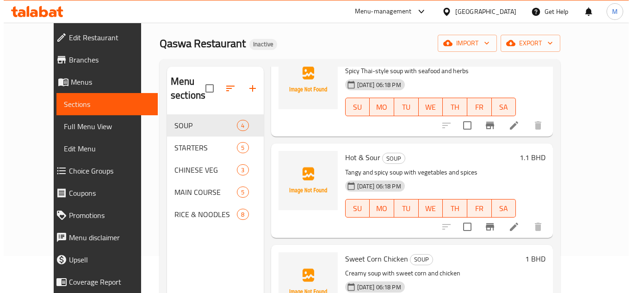
scroll to position [0, 0]
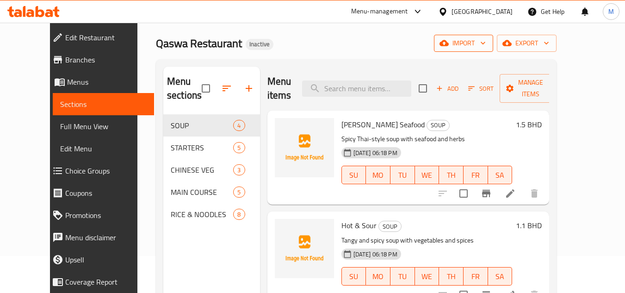
click at [488, 42] on icon "button" at bounding box center [483, 42] width 9 height 9
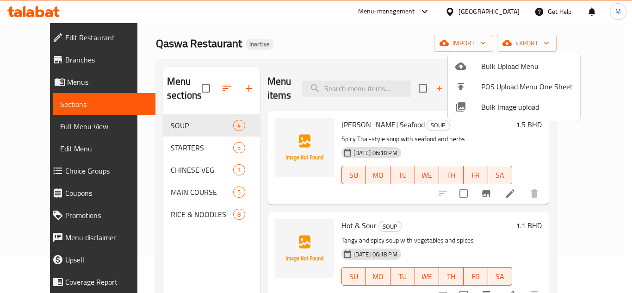
click at [488, 99] on li "Bulk Image upload" at bounding box center [514, 107] width 132 height 20
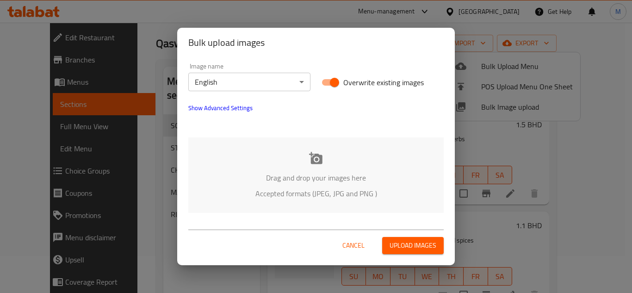
click at [268, 82] on body "​ Menu-management Bahrain Get Help M Edit Restaurant Branches Menus Sections Fu…" at bounding box center [316, 121] width 632 height 270
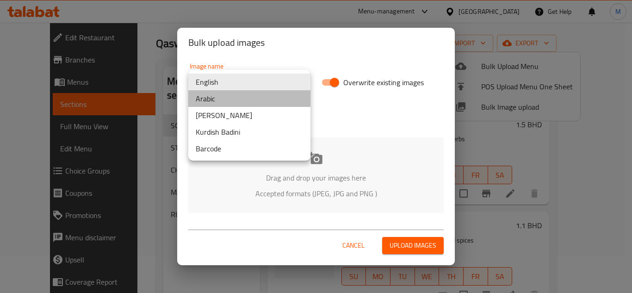
click at [227, 102] on li "Arabic" at bounding box center [249, 98] width 122 height 17
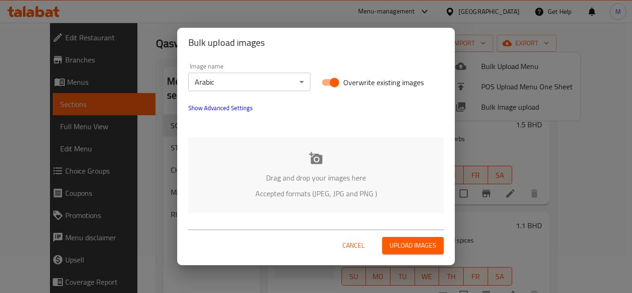
click at [233, 163] on div "Drag and drop your images here Accepted formats (JPEG, JPG and PNG )" at bounding box center [315, 174] width 255 height 75
click at [304, 76] on body "​ Menu-management Bahrain Get Help M Edit Restaurant Branches Menus Sections Fu…" at bounding box center [316, 121] width 632 height 270
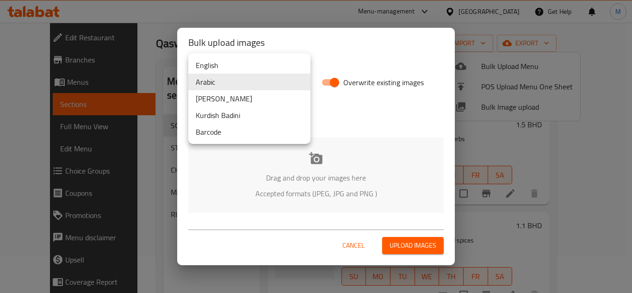
click at [242, 65] on li "English" at bounding box center [249, 65] width 122 height 17
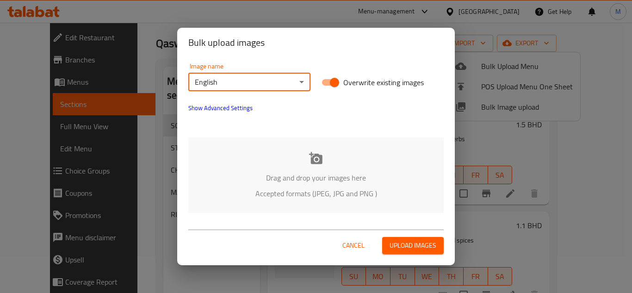
click at [267, 172] on p "Drag and drop your images here" at bounding box center [316, 177] width 228 height 11
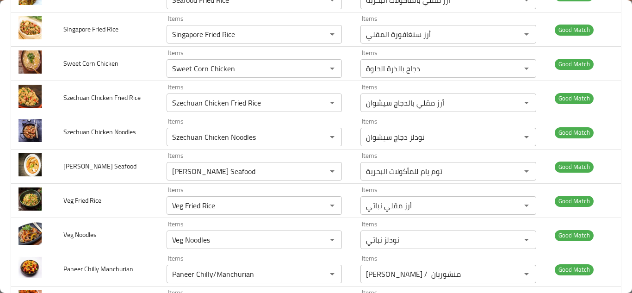
scroll to position [655, 0]
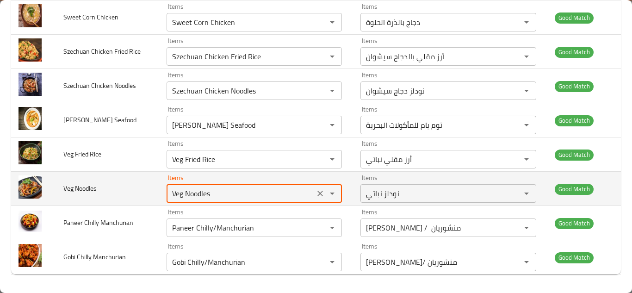
click at [195, 192] on Noodles "Veg Noodles" at bounding box center [240, 193] width 143 height 13
click at [319, 195] on icon "Clear" at bounding box center [320, 193] width 9 height 9
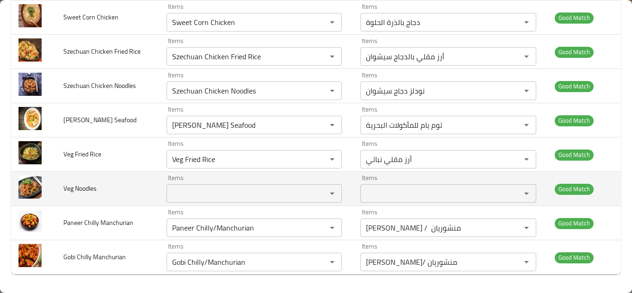
click at [141, 187] on td "Veg Noodles" at bounding box center [107, 189] width 103 height 34
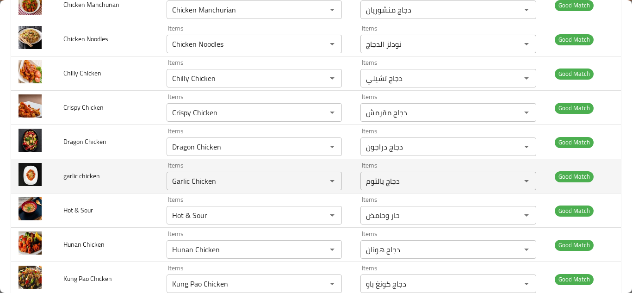
scroll to position [0, 0]
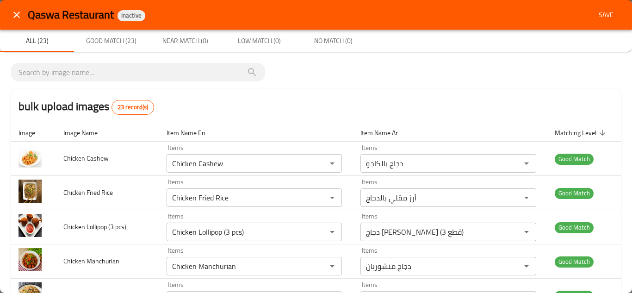
click at [607, 10] on span "Save" at bounding box center [606, 15] width 22 height 12
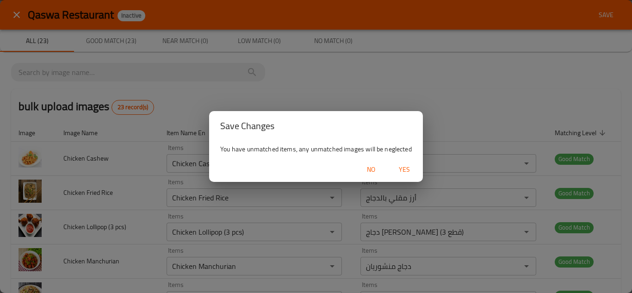
click at [405, 164] on span "Yes" at bounding box center [404, 170] width 22 height 12
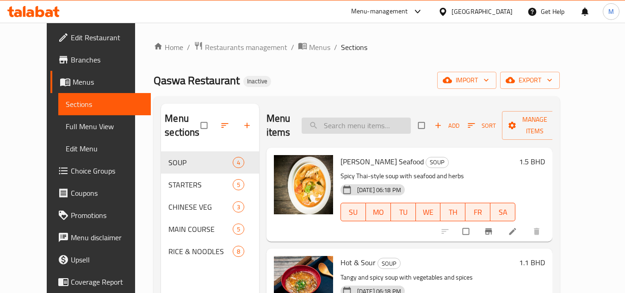
click at [361, 130] on input "search" at bounding box center [356, 126] width 109 height 16
paste input "Veg Noodles"
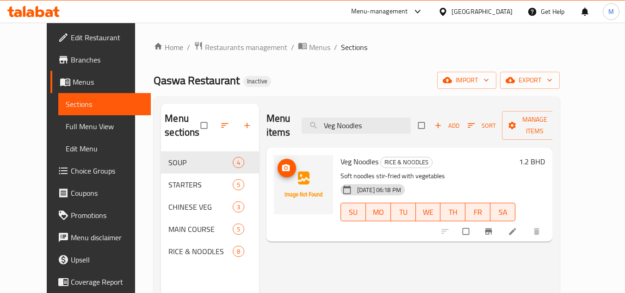
type input "Veg Noodles"
click at [274, 161] on img at bounding box center [303, 184] width 59 height 59
click at [370, 126] on input "Veg Noodles" at bounding box center [356, 126] width 109 height 16
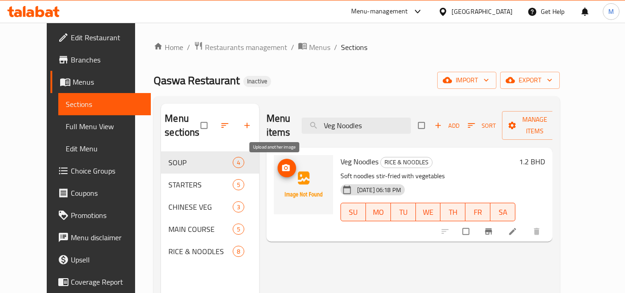
click at [278, 162] on button "upload picture" at bounding box center [287, 168] width 19 height 19
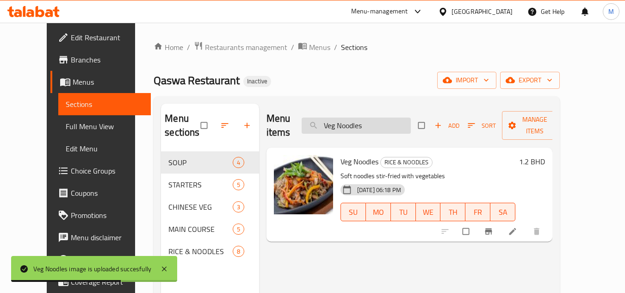
click at [360, 125] on input "Veg Noodles" at bounding box center [356, 126] width 109 height 16
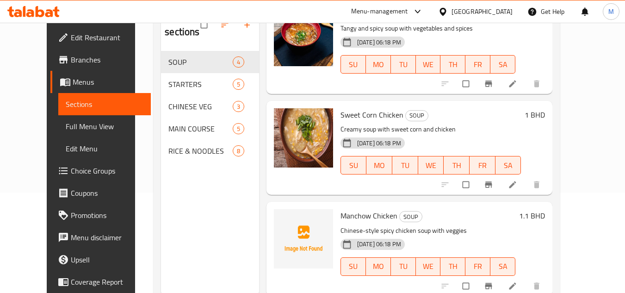
scroll to position [130, 0]
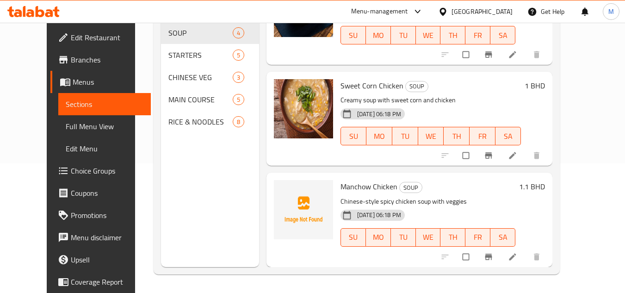
click at [578, 118] on div "Home / Restaurants management / Menus / Sections Qaswa Restaurant Inactive impo…" at bounding box center [356, 93] width 443 height 400
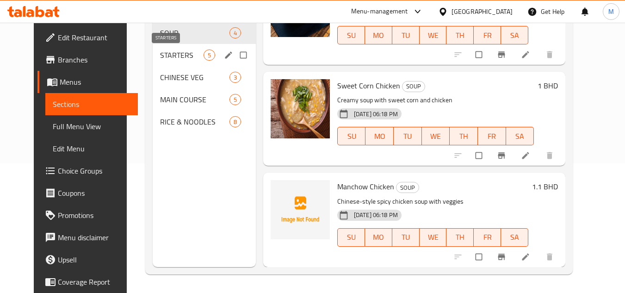
click at [160, 57] on span "STARTERS" at bounding box center [182, 55] width 44 height 11
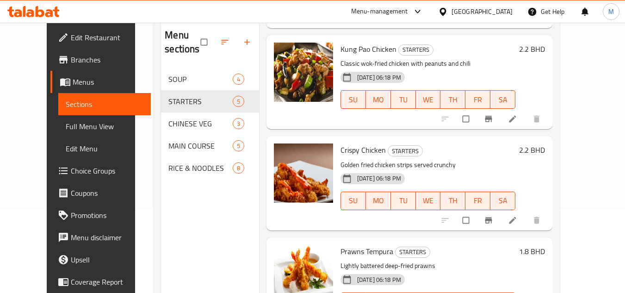
scroll to position [249, 0]
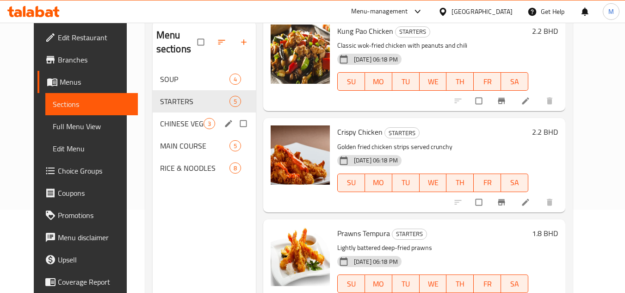
click at [166, 118] on span "CHINESE VEG" at bounding box center [182, 123] width 44 height 11
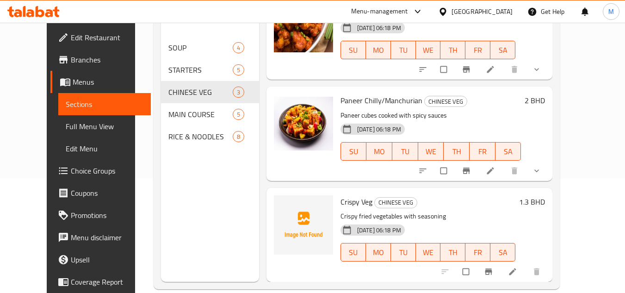
scroll to position [130, 0]
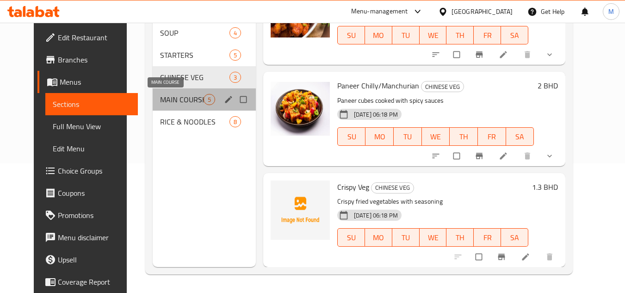
click at [160, 101] on span "MAIN COURSE" at bounding box center [182, 99] width 44 height 11
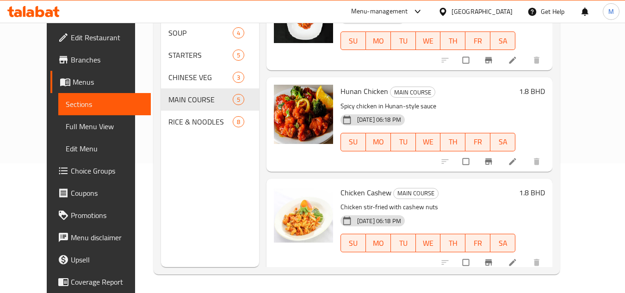
scroll to position [249, 0]
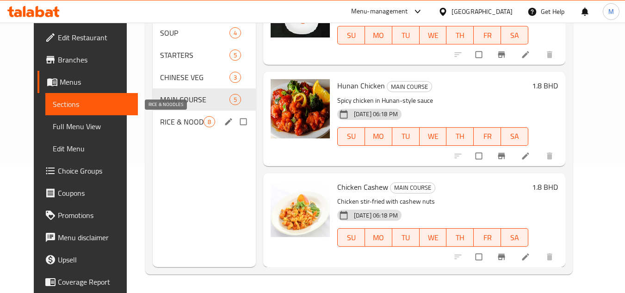
click at [160, 118] on span "RICE & NOODLES" at bounding box center [182, 121] width 44 height 11
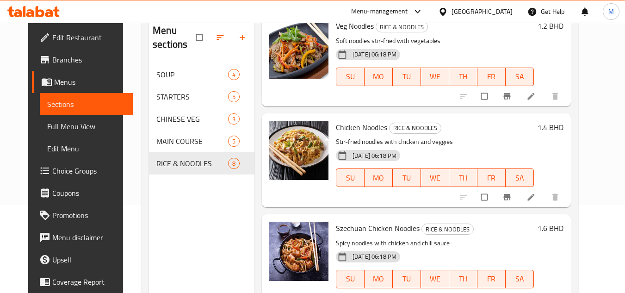
scroll to position [130, 0]
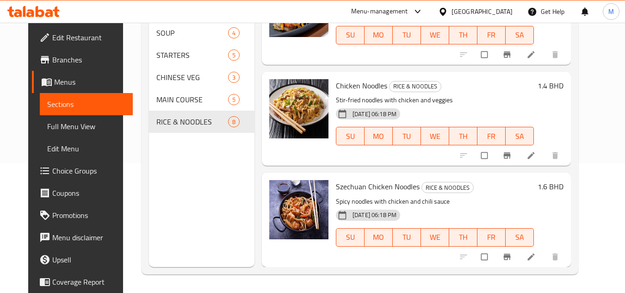
click at [63, 83] on span "Menus" at bounding box center [89, 81] width 71 height 11
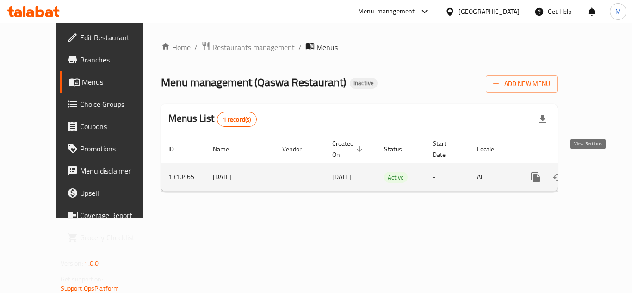
click at [597, 172] on icon "enhanced table" at bounding box center [602, 177] width 11 height 11
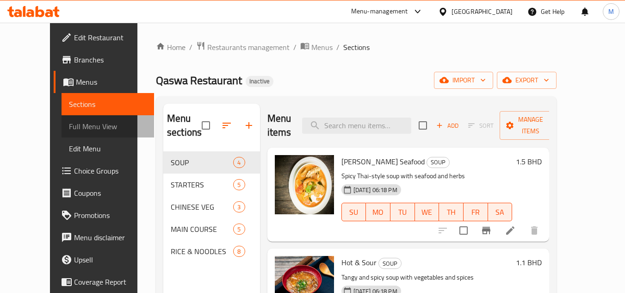
click at [69, 126] on span "Full Menu View" at bounding box center [108, 126] width 78 height 11
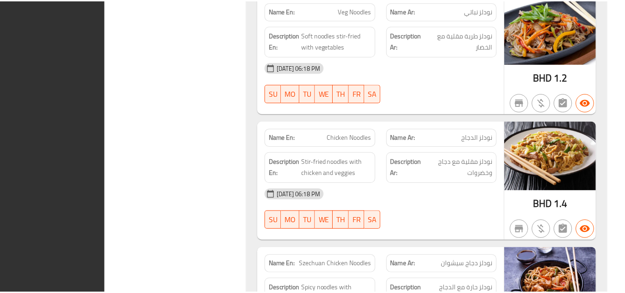
scroll to position [3449, 0]
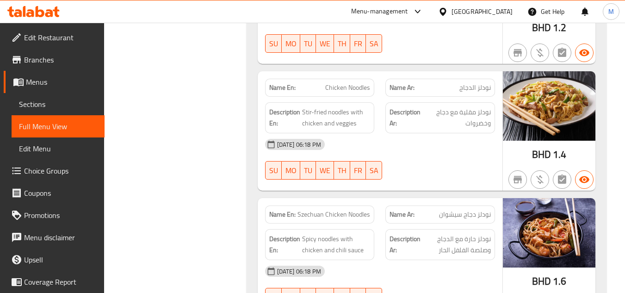
click at [31, 12] on icon at bounding box center [33, 11] width 52 height 11
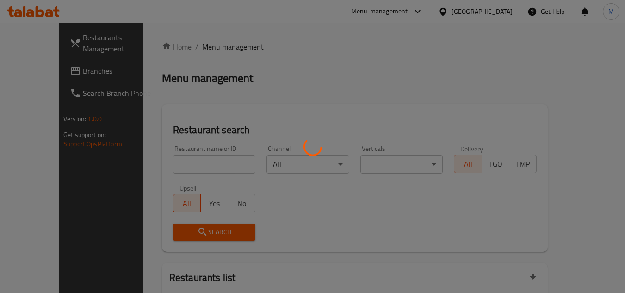
scroll to position [47, 0]
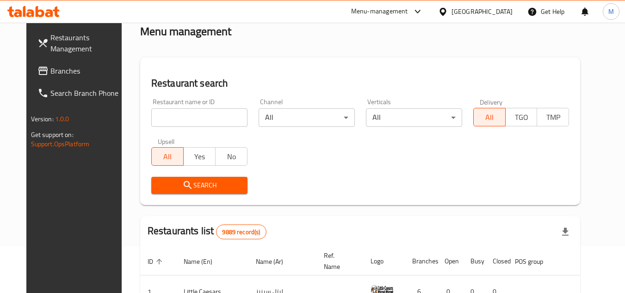
click at [212, 114] on input "search" at bounding box center [200, 117] width 95 height 19
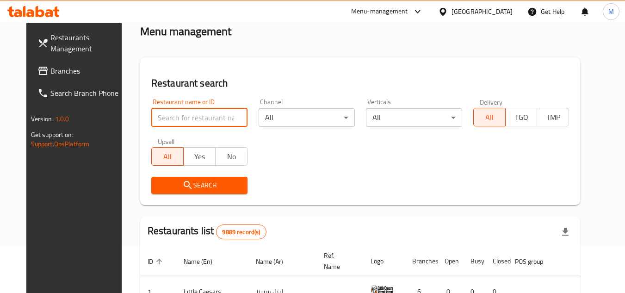
paste input "Zaher"
type input "Zaher"
click button "Search" at bounding box center [200, 185] width 95 height 17
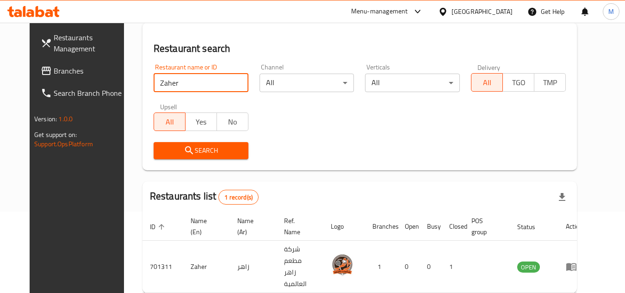
scroll to position [112, 0]
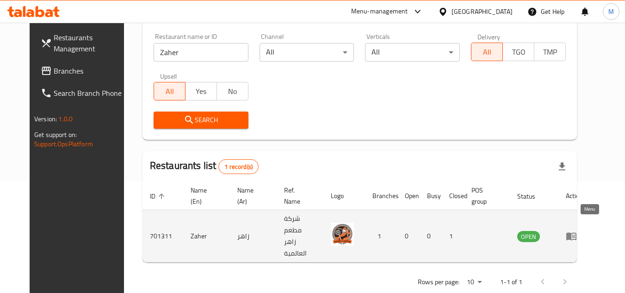
click at [583, 230] on link "enhanced table" at bounding box center [574, 235] width 17 height 11
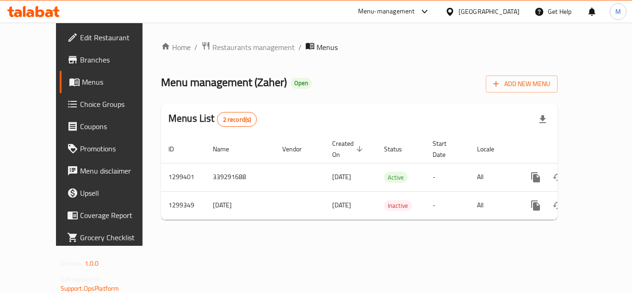
click at [80, 59] on span "Branches" at bounding box center [117, 59] width 74 height 11
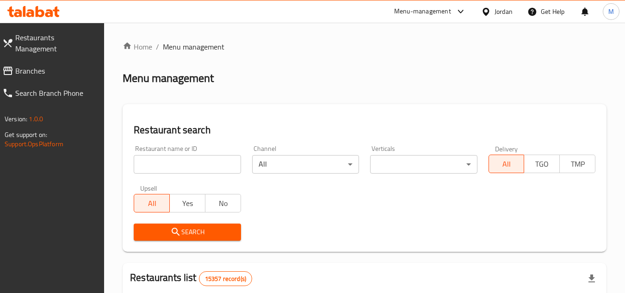
click at [55, 65] on span "Branches" at bounding box center [56, 70] width 82 height 11
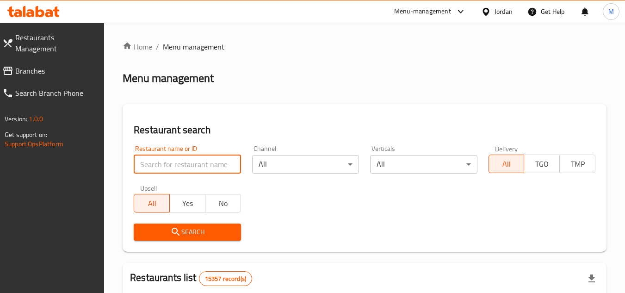
click at [226, 162] on input "search" at bounding box center [187, 164] width 107 height 19
paste input "705459"
type input "705459"
click button "Search" at bounding box center [187, 232] width 107 height 17
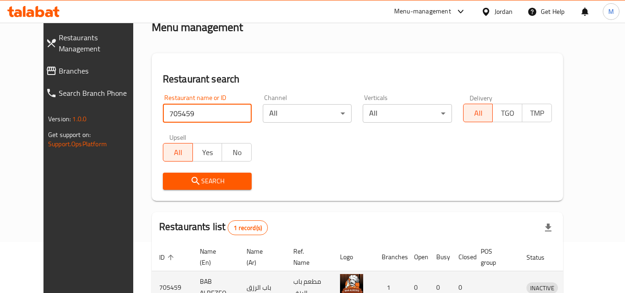
scroll to position [112, 0]
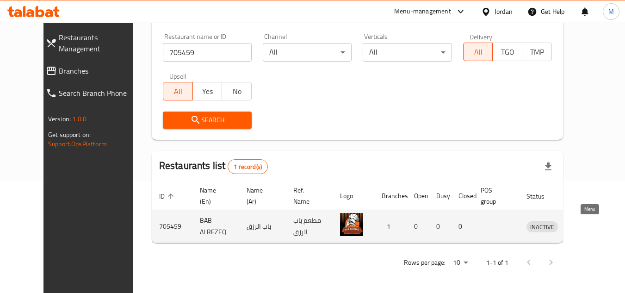
click at [583, 224] on icon "enhanced table" at bounding box center [582, 227] width 10 height 8
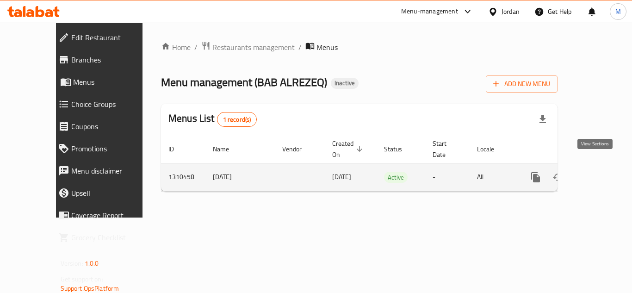
click at [597, 172] on icon "enhanced table" at bounding box center [602, 177] width 11 height 11
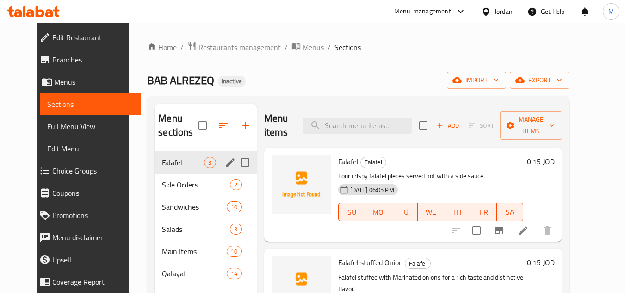
scroll to position [46, 0]
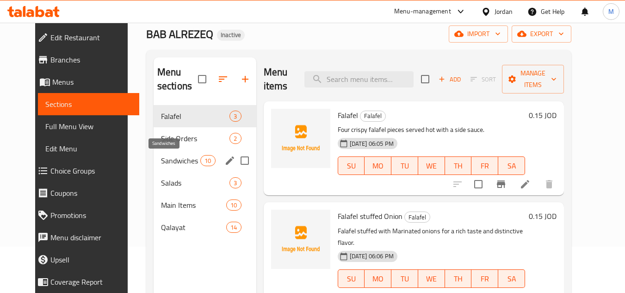
click at [170, 157] on span "Sandwiches" at bounding box center [180, 160] width 39 height 11
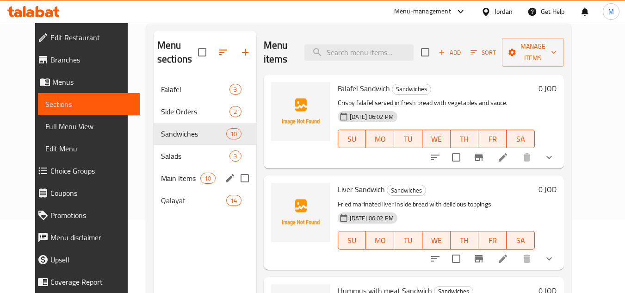
scroll to position [130, 0]
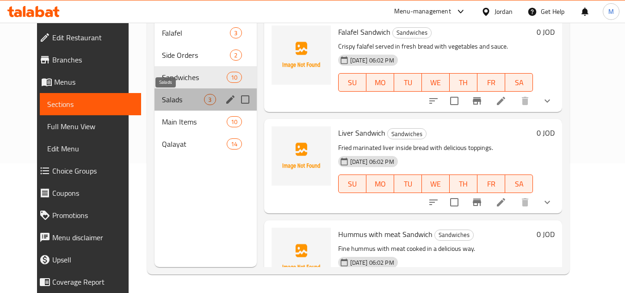
click at [162, 101] on span "Salads" at bounding box center [183, 99] width 42 height 11
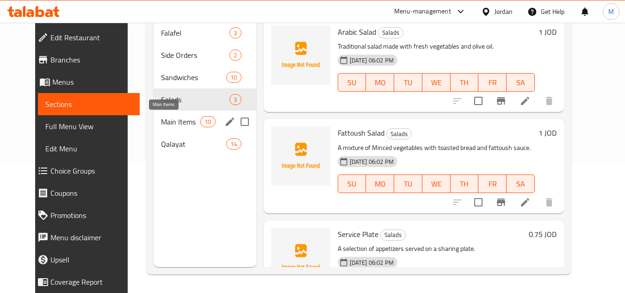
click at [161, 122] on span "Main Items" at bounding box center [180, 121] width 39 height 11
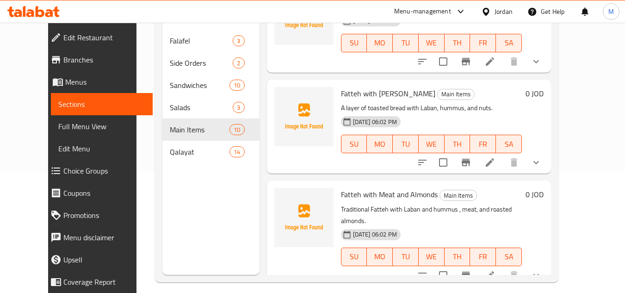
scroll to position [130, 0]
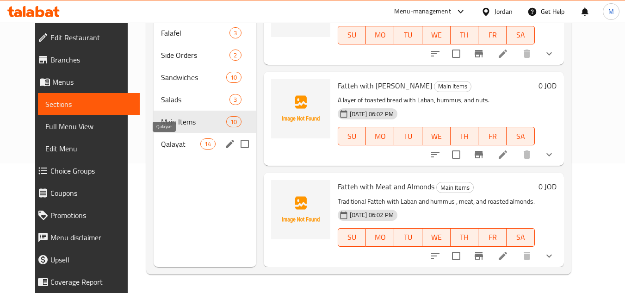
click at [161, 142] on span "Qalayat" at bounding box center [180, 143] width 39 height 11
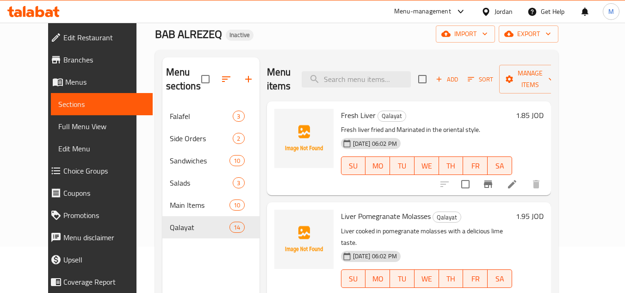
scroll to position [37, 0]
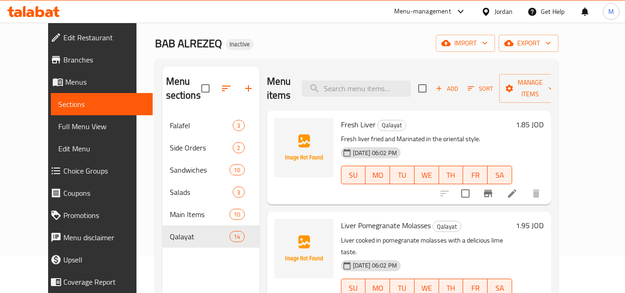
click at [559, 170] on div "Menu sections Falafel 3 Side Orders 2 Sandwiches 10 Salads 3 Main Items 10 Qala…" at bounding box center [357, 213] width 404 height 308
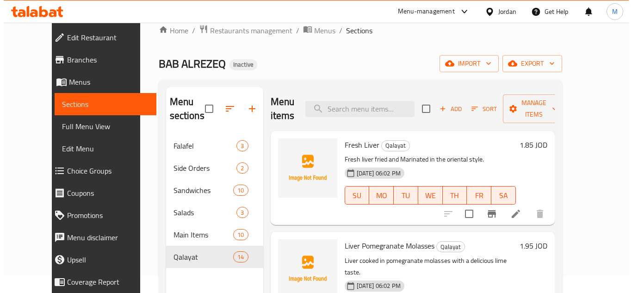
scroll to position [0, 0]
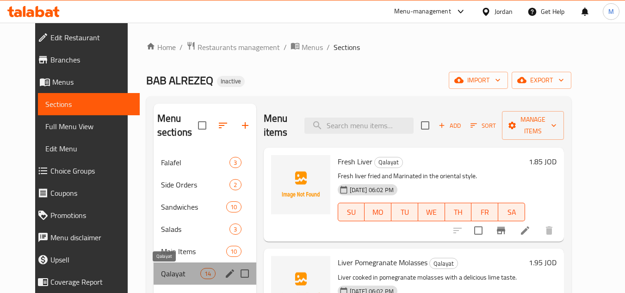
click at [181, 272] on span "Qalayat" at bounding box center [180, 273] width 39 height 11
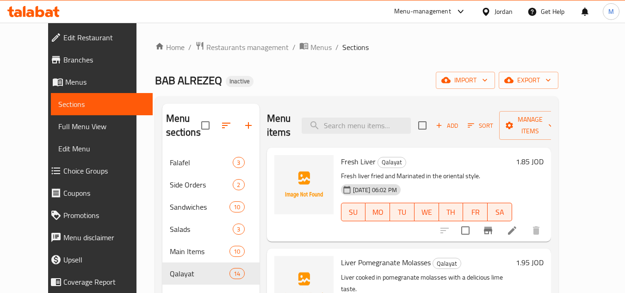
click at [466, 50] on ol "Home / Restaurants management / Menus / Sections" at bounding box center [357, 47] width 404 height 12
click at [488, 76] on span "import" at bounding box center [465, 81] width 44 height 12
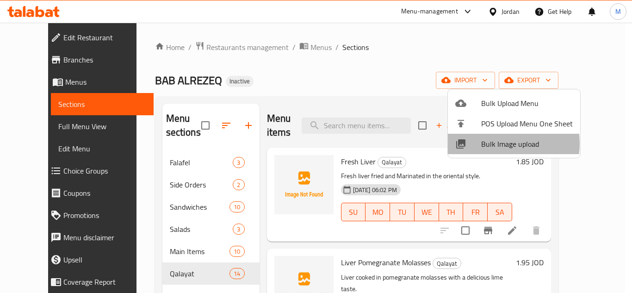
click at [489, 143] on span "Bulk Image upload" at bounding box center [527, 143] width 92 height 11
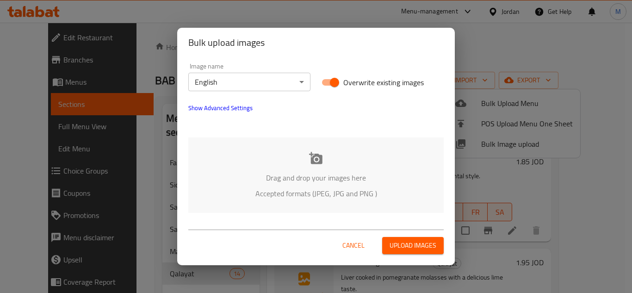
click at [294, 83] on body "​ Menu-management Jordan Get Help M Edit Restaurant Branches Menus Sections Ful…" at bounding box center [316, 158] width 632 height 270
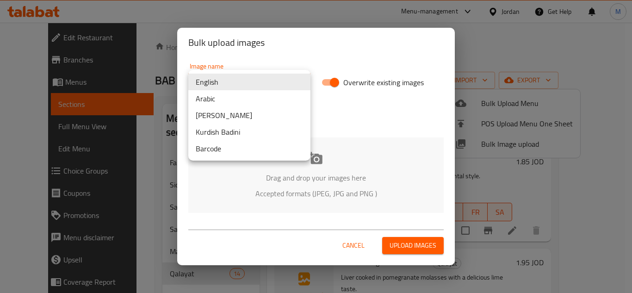
click at [232, 99] on li "Arabic" at bounding box center [249, 98] width 122 height 17
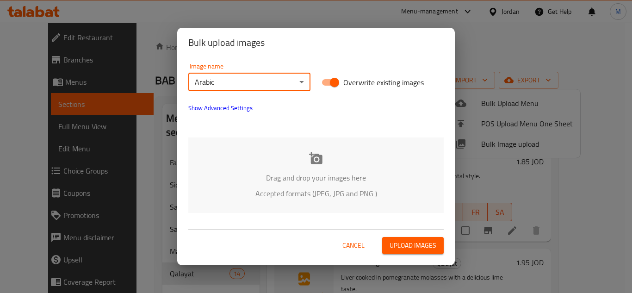
click at [235, 158] on div "Drag and drop your images here Accepted formats (JPEG, JPG and PNG )" at bounding box center [315, 174] width 255 height 75
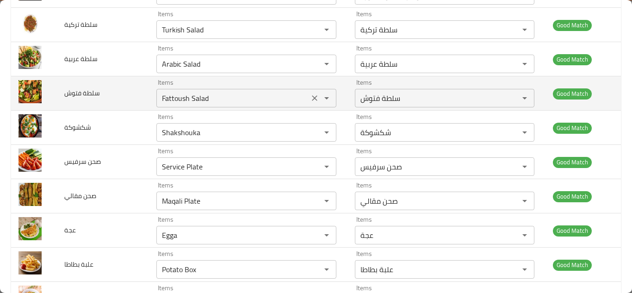
scroll to position [670, 0]
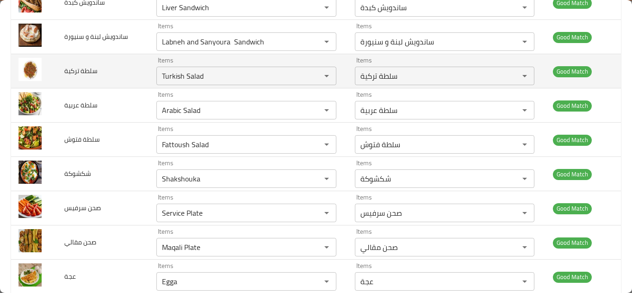
click at [129, 68] on td "سلطة تركية" at bounding box center [103, 71] width 92 height 34
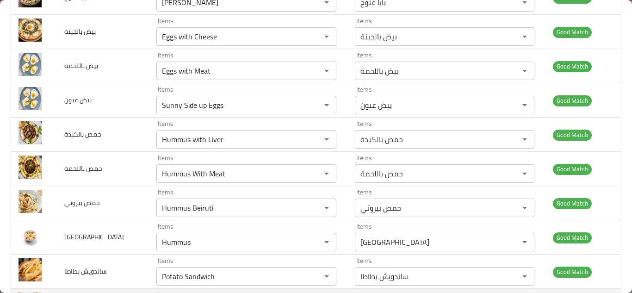
scroll to position [161, 0]
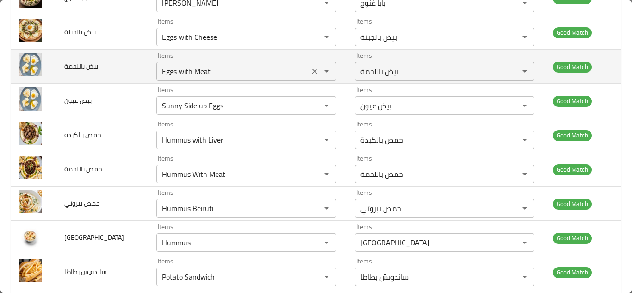
click at [312, 72] on icon "Clear" at bounding box center [315, 71] width 6 height 6
click at [86, 66] on span "بيض باللحمة" at bounding box center [81, 66] width 34 height 12
copy span "بيض باللحمة"
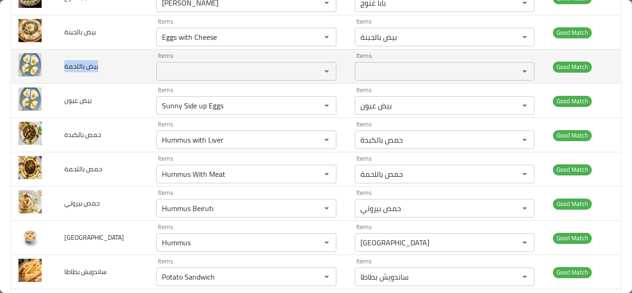
click at [130, 61] on td "بيض باللحمة" at bounding box center [103, 67] width 92 height 34
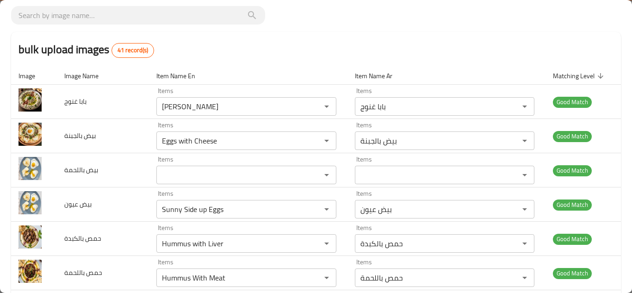
scroll to position [0, 0]
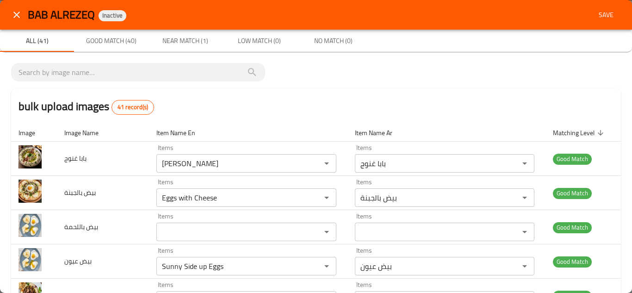
click at [597, 16] on span "Save" at bounding box center [606, 15] width 22 height 12
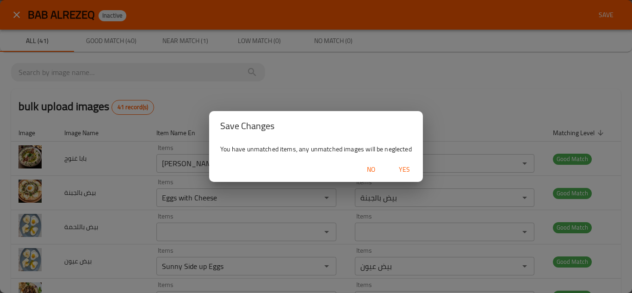
click at [405, 165] on span "Yes" at bounding box center [404, 170] width 22 height 12
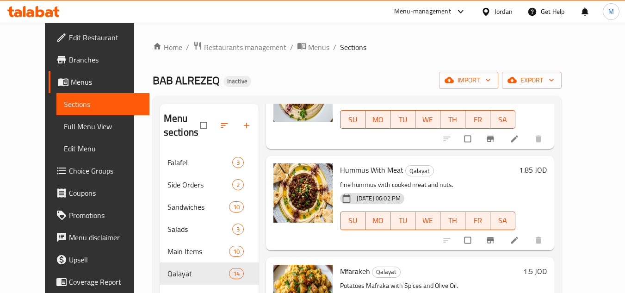
scroll to position [324, 0]
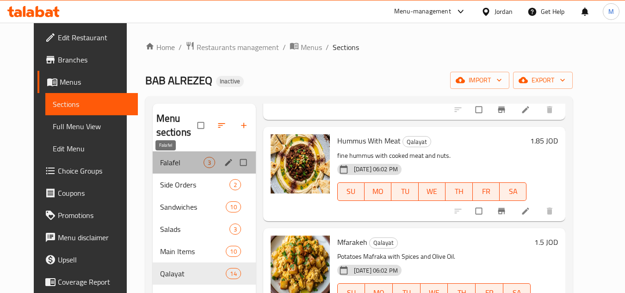
click at [160, 162] on span "Falafel" at bounding box center [182, 162] width 44 height 11
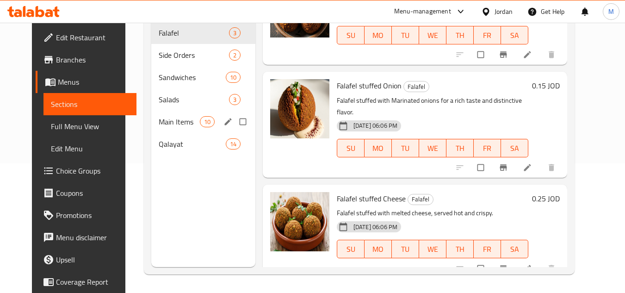
scroll to position [83, 0]
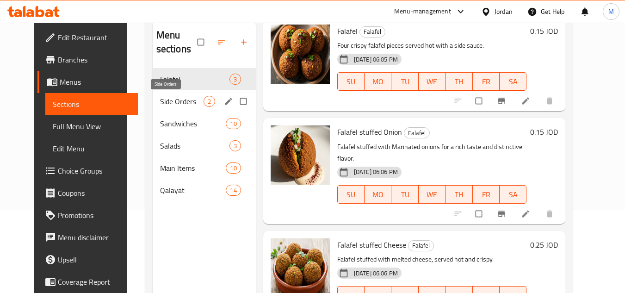
click at [171, 97] on span "Side Orders" at bounding box center [182, 101] width 44 height 11
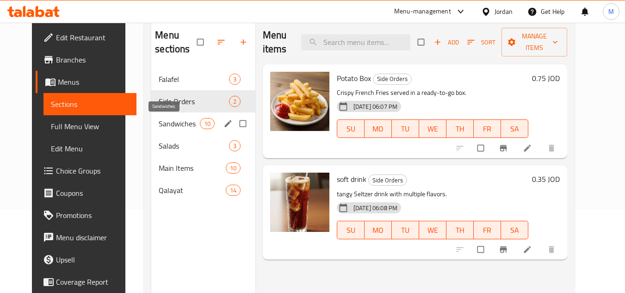
click at [159, 122] on span "Sandwiches" at bounding box center [179, 123] width 41 height 11
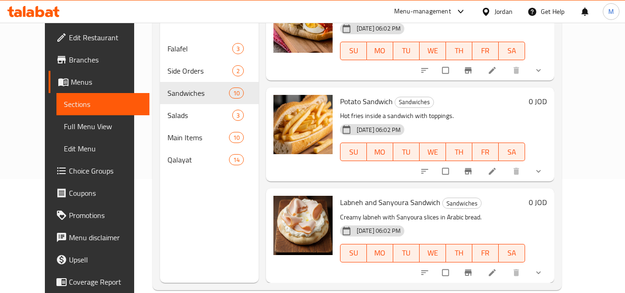
scroll to position [130, 0]
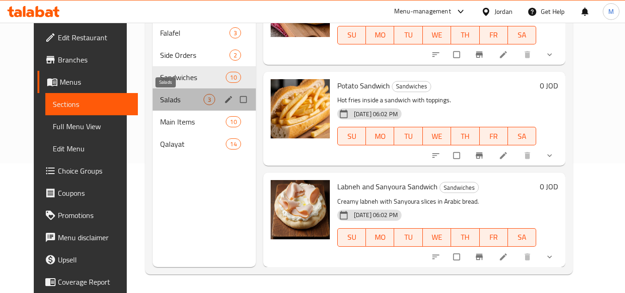
click at [160, 97] on span "Salads" at bounding box center [182, 99] width 44 height 11
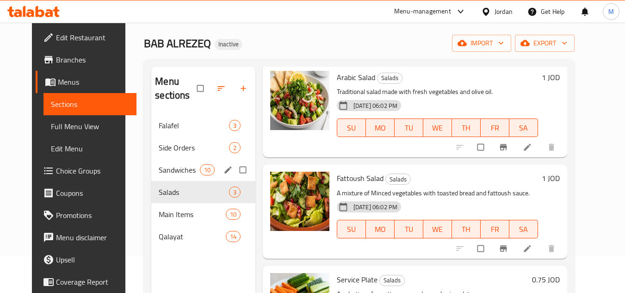
scroll to position [130, 0]
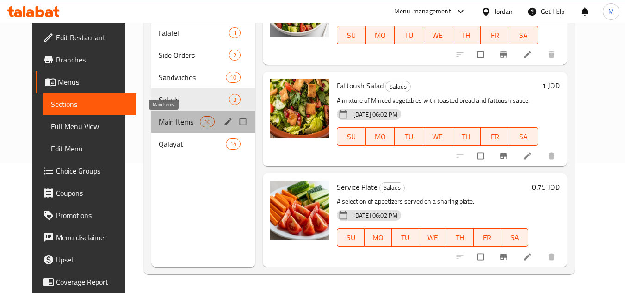
click at [172, 122] on span "Main Items" at bounding box center [179, 121] width 41 height 11
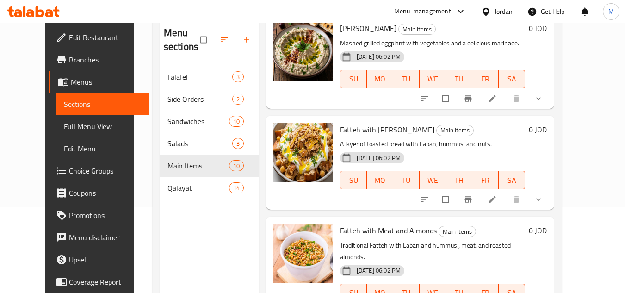
scroll to position [130, 0]
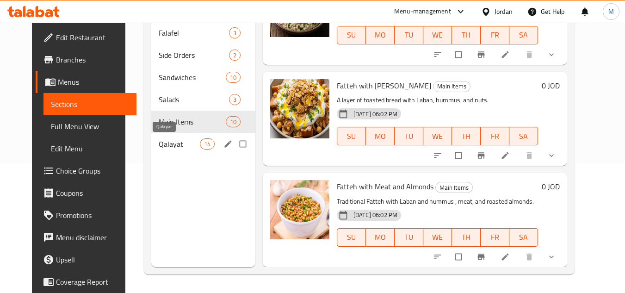
click at [163, 144] on span "Qalayat" at bounding box center [179, 143] width 41 height 11
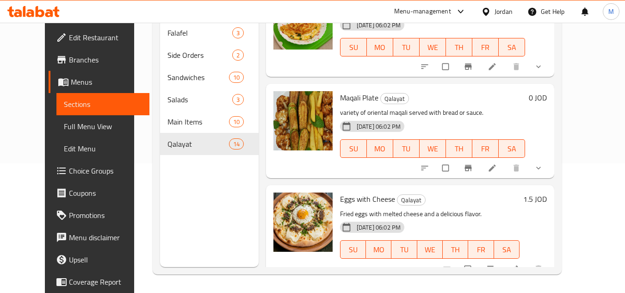
scroll to position [1159, 0]
click at [501, 91] on h6 "Maqali Plate Qalayat" at bounding box center [432, 97] width 185 height 13
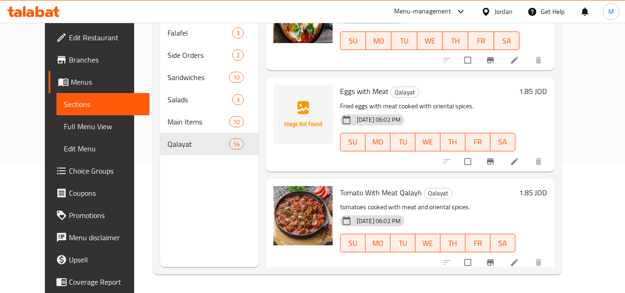
scroll to position [650, 0]
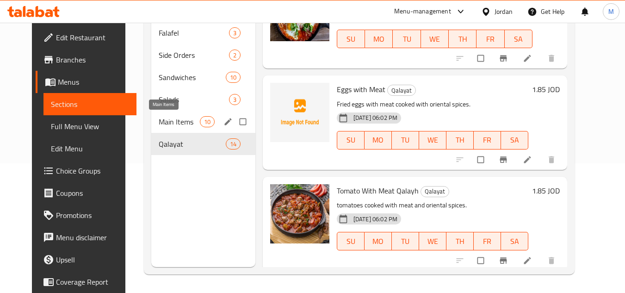
click at [159, 118] on span "Main Items" at bounding box center [179, 121] width 41 height 11
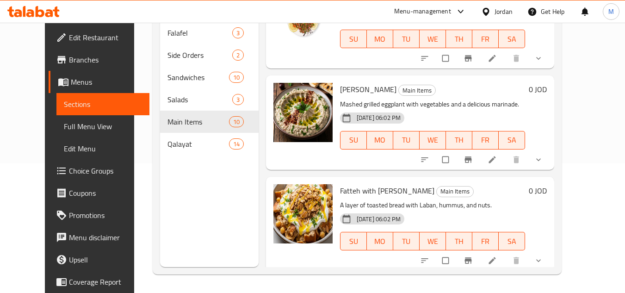
click at [64, 121] on span "Full Menu View" at bounding box center [103, 126] width 78 height 11
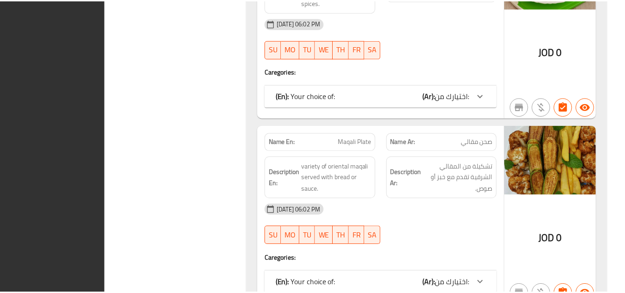
scroll to position [6952, 0]
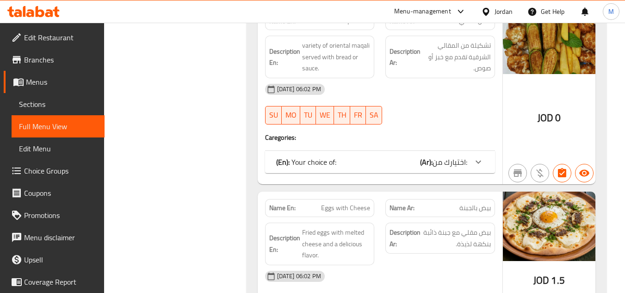
click at [62, 107] on span "Sections" at bounding box center [58, 104] width 78 height 11
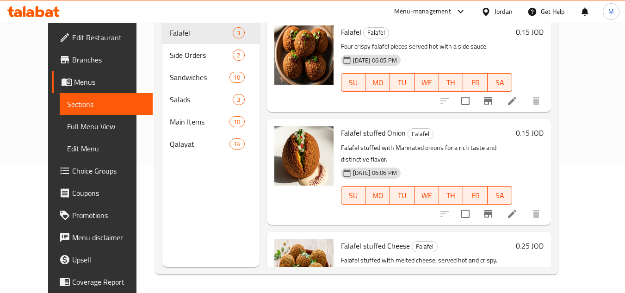
scroll to position [130, 0]
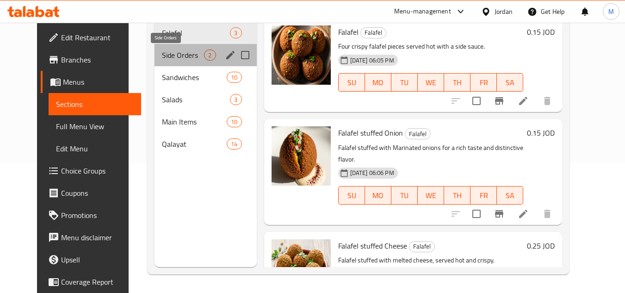
click at [167, 54] on span "Side Orders" at bounding box center [183, 55] width 42 height 11
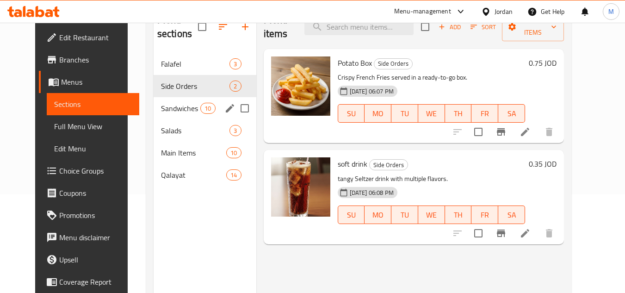
scroll to position [83, 0]
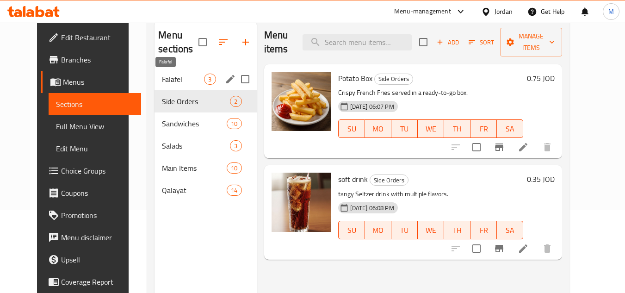
click at [162, 79] on span "Falafel" at bounding box center [183, 79] width 42 height 11
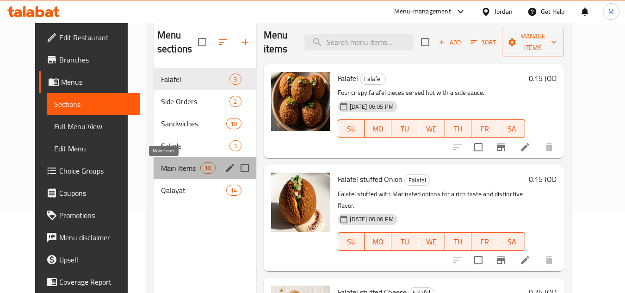
click at [163, 171] on span "Main Items" at bounding box center [180, 167] width 39 height 11
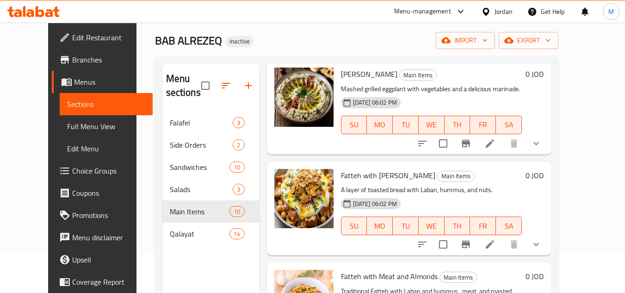
scroll to position [37, 0]
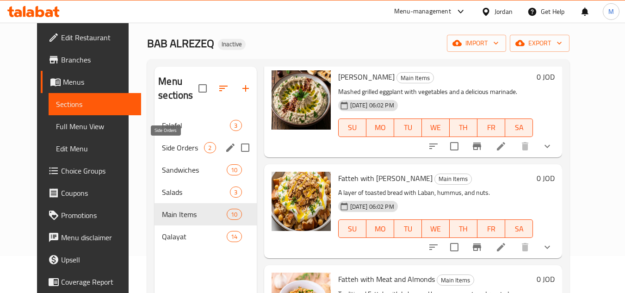
click at [163, 146] on span "Side Orders" at bounding box center [183, 147] width 42 height 11
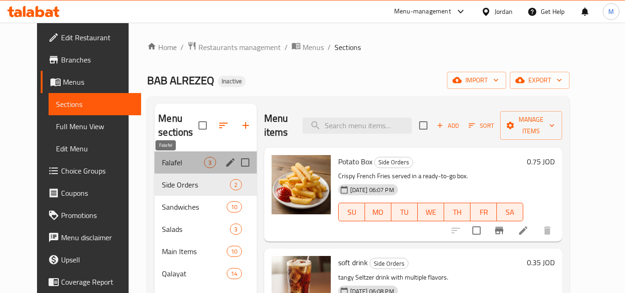
click at [162, 166] on span "Falafel" at bounding box center [183, 162] width 42 height 11
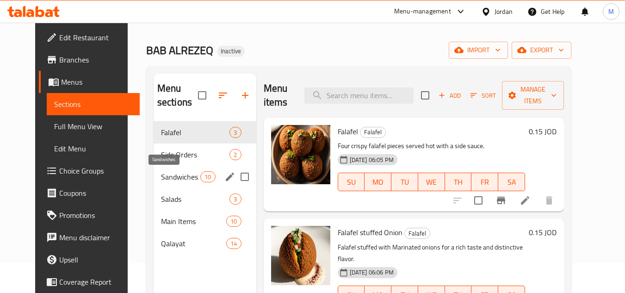
scroll to position [46, 0]
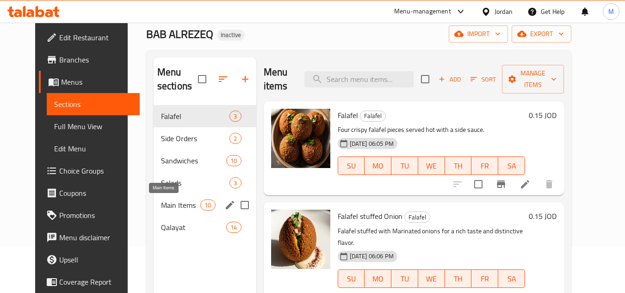
click at [164, 204] on span "Main Items" at bounding box center [180, 204] width 39 height 11
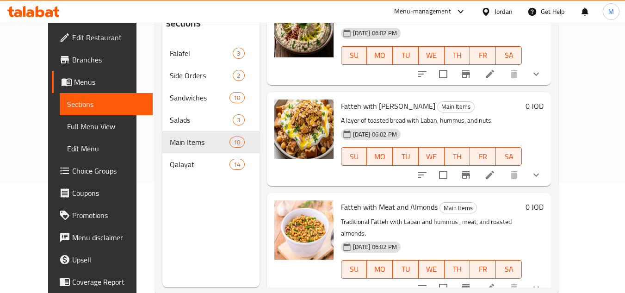
scroll to position [130, 0]
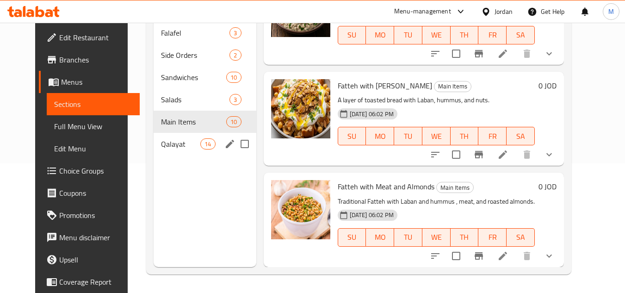
click at [161, 145] on span "Qalayat" at bounding box center [180, 143] width 39 height 11
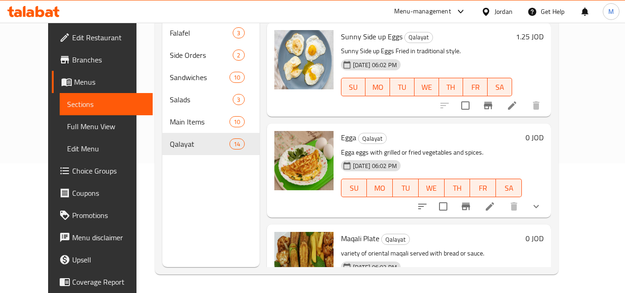
scroll to position [972, 0]
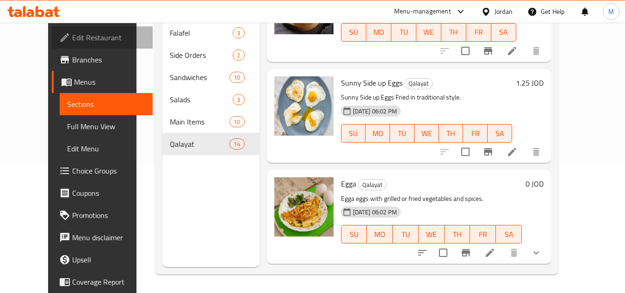
click at [72, 34] on span "Edit Restaurant" at bounding box center [108, 37] width 73 height 11
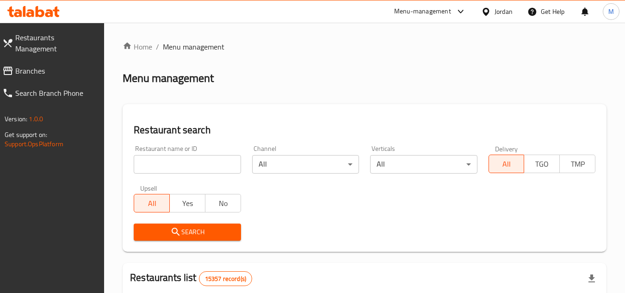
click at [56, 65] on span "Branches" at bounding box center [56, 70] width 82 height 11
click at [226, 161] on input "search" at bounding box center [187, 164] width 107 height 19
paste input "705480"
type input "705480"
click button "Search" at bounding box center [187, 232] width 107 height 17
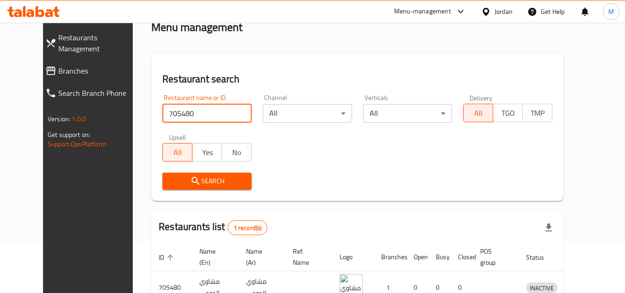
scroll to position [112, 0]
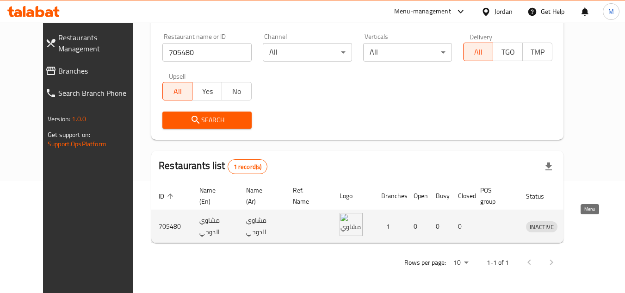
click at [587, 226] on icon "enhanced table" at bounding box center [582, 227] width 10 height 8
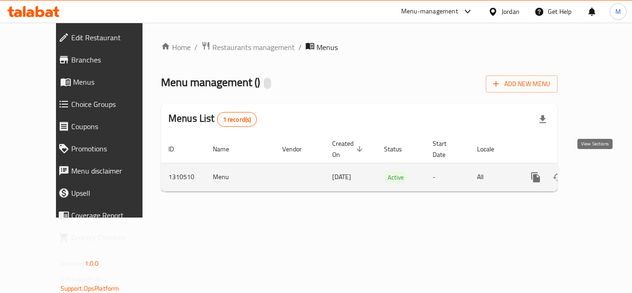
click at [598, 173] on icon "enhanced table" at bounding box center [602, 177] width 8 height 8
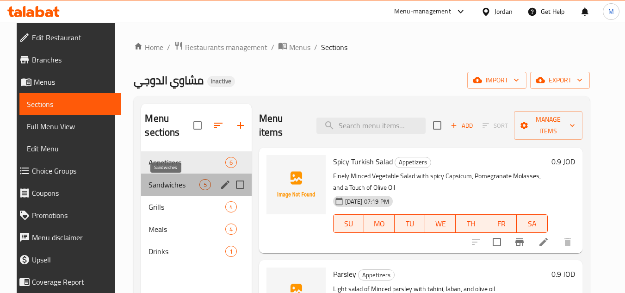
click at [150, 185] on span "Sandwiches" at bounding box center [174, 184] width 50 height 11
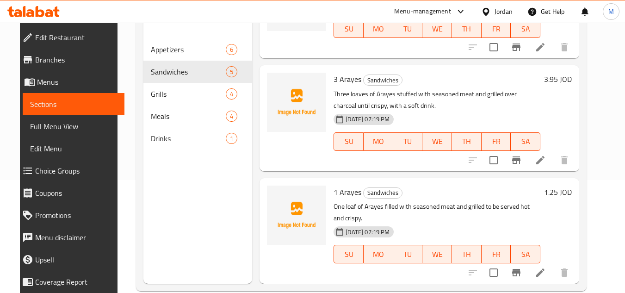
scroll to position [130, 0]
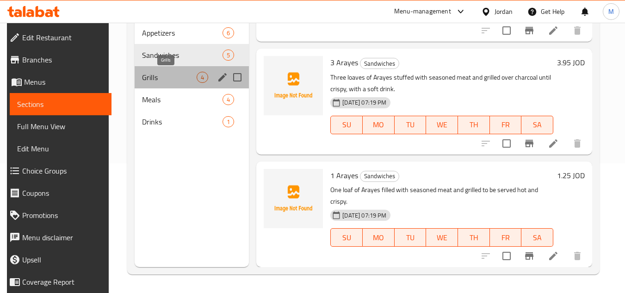
click at [168, 72] on span "Grills" at bounding box center [169, 77] width 55 height 11
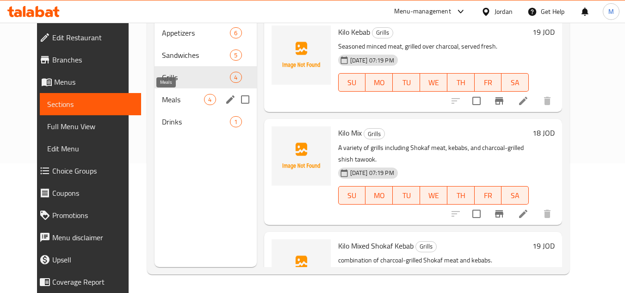
click at [162, 100] on span "Meals" at bounding box center [183, 99] width 42 height 11
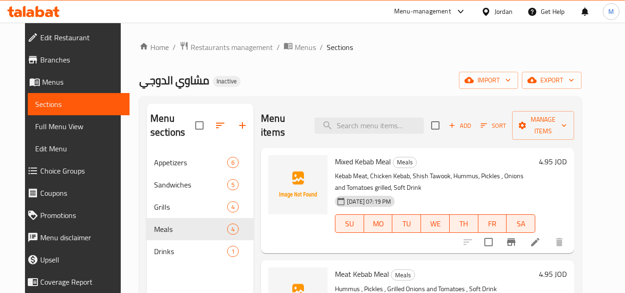
click at [600, 178] on div "Home / Restaurants management / Menus / Sections مشاوي [PERSON_NAME] Inactive i…" at bounding box center [360, 223] width 479 height 400
click at [372, 131] on input "search" at bounding box center [369, 126] width 109 height 16
type input "aray"
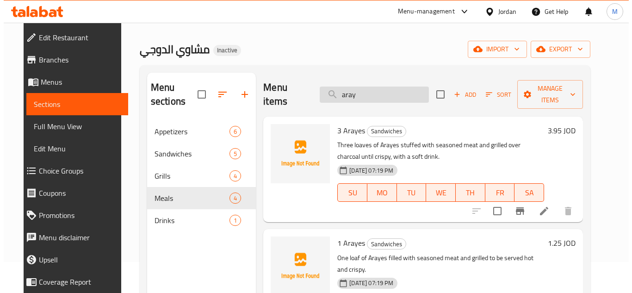
scroll to position [46, 0]
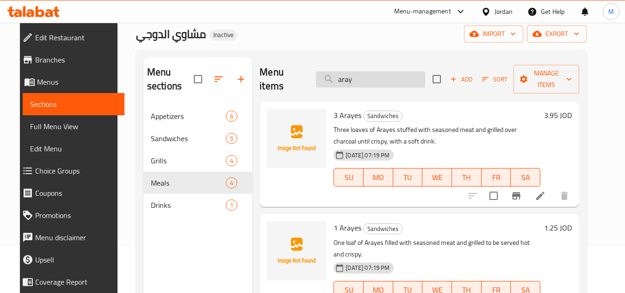
click at [350, 71] on input "aray" at bounding box center [370, 79] width 109 height 16
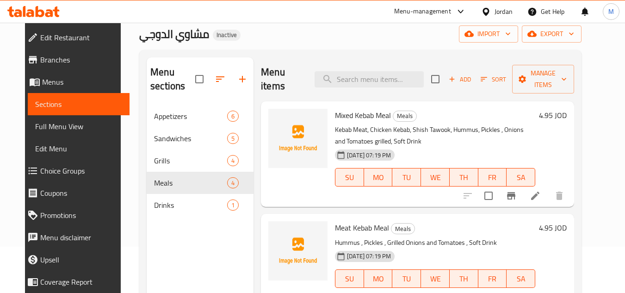
click at [600, 99] on div "Home / Restaurants management / Menus / Sections مشاوي [PERSON_NAME] Inactive i…" at bounding box center [360, 176] width 479 height 400
click at [513, 31] on icon "button" at bounding box center [507, 33] width 9 height 9
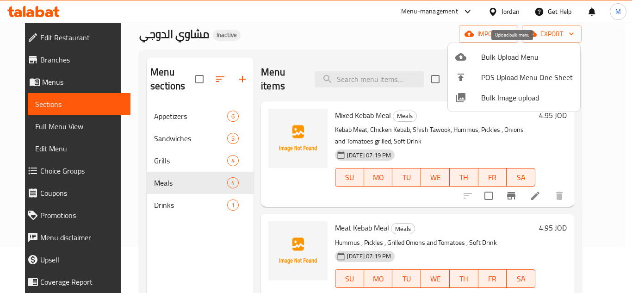
click at [490, 54] on span "Bulk Upload Menu" at bounding box center [527, 56] width 92 height 11
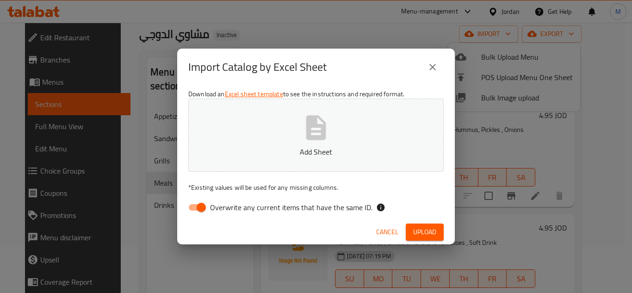
click at [433, 68] on icon "close" at bounding box center [432, 67] width 6 height 6
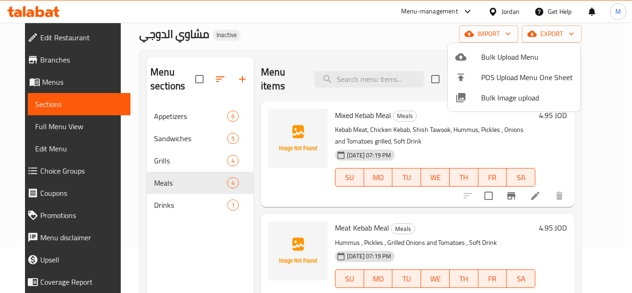
click at [526, 31] on div at bounding box center [316, 146] width 632 height 293
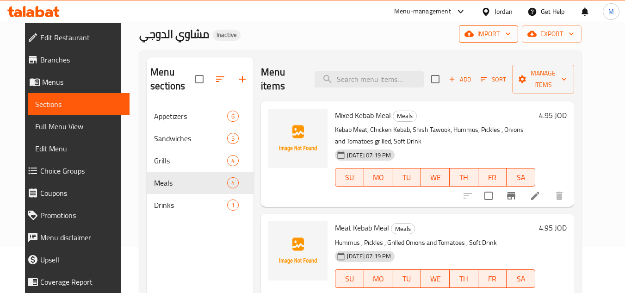
click at [513, 33] on icon "button" at bounding box center [507, 33] width 9 height 9
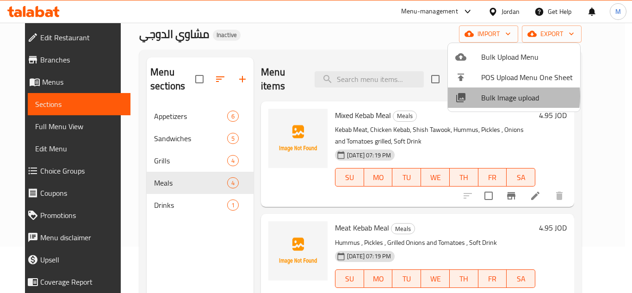
click at [491, 96] on span "Bulk Image upload" at bounding box center [527, 97] width 92 height 11
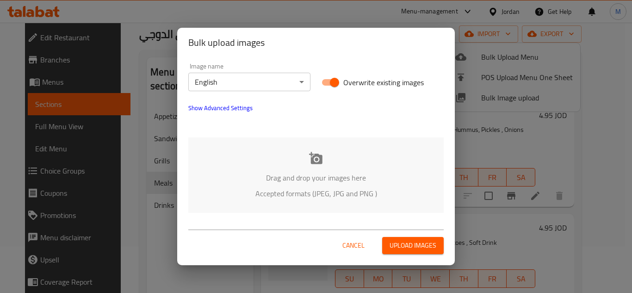
click at [290, 80] on body "​ Menu-management Jordan Get Help M Edit Restaurant Branches Menus Sections Ful…" at bounding box center [316, 111] width 632 height 270
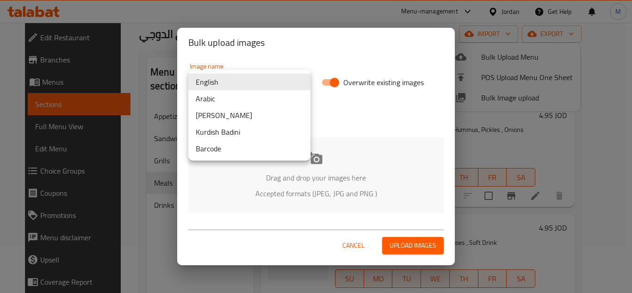
click at [216, 96] on li "Arabic" at bounding box center [249, 98] width 122 height 17
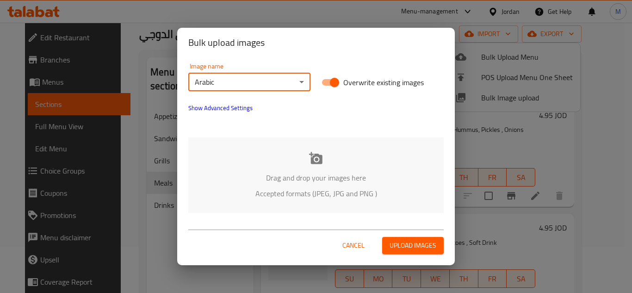
click at [250, 149] on div "Drag and drop your images here Accepted formats (JPEG, JPG and PNG )" at bounding box center [315, 174] width 255 height 75
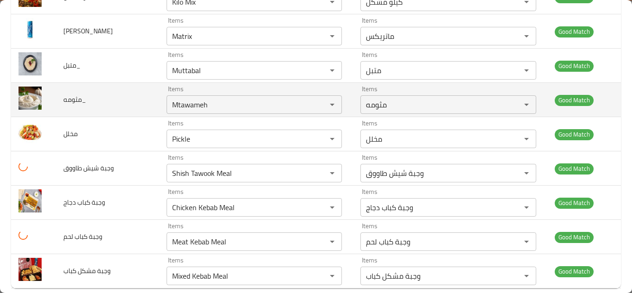
scroll to position [552, 0]
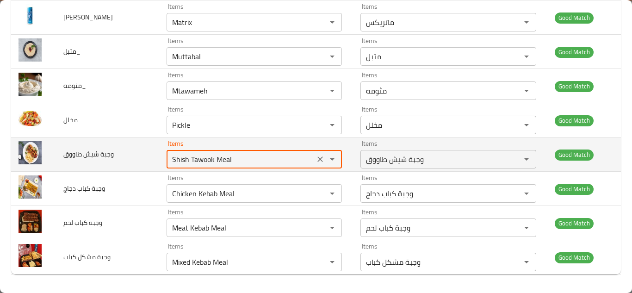
click at [231, 155] on طاووق "Shish Tawook Meal" at bounding box center [240, 159] width 143 height 13
click at [318, 158] on icon "Clear" at bounding box center [320, 159] width 9 height 9
click at [105, 152] on span "وجبة شيش طاووق" at bounding box center [88, 154] width 50 height 12
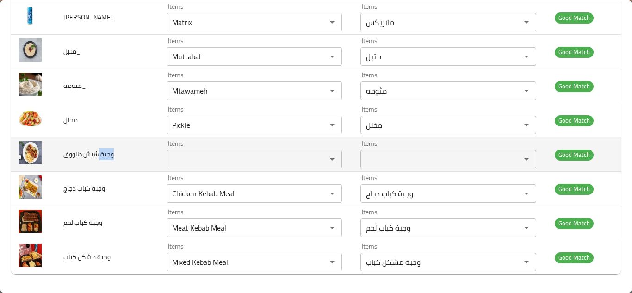
click at [105, 152] on span "وجبة شيش طاووق" at bounding box center [88, 154] width 50 height 12
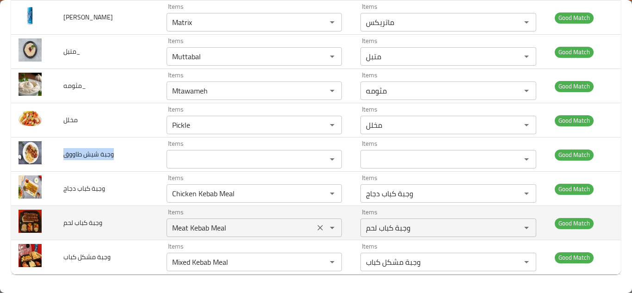
copy span "وجبة شيش طاووق"
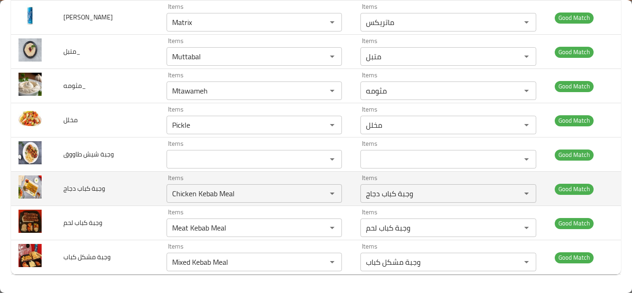
click at [67, 188] on span "وجبة كباب دجاج" at bounding box center [84, 188] width 42 height 12
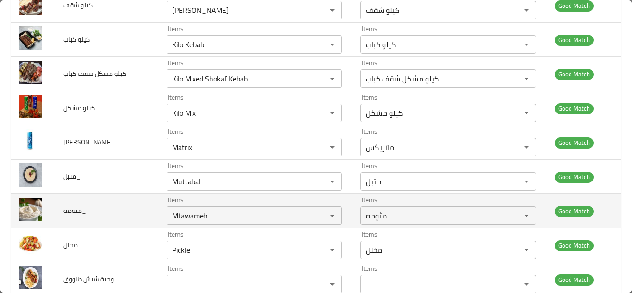
scroll to position [413, 0]
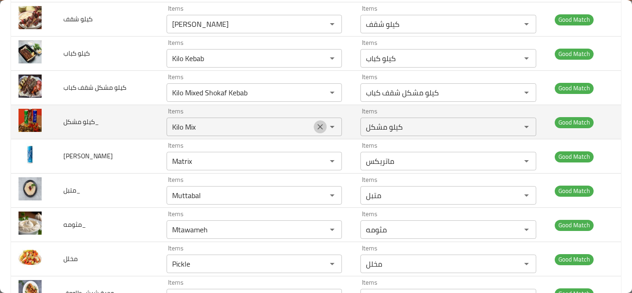
click at [317, 128] on icon "Clear" at bounding box center [320, 127] width 6 height 6
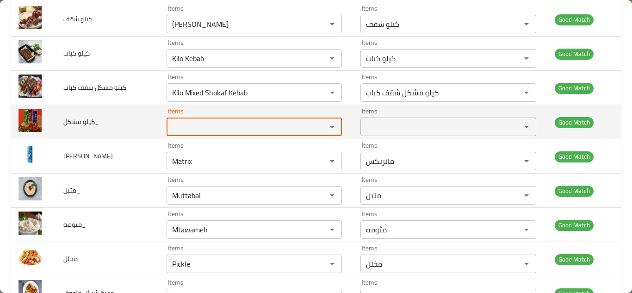
click at [82, 121] on span "كيلو مشكل_" at bounding box center [81, 122] width 36 height 12
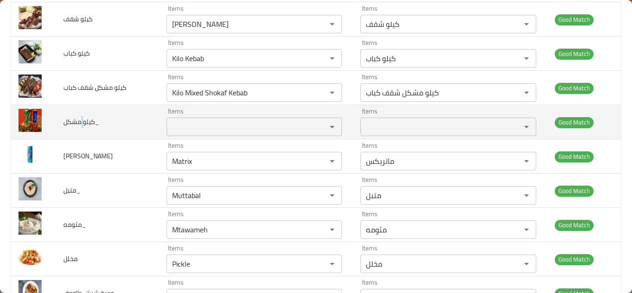
click at [82, 121] on span "كيلو مشكل_" at bounding box center [81, 122] width 36 height 12
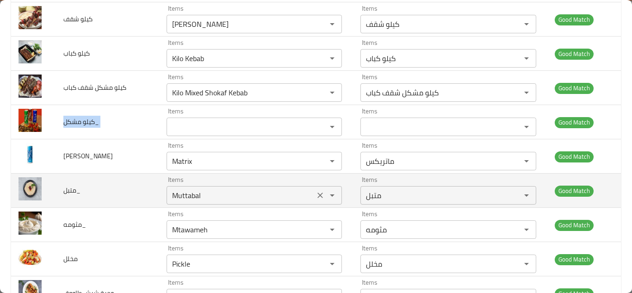
copy span "كيلو مشكل_"
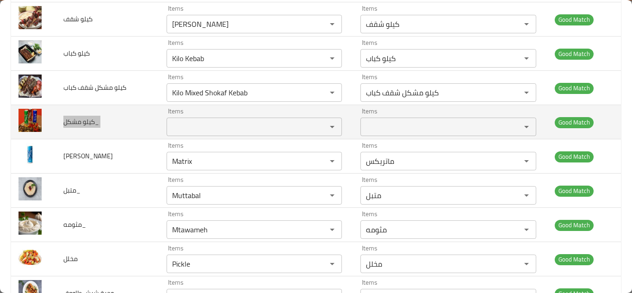
scroll to position [367, 0]
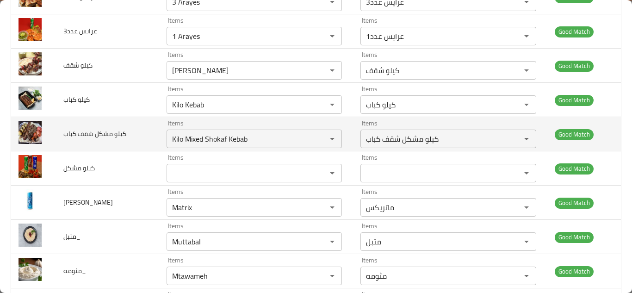
click at [139, 136] on td "كيلو مشكل شقف كباب" at bounding box center [107, 134] width 103 height 34
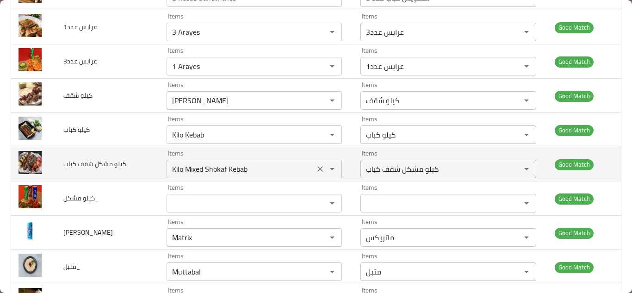
scroll to position [321, 0]
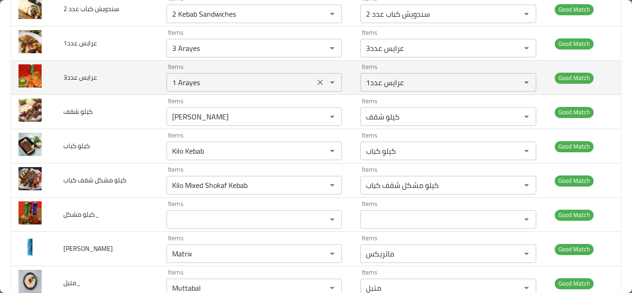
click at [204, 84] on عدد3 "1 Arayes" at bounding box center [240, 82] width 143 height 13
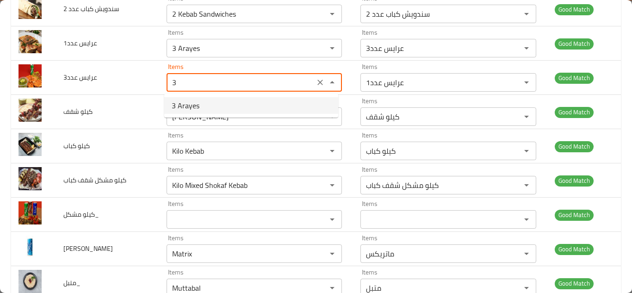
click at [202, 106] on عدد3-option-0 "3 Arayes" at bounding box center [251, 105] width 174 height 17
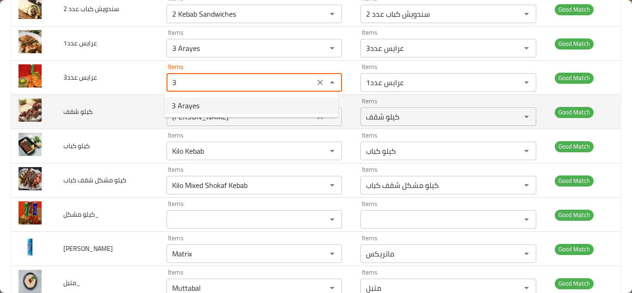
type عدد3 "3 Arayes"
type عدد3-ar "عرايس عدد3"
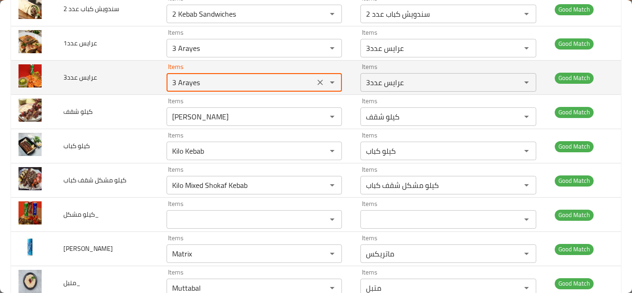
type عدد3 "3 Arayes"
click at [142, 81] on td "عرايس عدد3" at bounding box center [107, 78] width 103 height 34
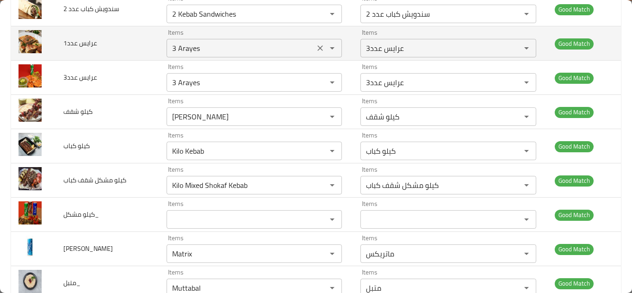
click at [181, 48] on عدد1 "3 Arayes" at bounding box center [240, 48] width 143 height 13
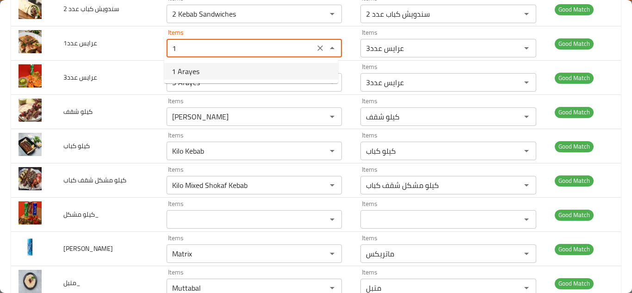
click at [186, 74] on span "1 Arayes" at bounding box center [186, 71] width 28 height 11
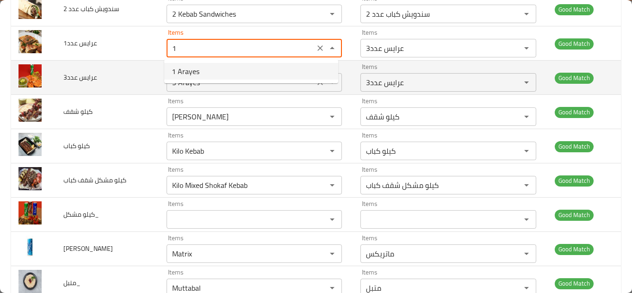
type عدد1 "1 Arayes"
type عدد1-ar "عرايس عدد1"
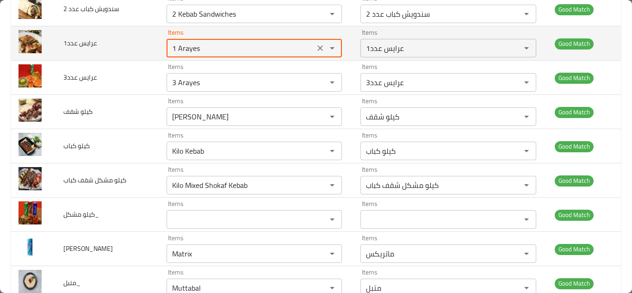
type عدد1 "1 Arayes"
click at [148, 48] on td "عرايس عدد1" at bounding box center [107, 43] width 103 height 34
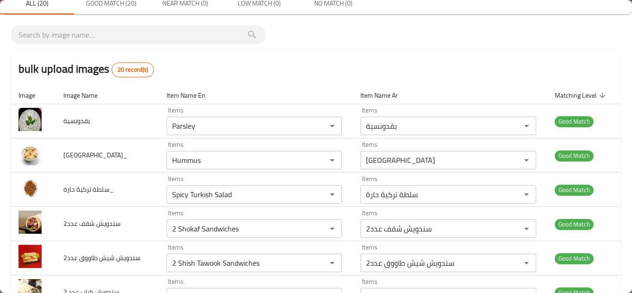
scroll to position [0, 0]
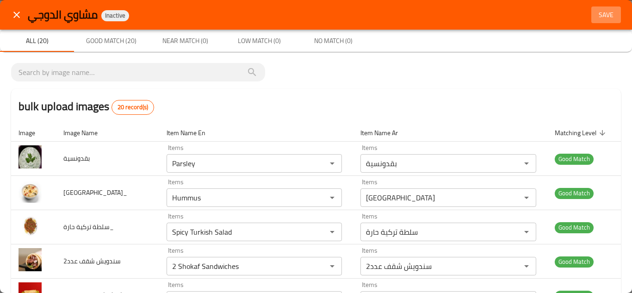
click at [600, 15] on span "Save" at bounding box center [606, 15] width 22 height 12
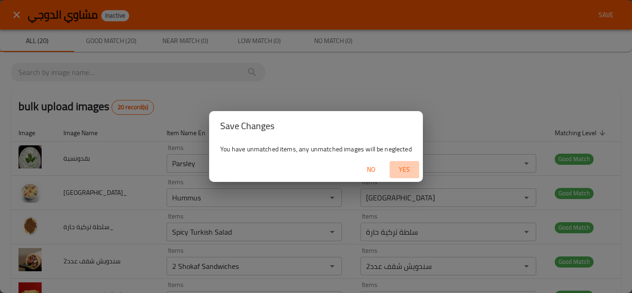
click at [405, 165] on span "Yes" at bounding box center [404, 170] width 22 height 12
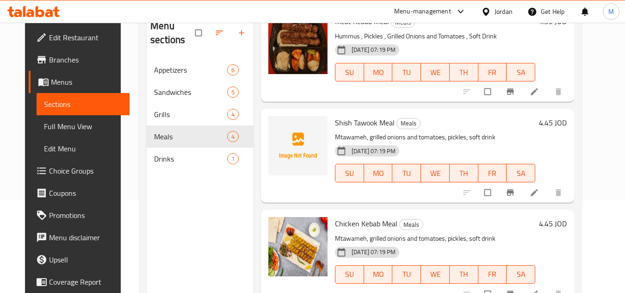
scroll to position [130, 0]
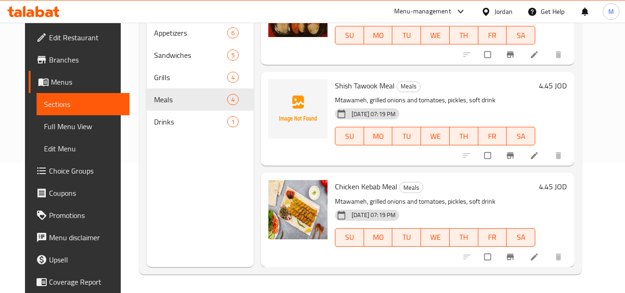
click at [600, 180] on div "Home / Restaurants management / Menus / Sections مشاوي الدوجي Inactive import e…" at bounding box center [360, 93] width 479 height 400
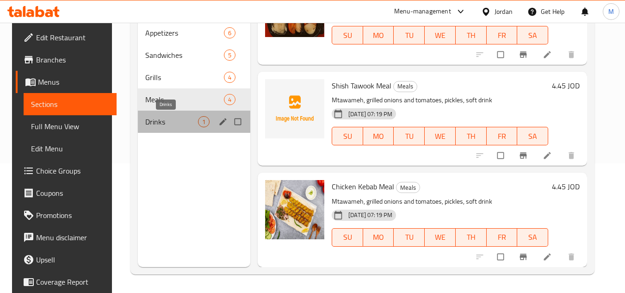
click at [174, 118] on span "Drinks" at bounding box center [171, 121] width 53 height 11
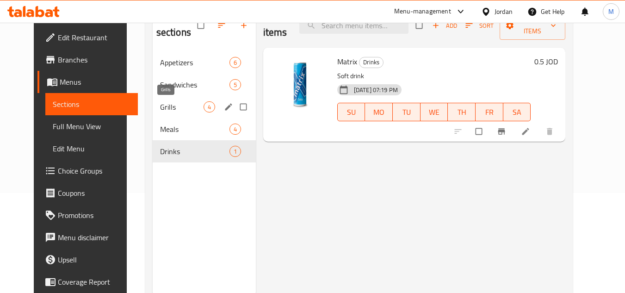
scroll to position [83, 0]
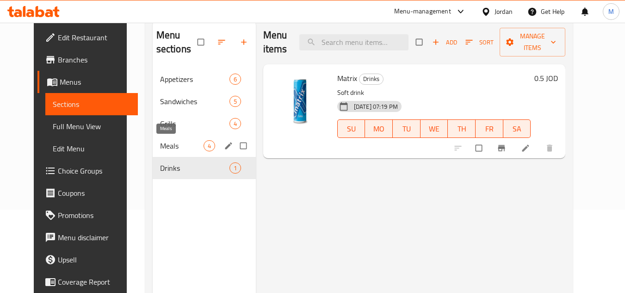
click at [162, 141] on span "Meals" at bounding box center [182, 145] width 44 height 11
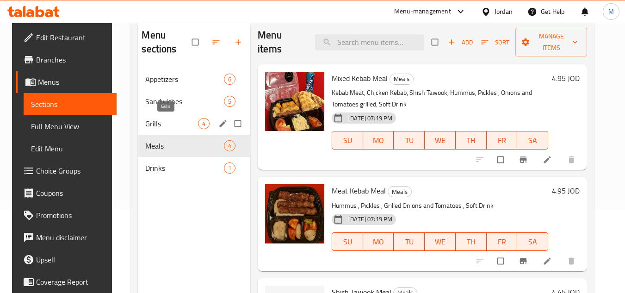
click at [164, 122] on span "Grills" at bounding box center [171, 123] width 53 height 11
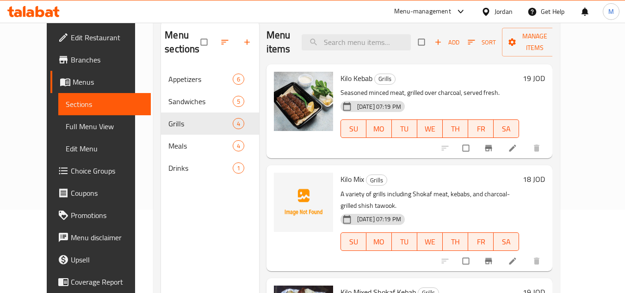
scroll to position [46, 0]
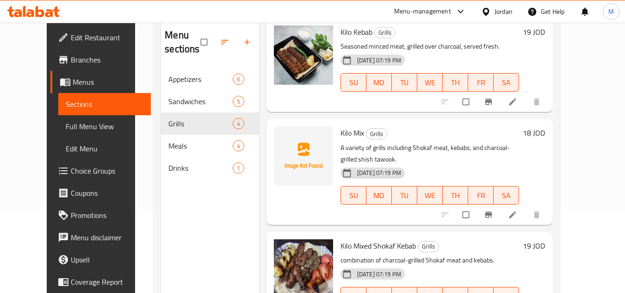
click at [578, 175] on div "Home / Restaurants management / Menus / Sections مشاوي الدوجي Inactive import e…" at bounding box center [356, 139] width 443 height 400
click at [578, 125] on div "Home / Restaurants management / Menus / Sections مشاوي الدوجي Inactive import e…" at bounding box center [356, 139] width 443 height 400
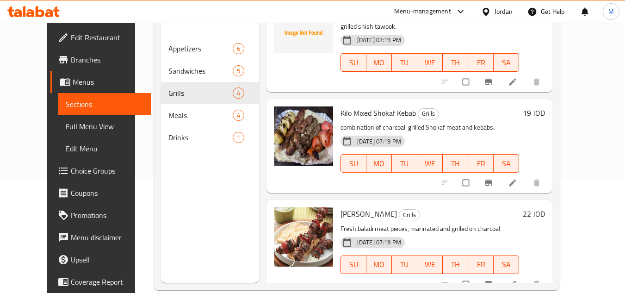
scroll to position [130, 0]
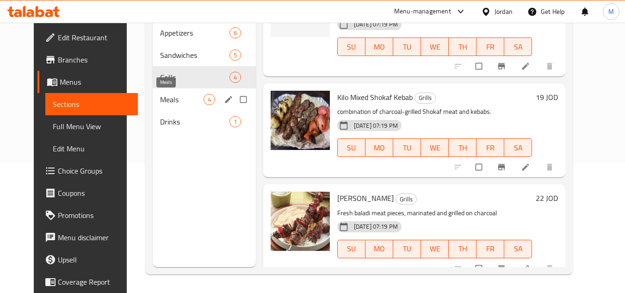
click at [169, 99] on span "Meals" at bounding box center [182, 99] width 44 height 11
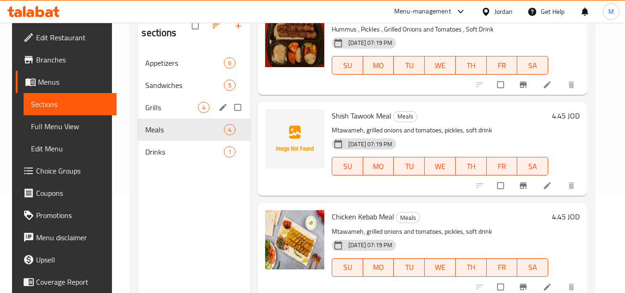
scroll to position [83, 0]
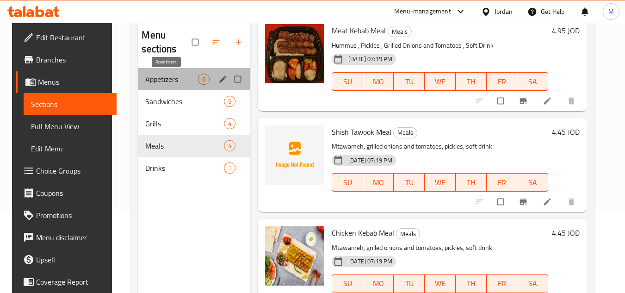
click at [153, 76] on span "Appetizers" at bounding box center [171, 79] width 53 height 11
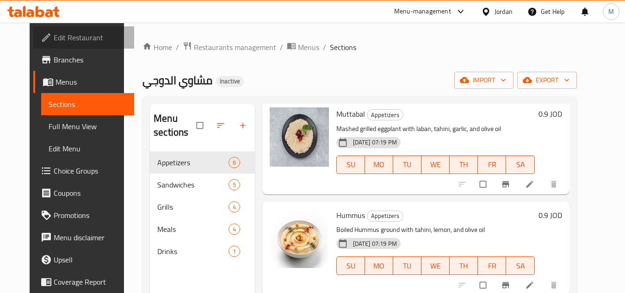
click at [73, 38] on span "Edit Restaurant" at bounding box center [90, 37] width 73 height 11
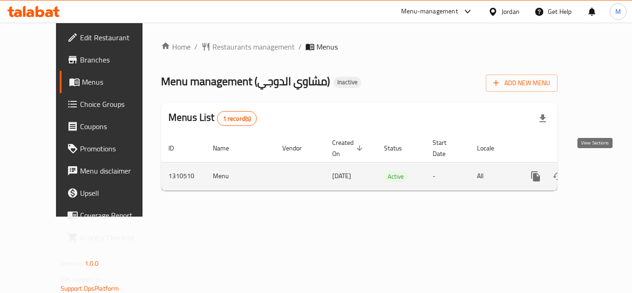
click at [597, 171] on icon "enhanced table" at bounding box center [602, 176] width 11 height 11
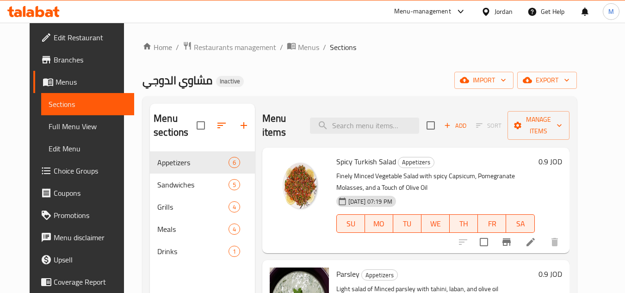
click at [71, 124] on span "Full Menu View" at bounding box center [88, 126] width 78 height 11
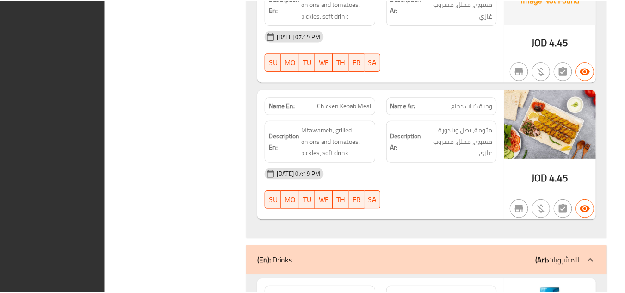
scroll to position [2887, 0]
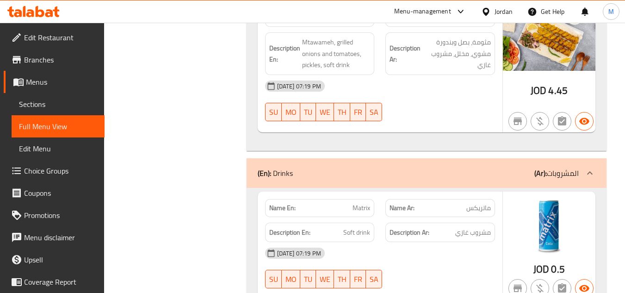
click at [38, 14] on icon at bounding box center [33, 11] width 52 height 11
